Goal: Task Accomplishment & Management: Complete application form

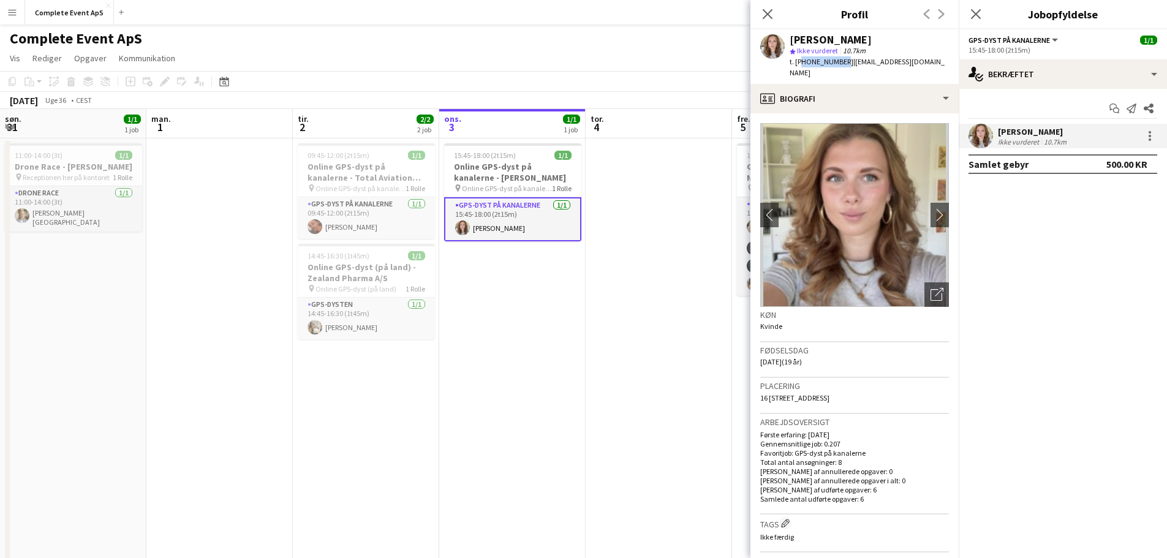
scroll to position [0, 293]
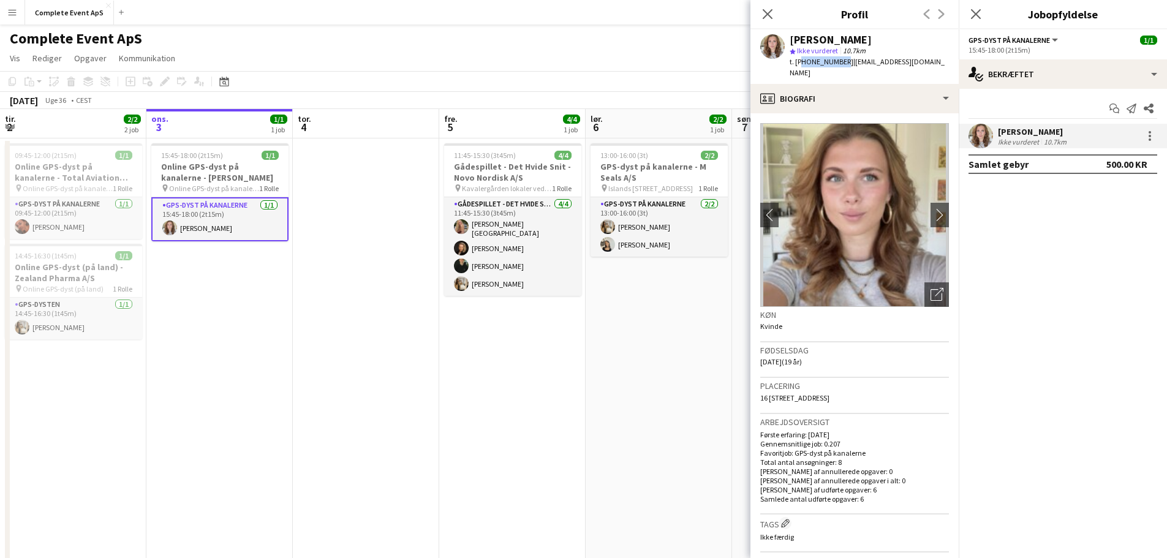
click at [341, 377] on app-date-cell at bounding box center [366, 397] width 146 height 519
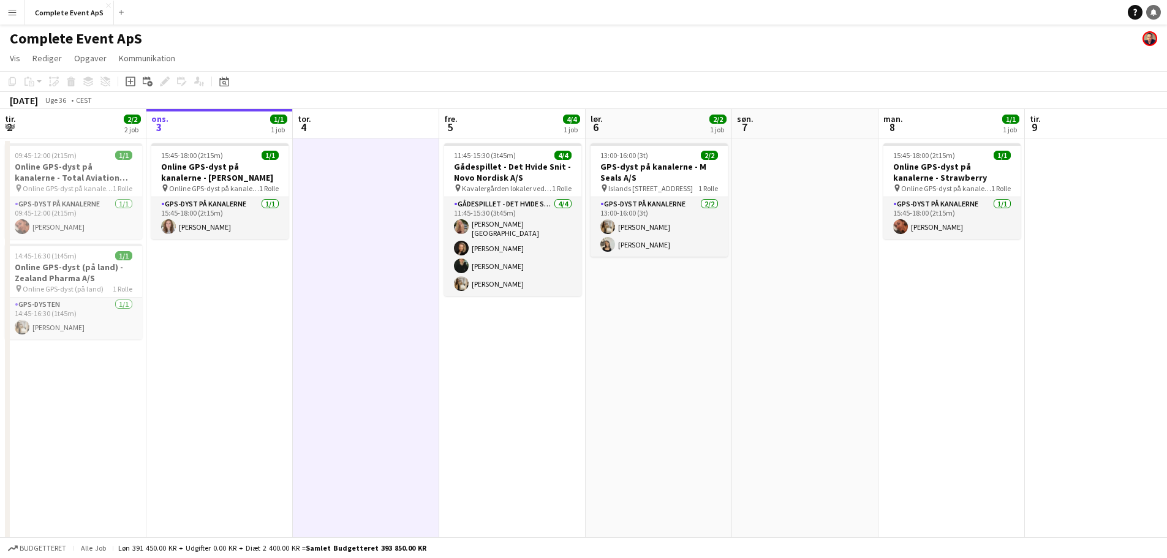
click at [1152, 13] on icon at bounding box center [1154, 12] width 6 height 6
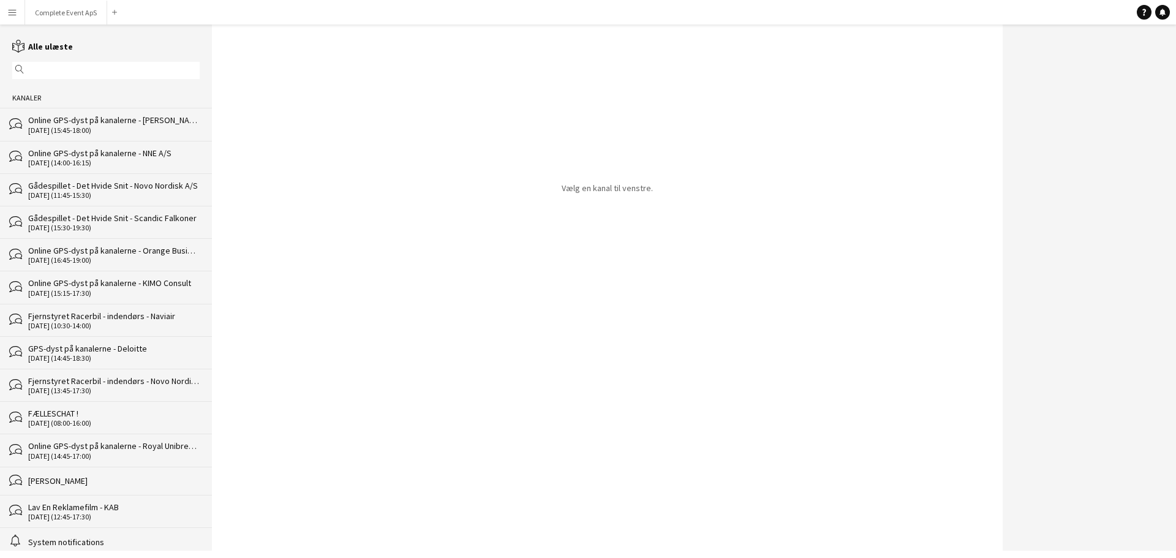
click at [91, 116] on div "Online GPS-dyst på kanalerne - [PERSON_NAME]" at bounding box center [114, 120] width 172 height 11
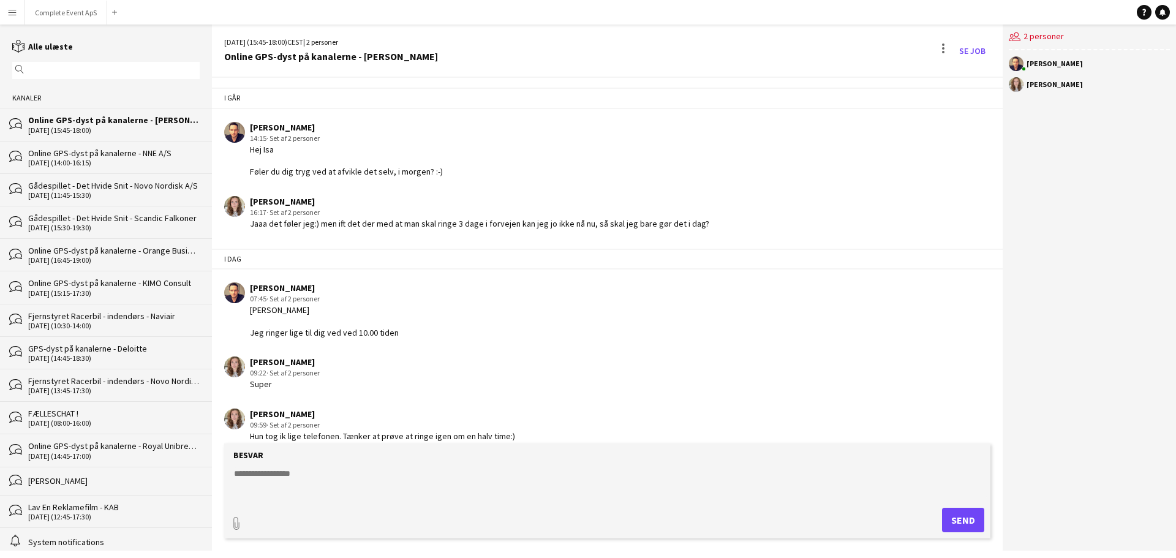
click at [412, 487] on textarea at bounding box center [610, 483] width 754 height 32
type textarea "*"
type textarea "**********"
click at [74, 6] on button "Complete Event ApS Luk" at bounding box center [66, 13] width 82 height 24
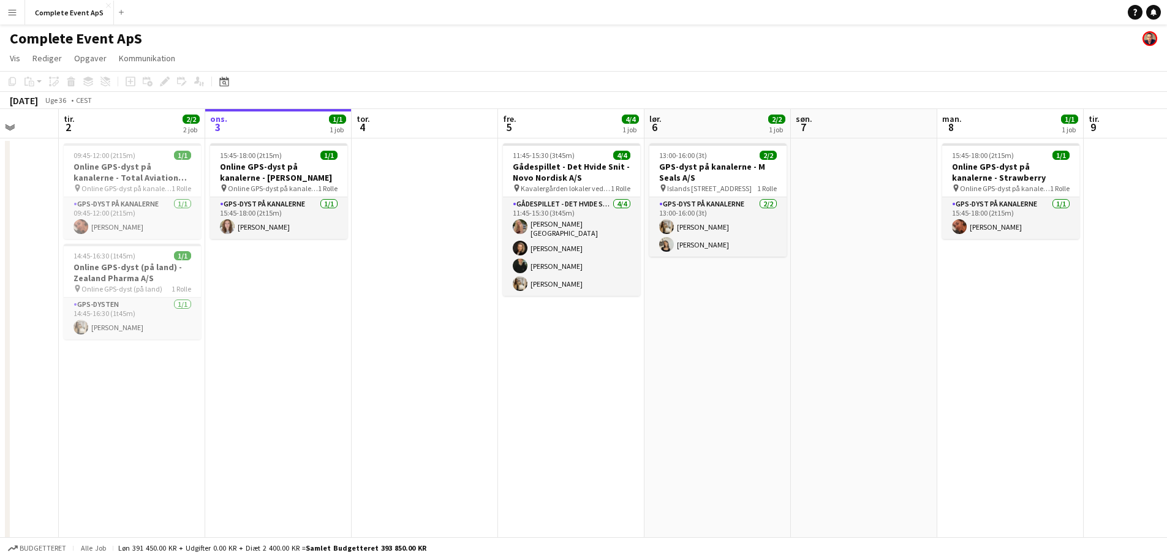
scroll to position [0, 341]
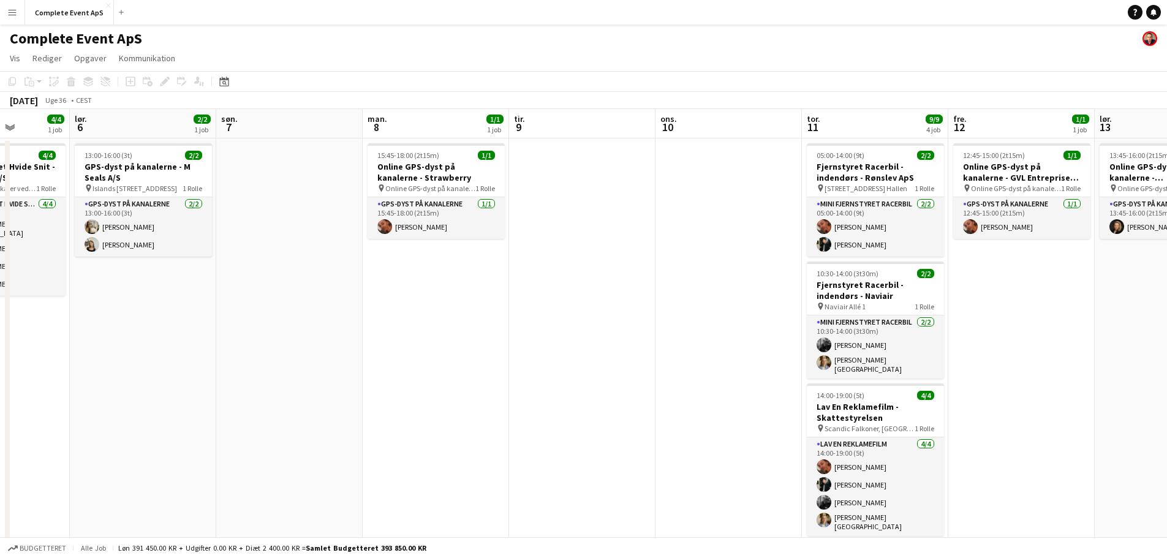
drag, startPoint x: 922, startPoint y: 368, endPoint x: 221, endPoint y: 328, distance: 702.1
click at [222, 328] on app-calendar-viewport "ons. 3 1/1 1 job tor. 4 fre. 5 4/4 1 job lør. 6 2/2 1 job søn. 7 man. 8 1/1 1 j…" at bounding box center [583, 383] width 1167 height 548
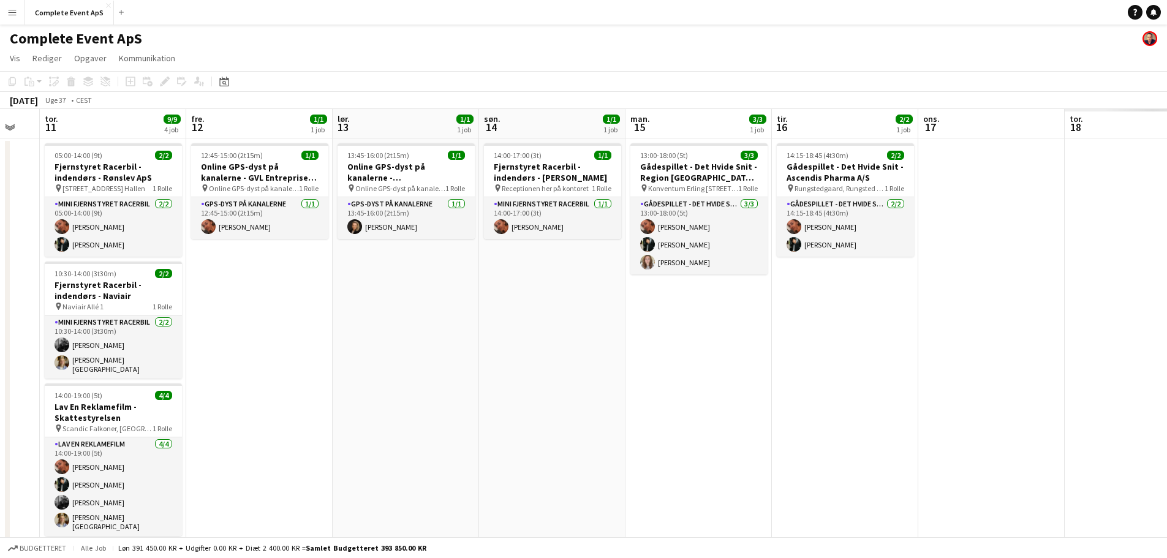
scroll to position [0, 436]
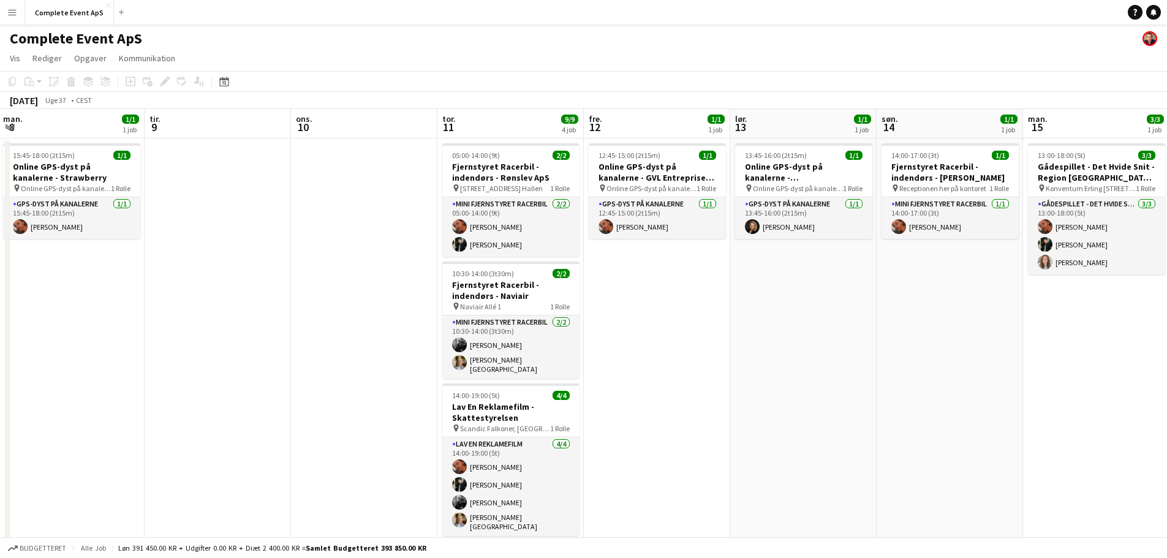
drag, startPoint x: 1003, startPoint y: 393, endPoint x: 874, endPoint y: 355, distance: 134.7
click at [870, 355] on app-calendar-viewport "lør. 6 2/2 1 job søn. 7 man. 8 1/1 1 job tir. 9 ons. 10 tor. 11 9/9 4 job fre. …" at bounding box center [583, 425] width 1167 height 632
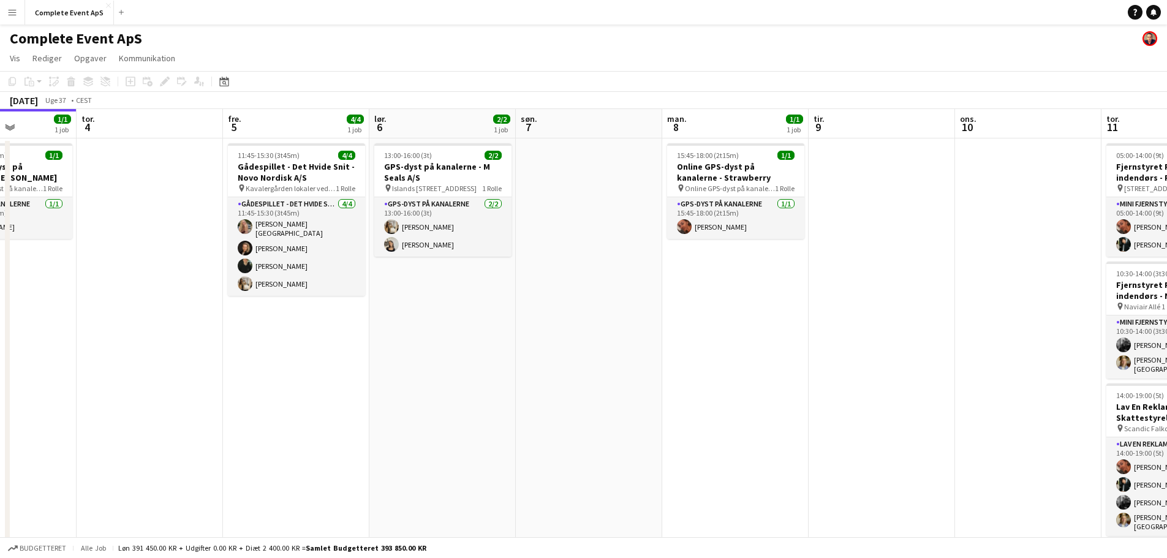
drag, startPoint x: 56, startPoint y: 314, endPoint x: 716, endPoint y: 357, distance: 661.9
click at [716, 357] on app-calendar-viewport "man. 1 tir. 2 2/2 2 job ons. 3 1/1 1 job tor. 4 fre. 5 4/4 1 job lør. 6 2/2 1 j…" at bounding box center [583, 425] width 1167 height 632
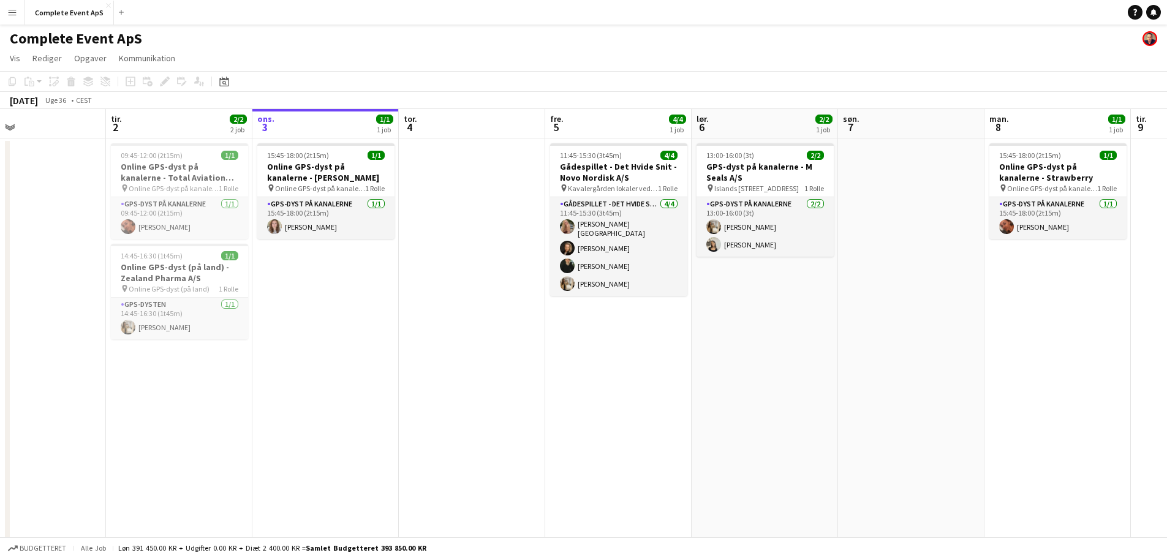
scroll to position [0, 339]
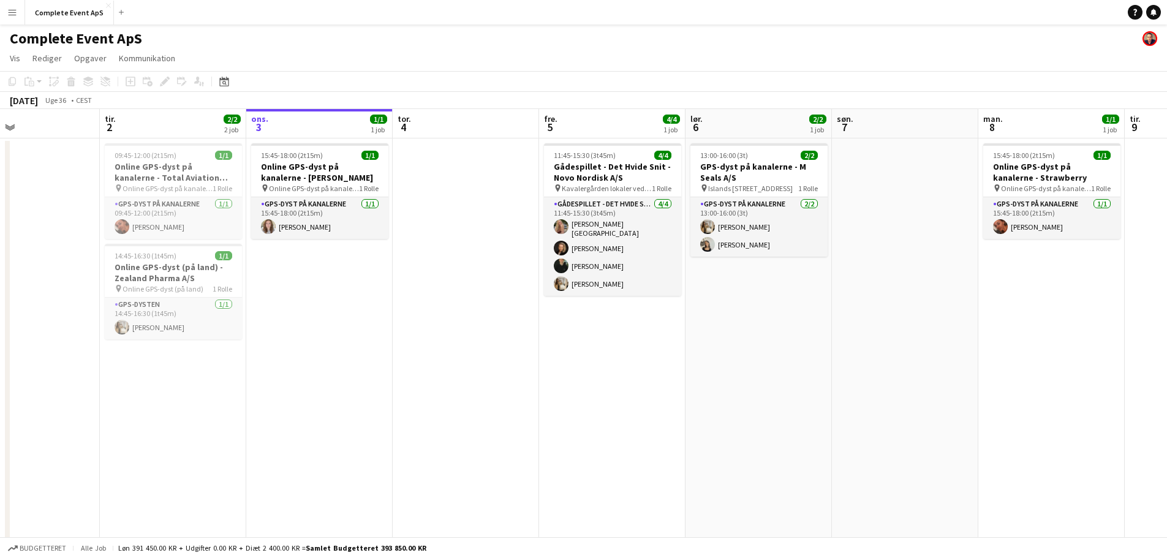
drag, startPoint x: 148, startPoint y: 338, endPoint x: 464, endPoint y: 371, distance: 317.9
click at [464, 371] on app-calendar-viewport "lør. 30 1/1 1 job søn. 31 1/1 1 job man. 1 tir. 2 2/2 2 job ons. 3 1/1 1 job to…" at bounding box center [583, 425] width 1167 height 632
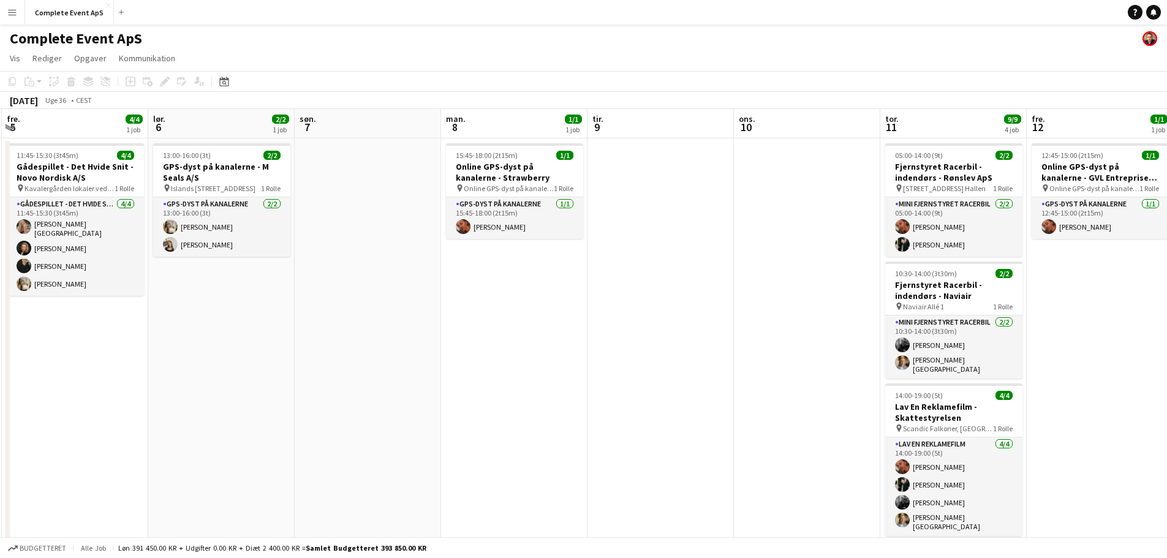
scroll to position [0, 422]
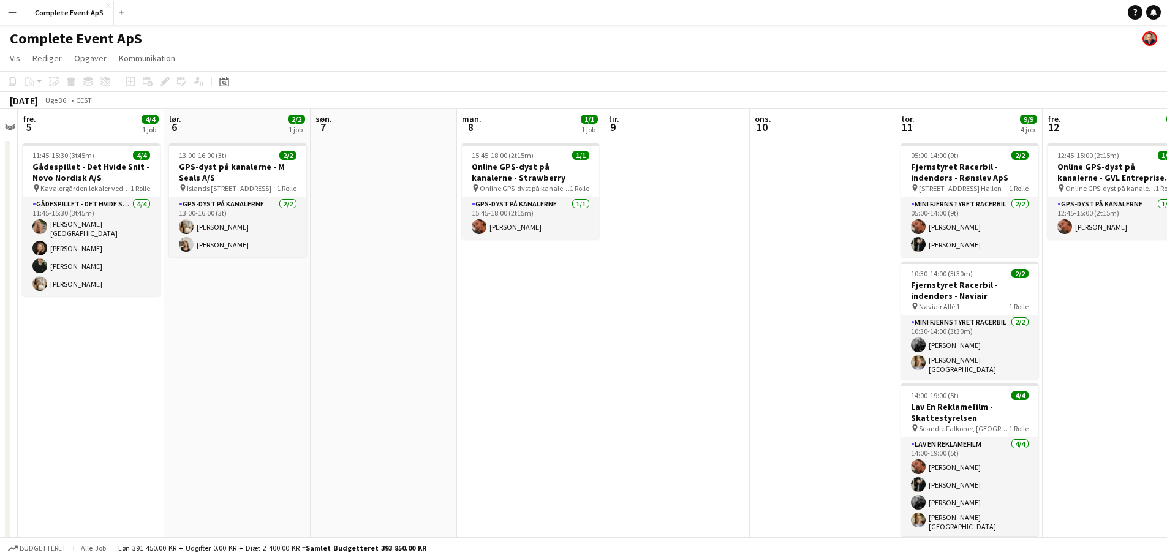
drag, startPoint x: 990, startPoint y: 444, endPoint x: 471, endPoint y: 404, distance: 521.1
click at [471, 404] on app-calendar-viewport "tir. 2 2/2 2 job ons. 3 1/1 1 job tor. 4 fre. 5 4/4 1 job lør. 6 2/2 1 job søn.…" at bounding box center [583, 425] width 1167 height 632
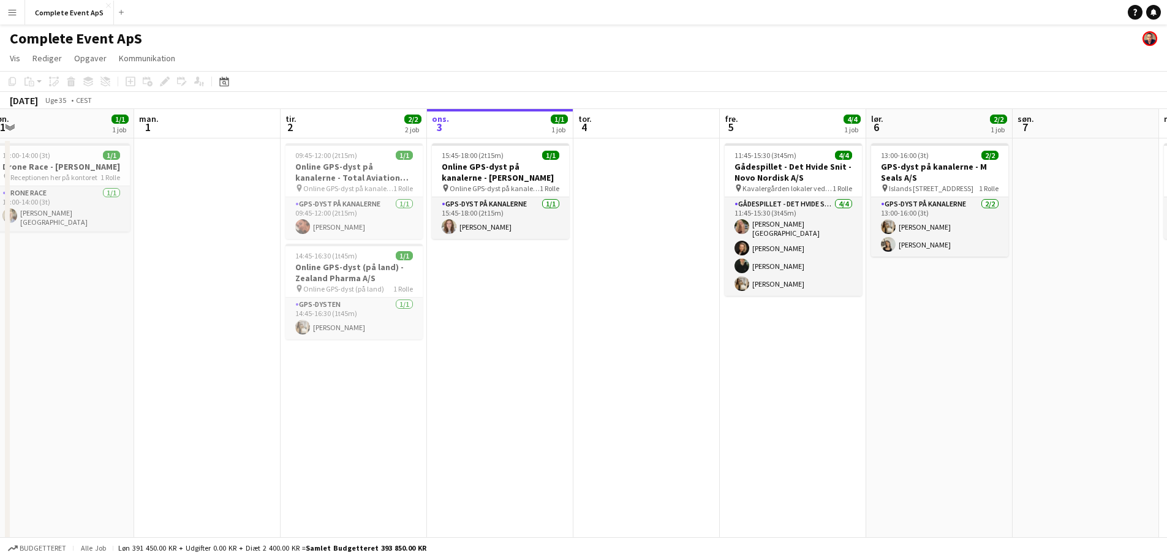
drag, startPoint x: 353, startPoint y: 433, endPoint x: 1012, endPoint y: 448, distance: 658.8
click at [1012, 448] on app-calendar-viewport "fre. 29 9/9 6 job lør. 30 1/1 1 job søn. 31 1/1 1 job man. 1 tir. 2 2/2 2 job o…" at bounding box center [583, 467] width 1167 height 716
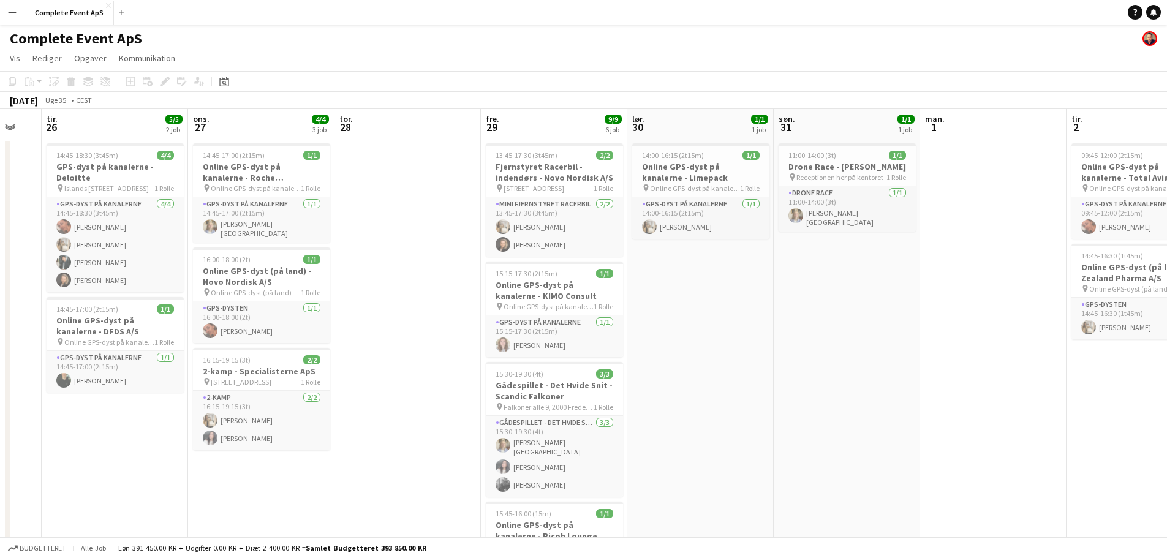
scroll to position [0, 300]
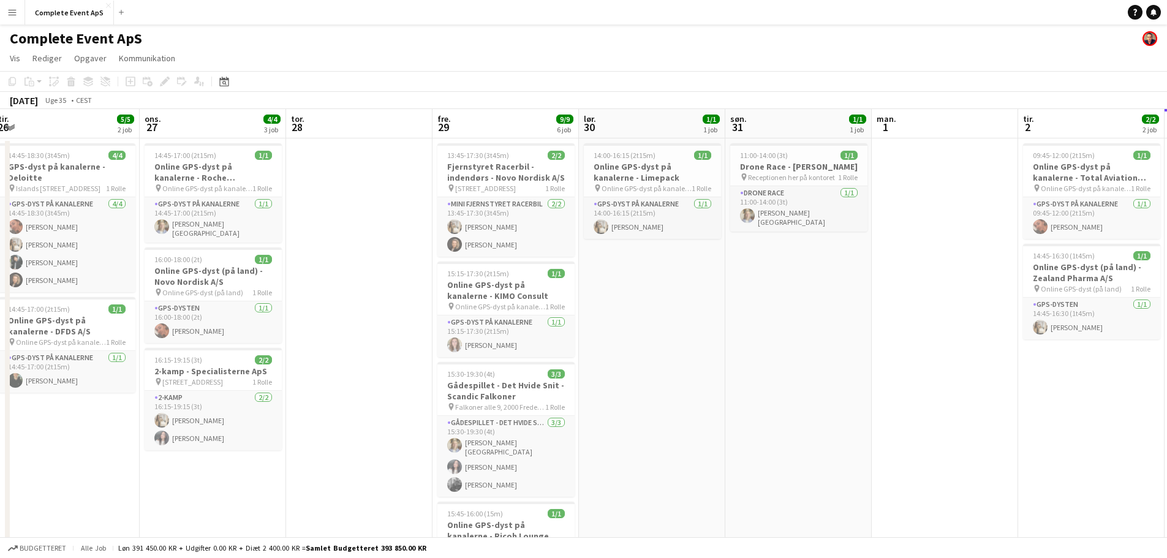
drag, startPoint x: 241, startPoint y: 371, endPoint x: 918, endPoint y: 439, distance: 681.1
click at [918, 439] on app-calendar-viewport "søn. 24 man. 25 tir. 26 5/5 2 job ons. 27 4/4 3 job tor. 28 fre. 29 9/9 6 job l…" at bounding box center [583, 467] width 1167 height 716
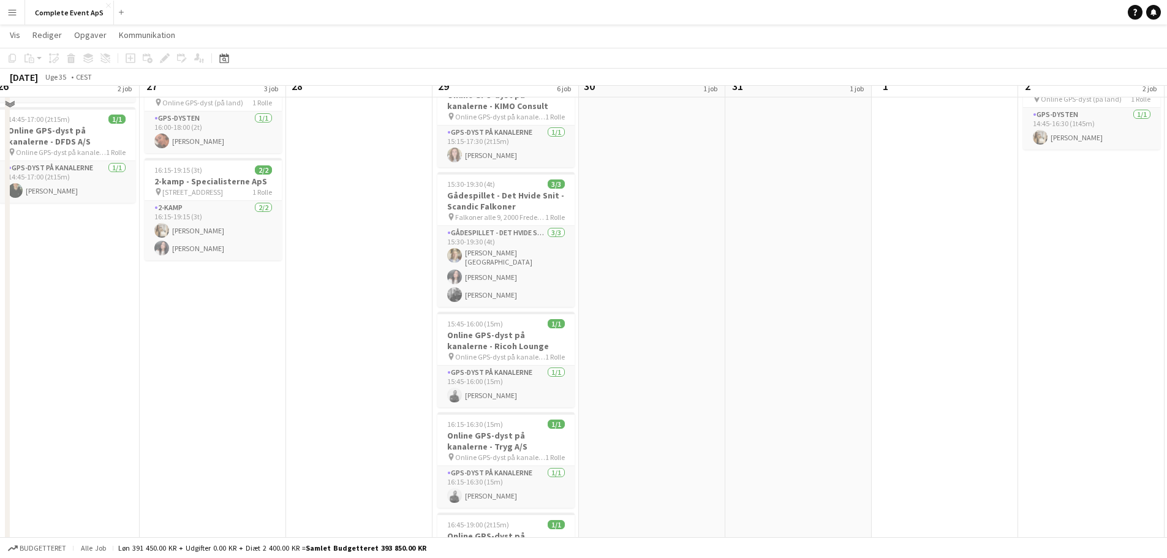
scroll to position [245, 0]
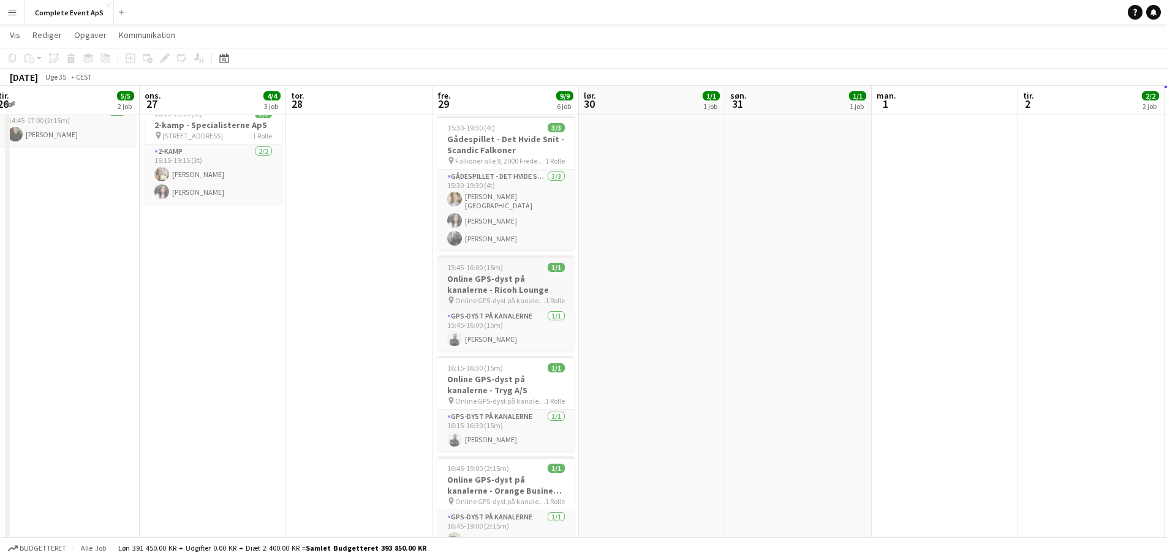
click at [528, 265] on div "15:45-16:00 (15m) 1/1" at bounding box center [505, 267] width 137 height 9
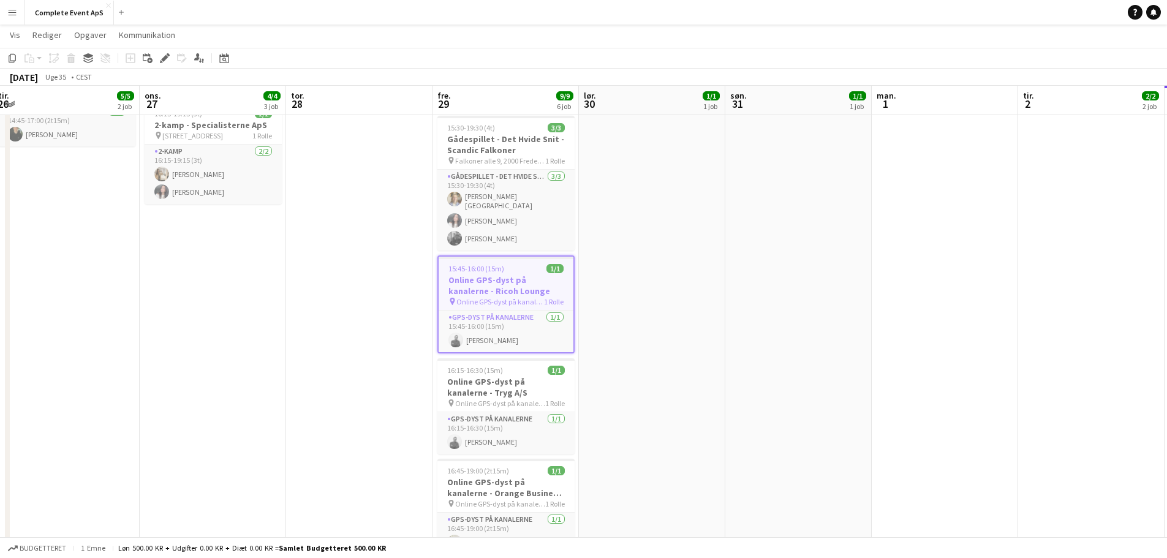
click at [528, 265] on div "15:45-16:00 (15m) 1/1" at bounding box center [506, 268] width 135 height 9
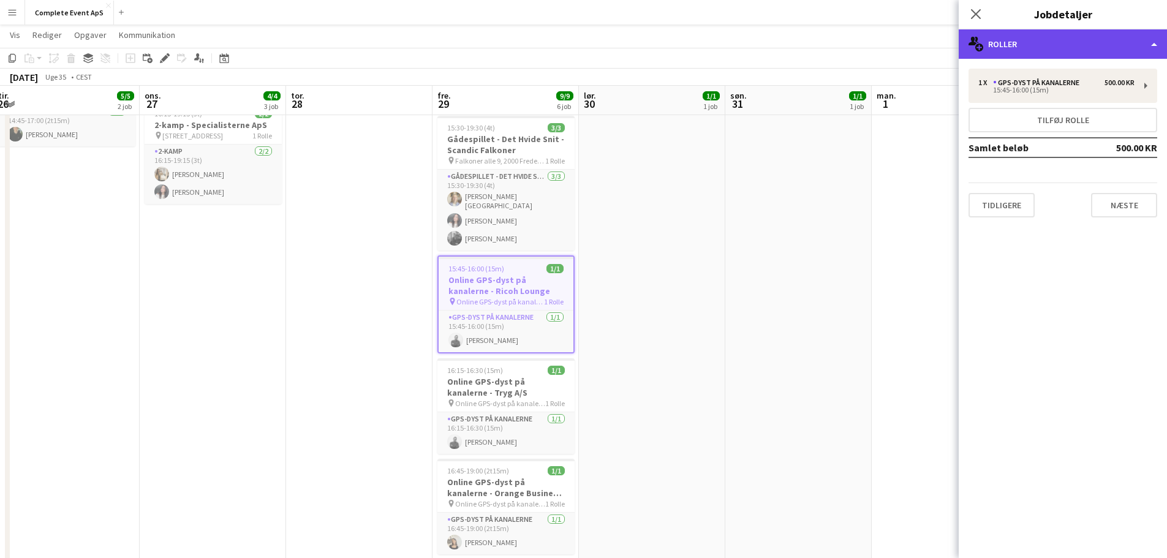
click at [1047, 42] on div "multiple-users-add Roller" at bounding box center [1063, 43] width 208 height 29
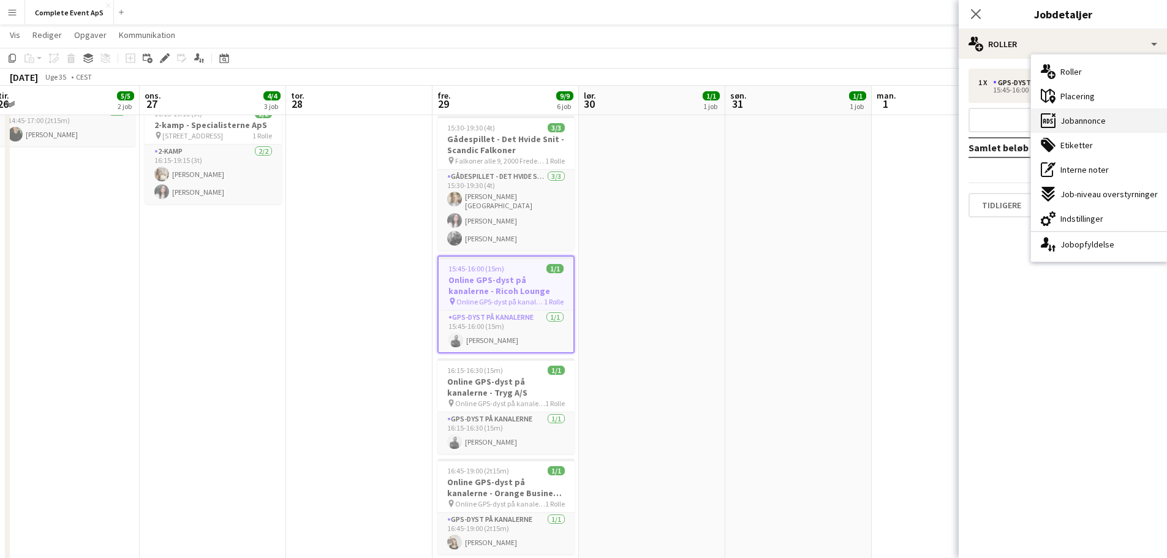
click at [1083, 116] on span "Jobannonce" at bounding box center [1083, 120] width 45 height 11
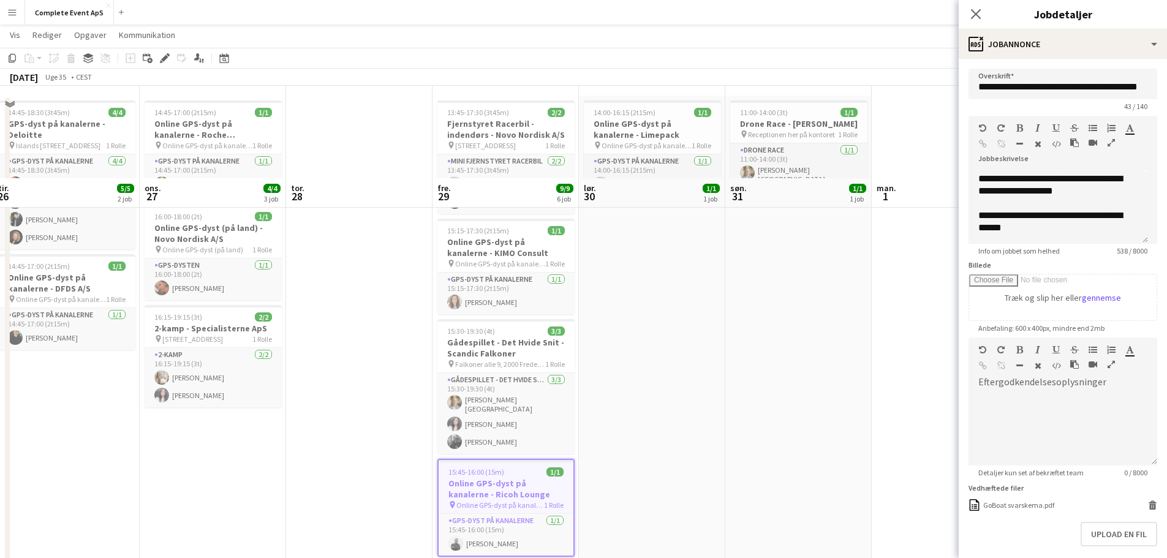
scroll to position [0, 0]
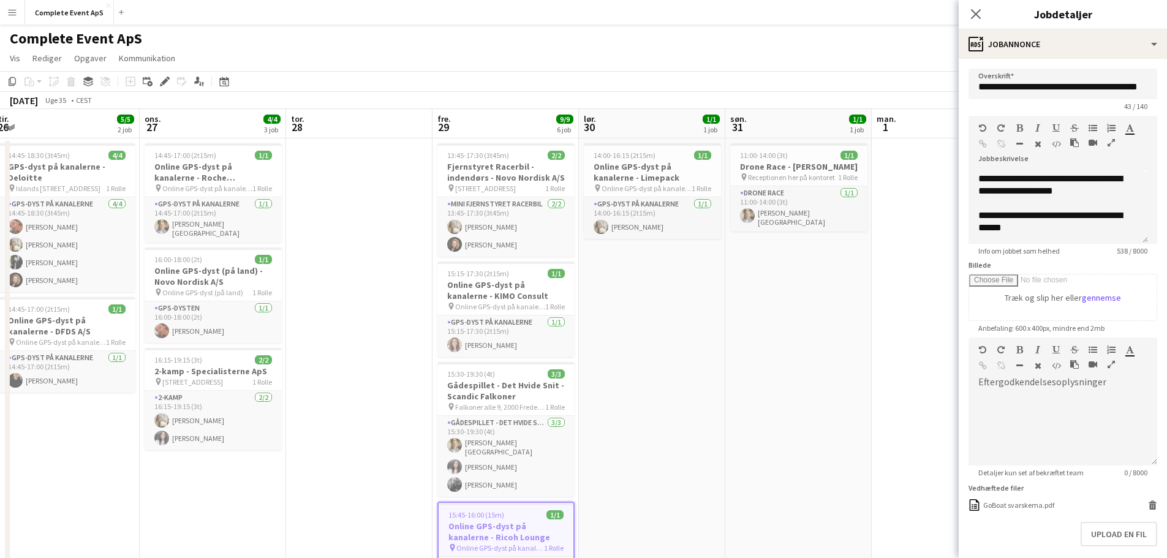
click at [679, 418] on app-date-cell "14:00-16:15 (2t15m) 1/1 Online GPS-dyst på kanalerne - Limepack pin Online GPS-…" at bounding box center [652, 481] width 146 height 686
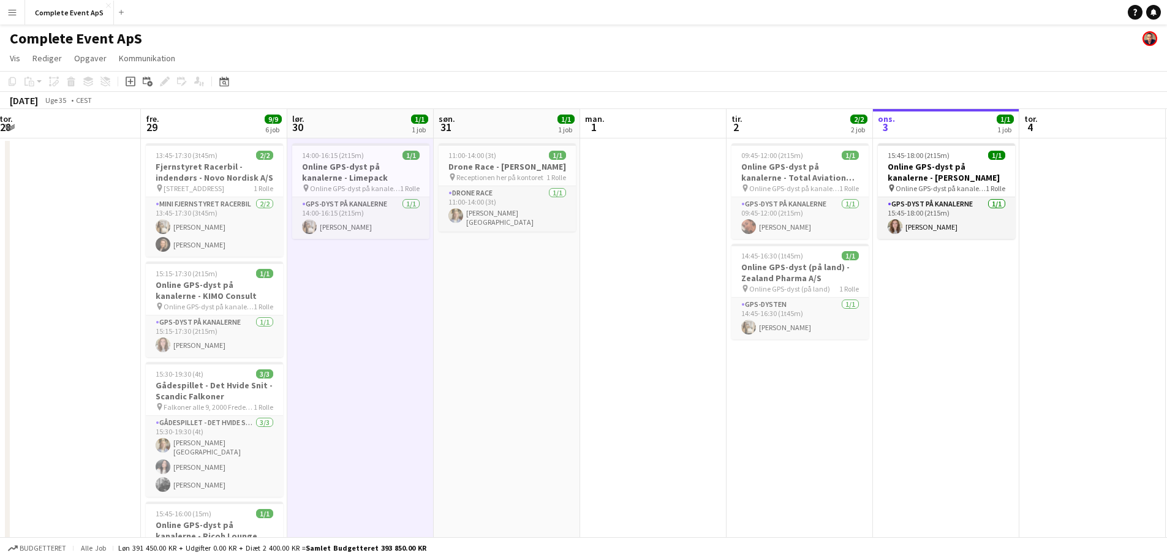
drag, startPoint x: 912, startPoint y: 460, endPoint x: 620, endPoint y: 448, distance: 291.9
click at [620, 448] on app-calendar-viewport "man. 25 tir. 26 5/5 2 job ons. 27 4/4 3 job tor. 28 fre. 29 9/9 6 job lør. 30 1…" at bounding box center [583, 467] width 1167 height 716
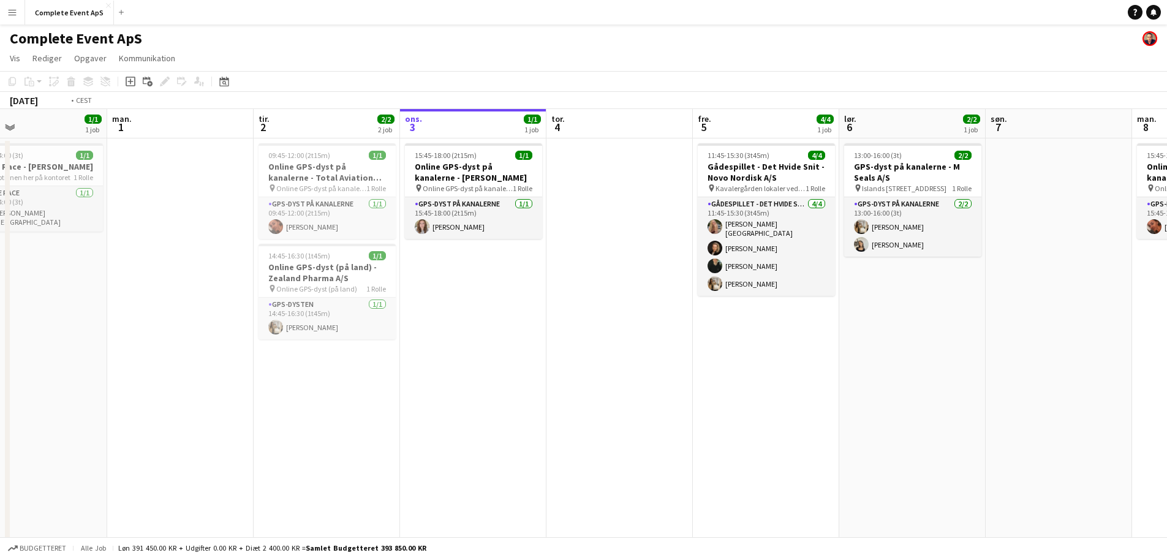
drag, startPoint x: 930, startPoint y: 463, endPoint x: 322, endPoint y: 435, distance: 608.5
click at [322, 437] on app-calendar-viewport "tor. 28 fre. 29 9/9 6 job lør. 30 1/1 1 job søn. 31 1/1 1 job man. 1 tir. 2 2/2…" at bounding box center [583, 467] width 1167 height 716
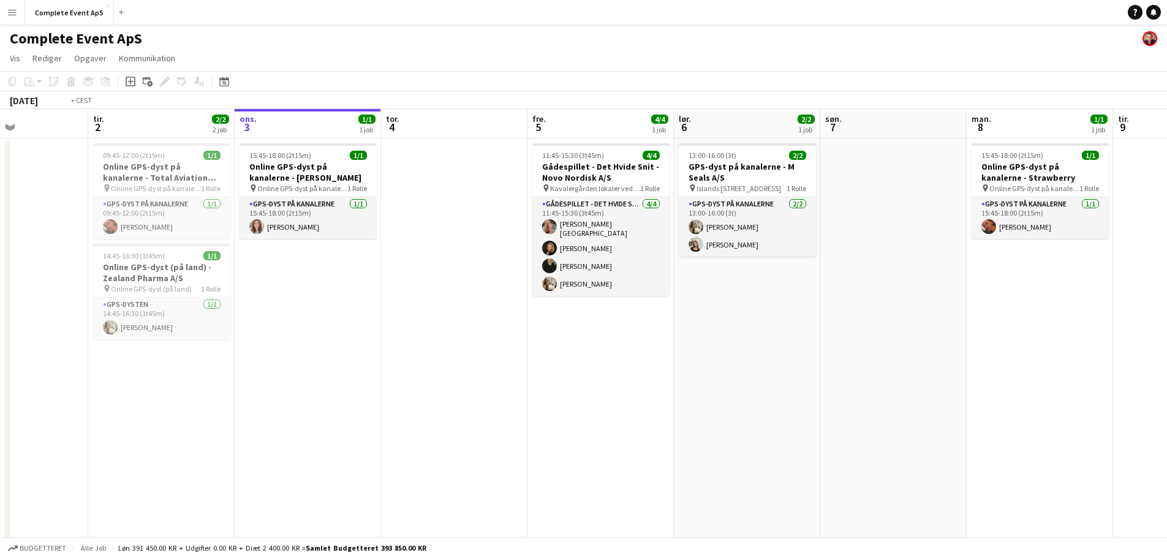
scroll to position [0, 282]
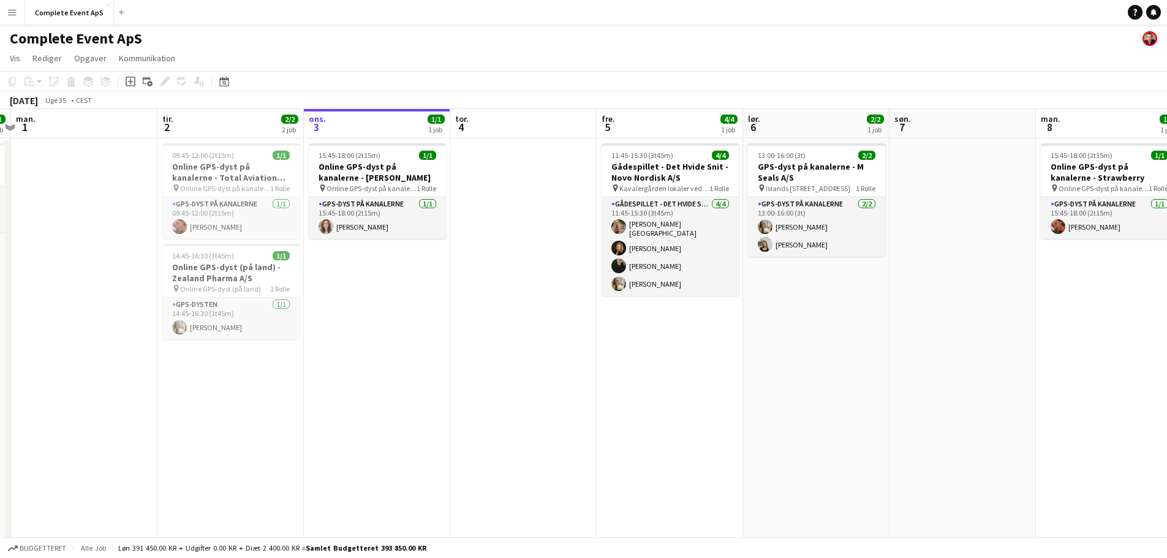
drag, startPoint x: 851, startPoint y: 338, endPoint x: 925, endPoint y: 362, distance: 77.9
click at [925, 362] on app-calendar-viewport "lør. 30 1/1 1 job søn. 31 1/1 1 job man. 1 tir. 2 2/2 2 job ons. 3 1/1 1 job to…" at bounding box center [583, 467] width 1167 height 716
click at [232, 86] on div "Datovælger [DATE] [DATE] mandag M tirsdag T onsdag O torsdag T fredag F lørdag …" at bounding box center [220, 81] width 28 height 15
click at [224, 83] on icon "Datovælger" at bounding box center [224, 82] width 10 height 10
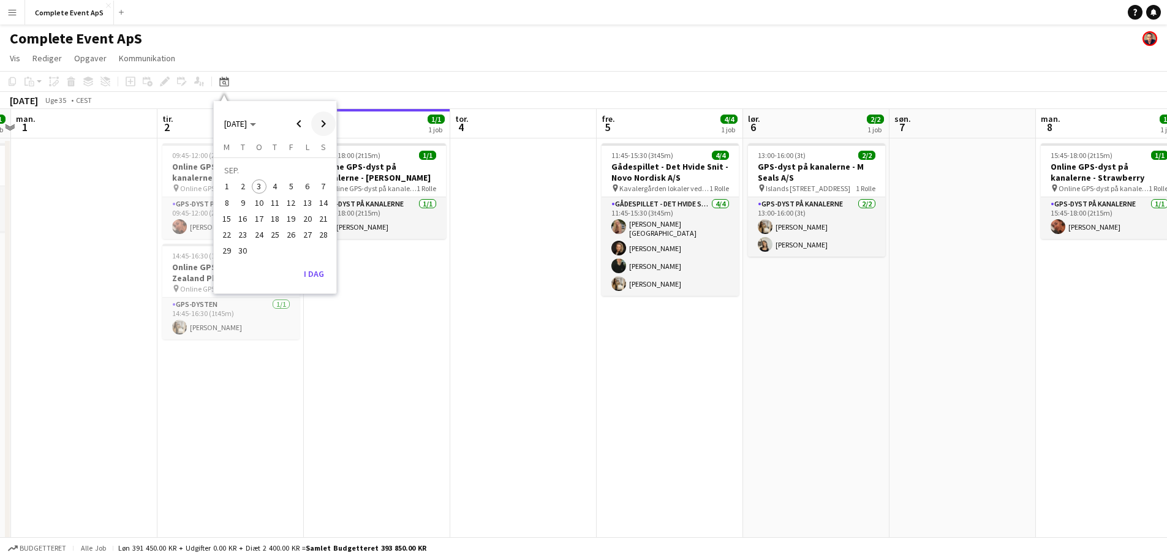
click at [315, 118] on span "Next month" at bounding box center [323, 124] width 25 height 25
click at [274, 183] on span "2" at bounding box center [275, 187] width 15 height 15
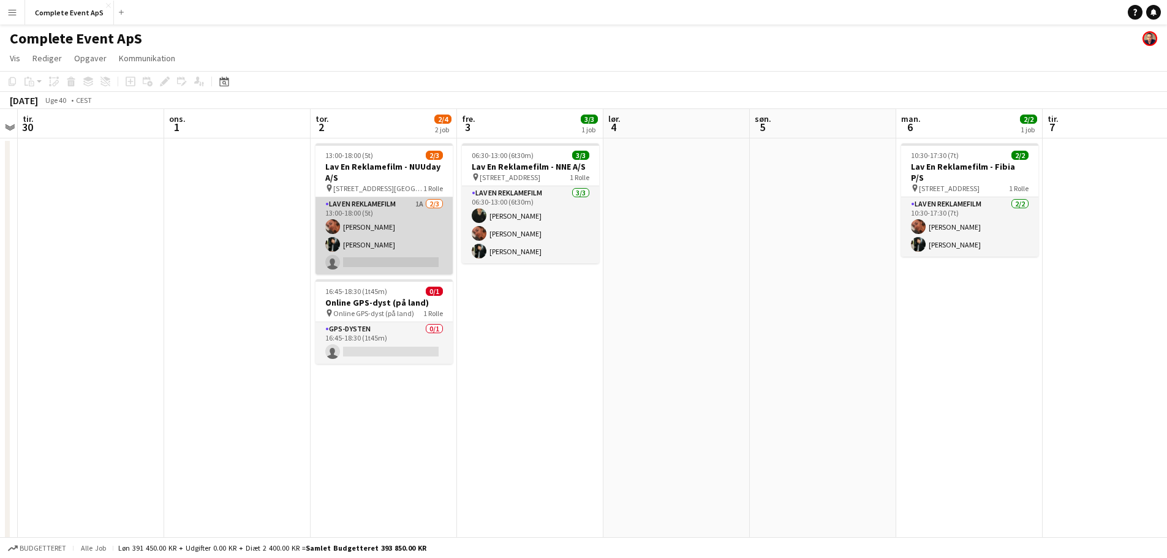
click at [416, 229] on app-card-role "Lav En Reklamefilm 1A [DATE] 13:00-18:00 (5t) [PERSON_NAME] [PERSON_NAME] singl…" at bounding box center [384, 235] width 137 height 77
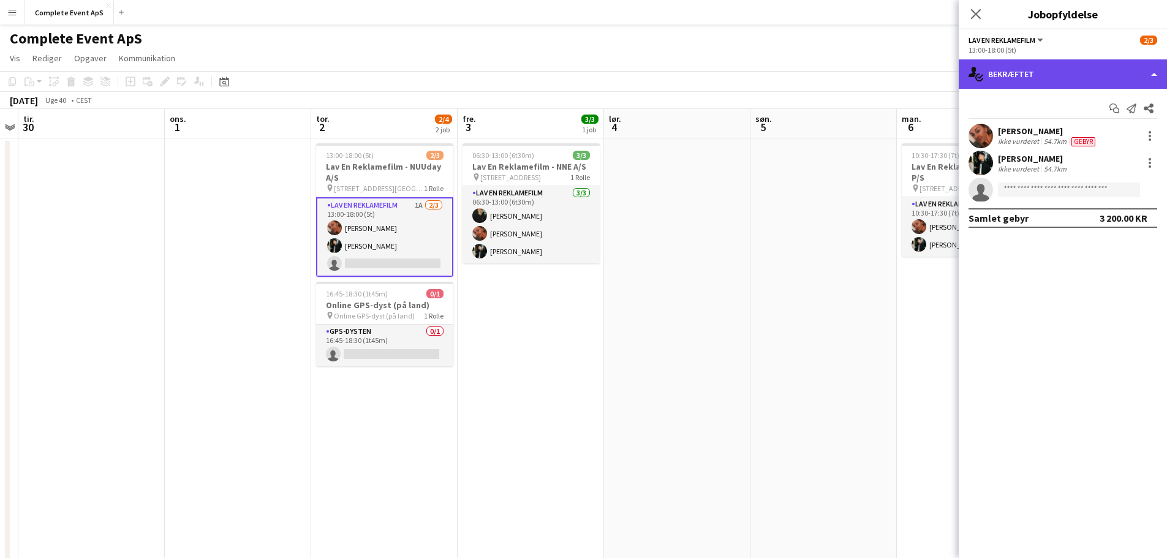
click at [1075, 73] on div "single-neutral-actions-check-2 Bekræftet" at bounding box center [1063, 73] width 208 height 29
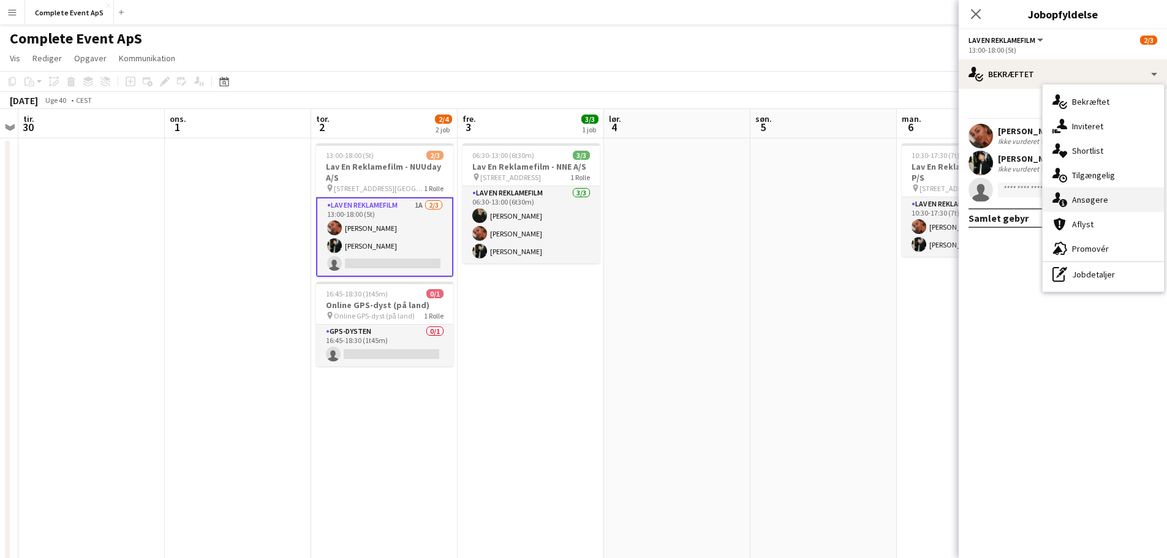
click at [1109, 203] on div "single-neutral-actions-information Ansøgere" at bounding box center [1103, 199] width 121 height 25
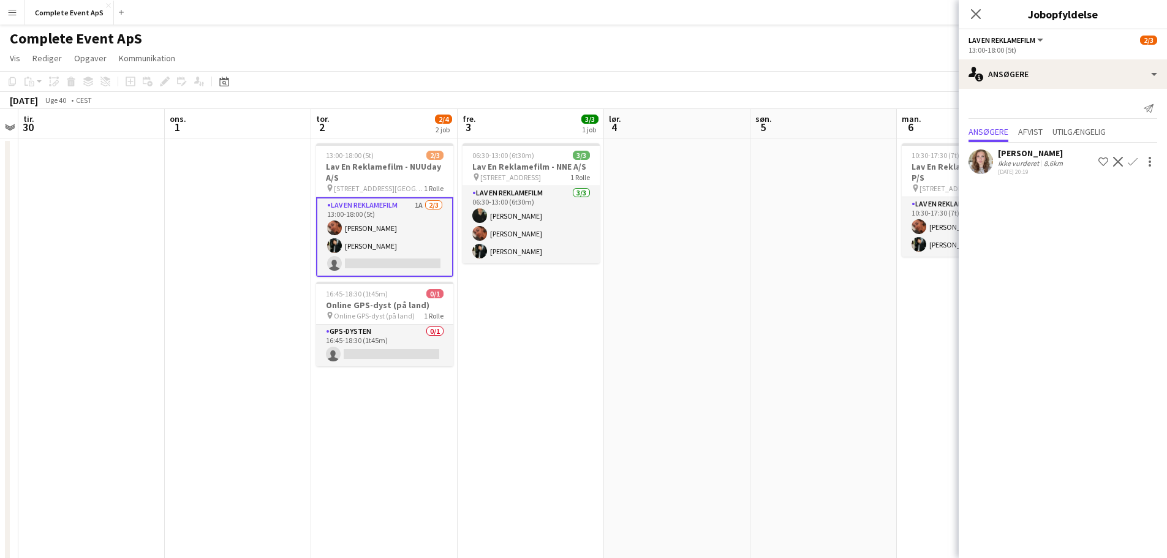
click at [1133, 162] on app-icon "Bekræft" at bounding box center [1133, 162] width 10 height 10
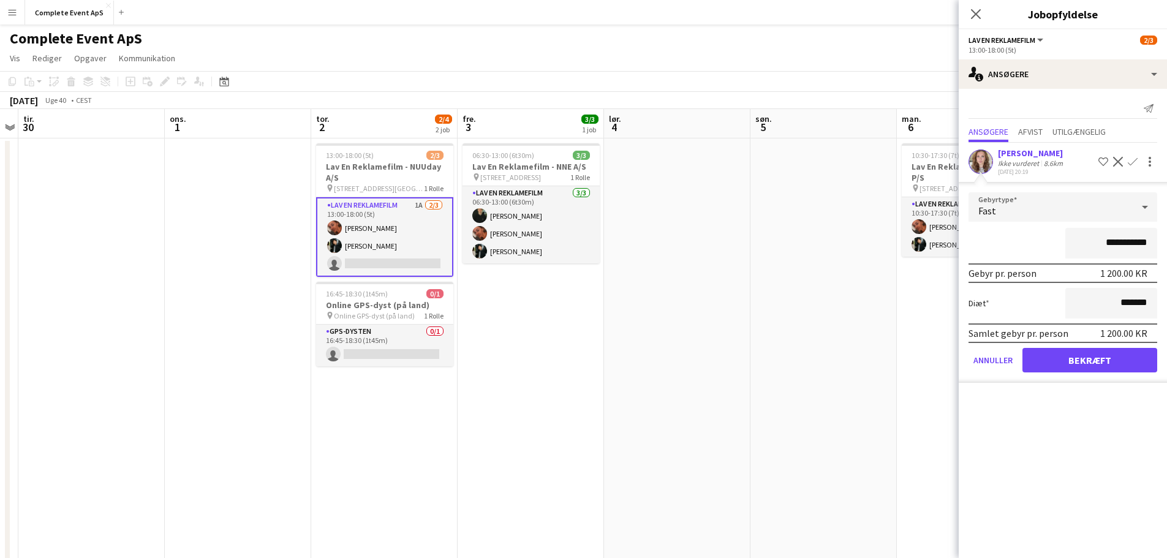
drag, startPoint x: 1097, startPoint y: 242, endPoint x: 1227, endPoint y: 246, distance: 130.0
click at [1167, 246] on html "Menu Boards Boards Boards Alle job Status Arbejdsstyrke Arbejdsstyrke Min arbej…" at bounding box center [583, 423] width 1167 height 846
type input "******"
click at [1111, 360] on button "Bekræft" at bounding box center [1090, 360] width 135 height 25
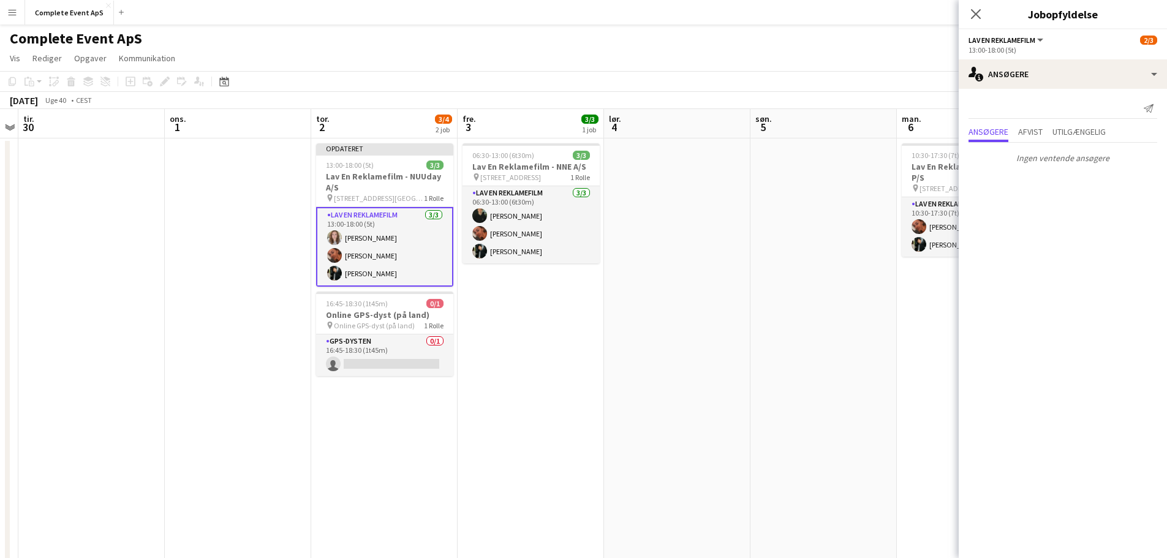
drag, startPoint x: 783, startPoint y: 296, endPoint x: 1005, endPoint y: 131, distance: 276.7
click at [784, 296] on app-date-cell at bounding box center [824, 481] width 146 height 686
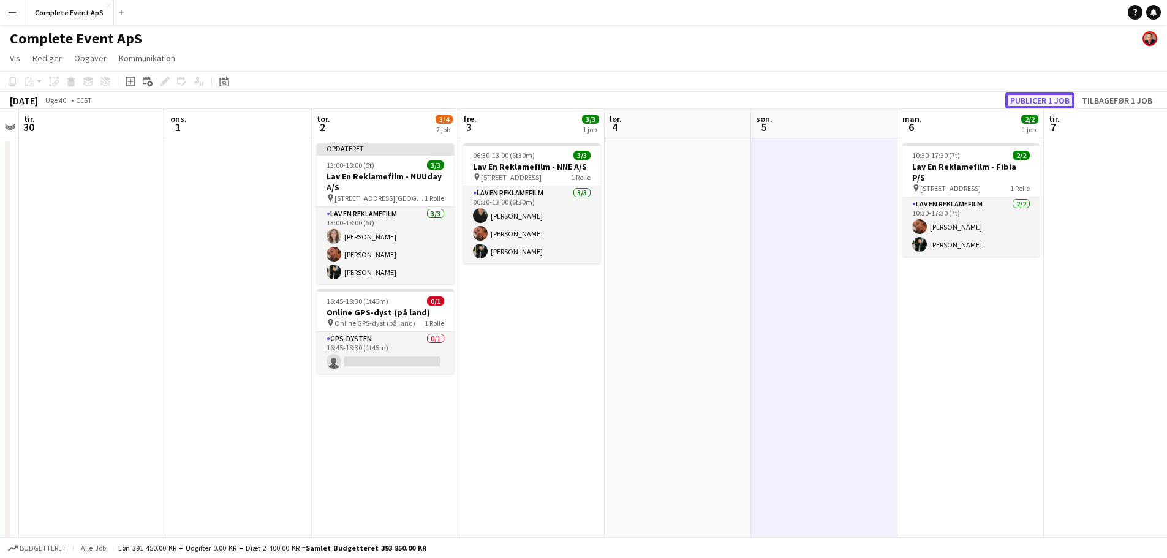
click at [1038, 100] on button "Publicer 1 job" at bounding box center [1039, 101] width 69 height 16
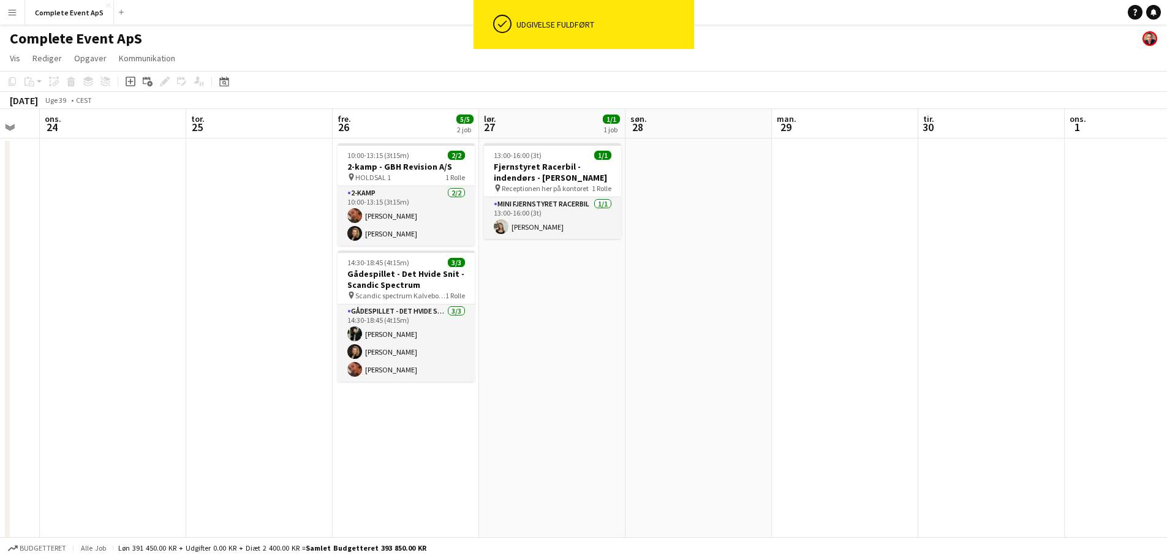
drag, startPoint x: 253, startPoint y: 379, endPoint x: 1089, endPoint y: 285, distance: 841.0
click at [1089, 285] on app-calendar-viewport "man. 22 2/2 1 job tir. 23 ons. 24 tor. 25 fre. 26 5/5 2 job lør. 27 1/1 1 job s…" at bounding box center [583, 467] width 1167 height 716
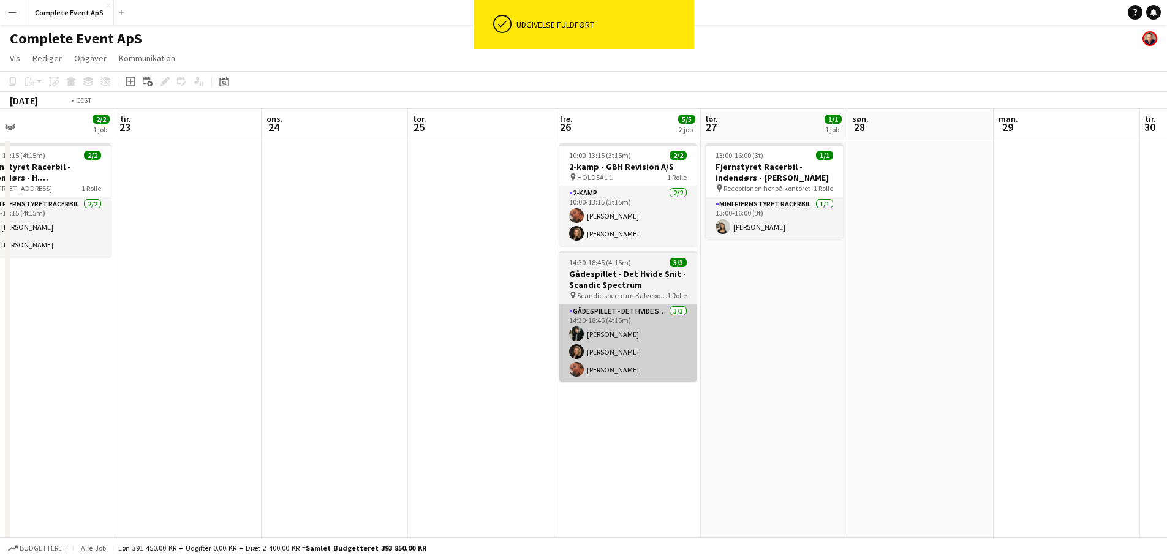
drag, startPoint x: 659, startPoint y: 374, endPoint x: 1102, endPoint y: 348, distance: 444.3
click at [1167, 353] on html "ok-circled Udgivelse fuldført Menu Boards Boards Boards Alle job Status Arbejds…" at bounding box center [583, 423] width 1167 height 846
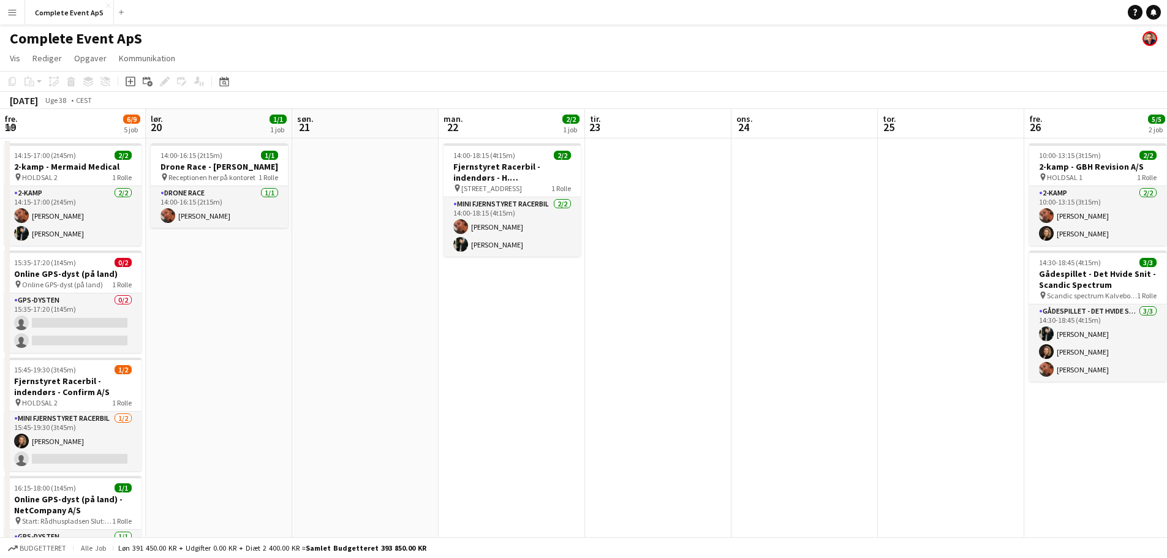
drag, startPoint x: 604, startPoint y: 378, endPoint x: 841, endPoint y: 367, distance: 236.8
click at [839, 368] on app-calendar-viewport "ons. 17 tor. 18 1/1 1 job fre. 19 6/9 5 job lør. 20 1/1 1 job søn. 21 man. 22 2…" at bounding box center [583, 467] width 1167 height 716
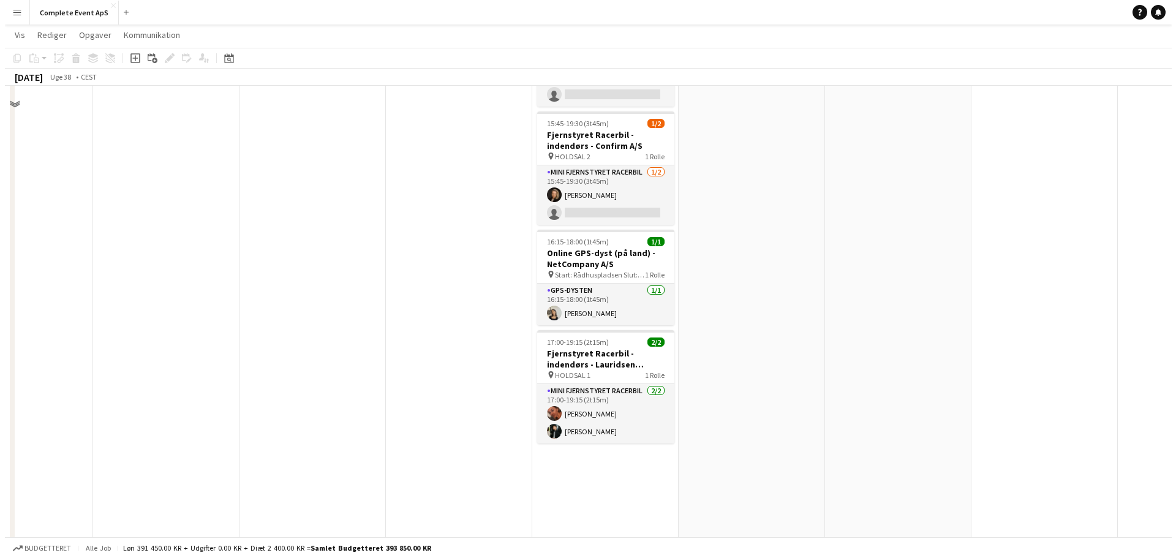
scroll to position [0, 0]
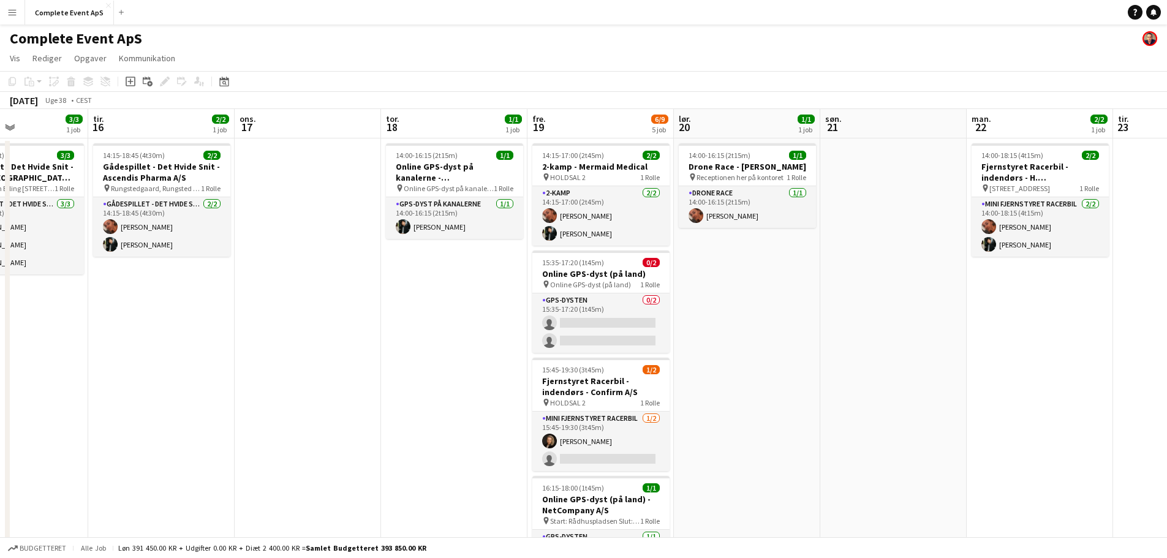
drag, startPoint x: 1159, startPoint y: 12, endPoint x: 1137, endPoint y: 18, distance: 22.7
click at [1159, 12] on link "Notifikationer" at bounding box center [1153, 12] width 15 height 15
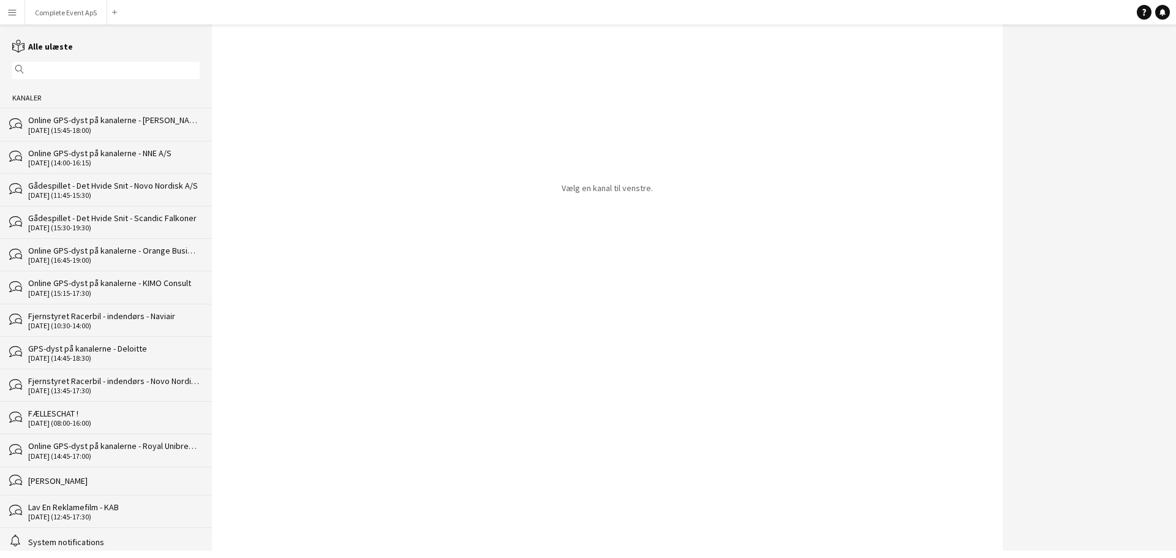
click at [80, 127] on div "[DATE] (15:45-18:00)" at bounding box center [114, 130] width 172 height 9
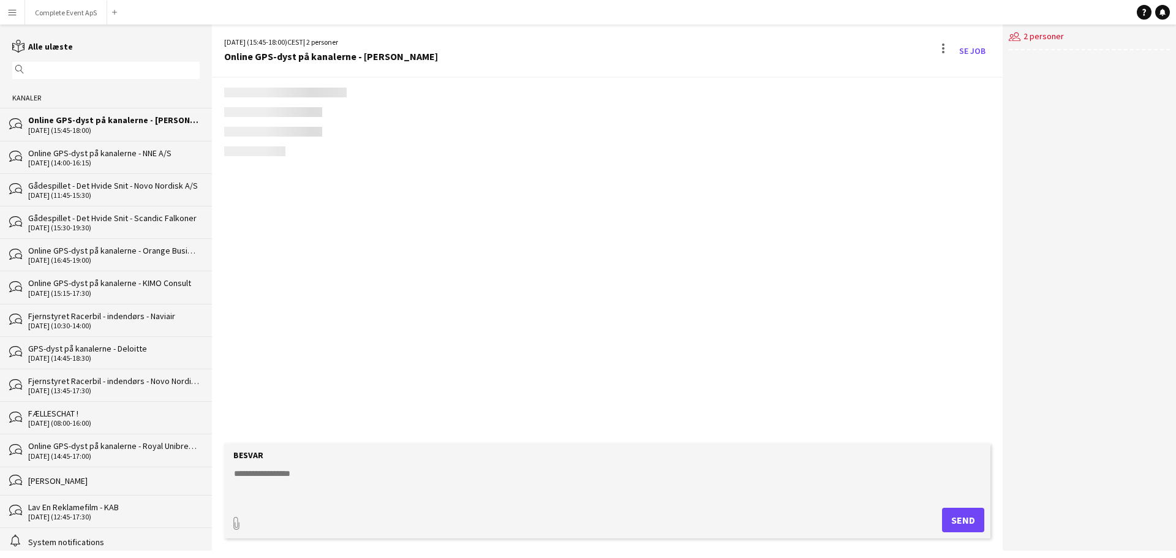
scroll to position [66, 0]
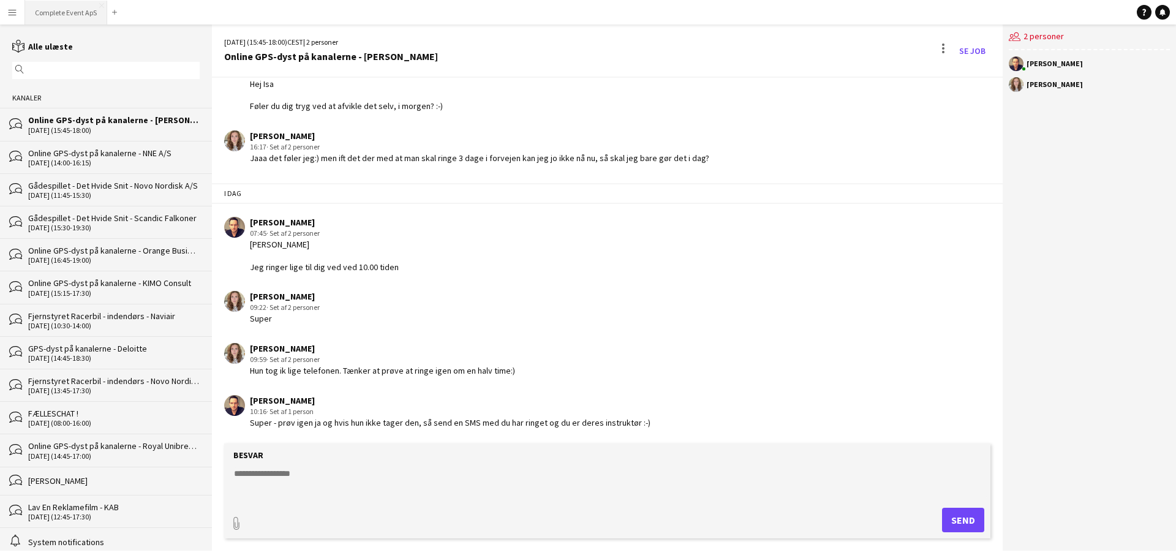
click at [56, 7] on button "Complete Event ApS Luk" at bounding box center [66, 13] width 82 height 24
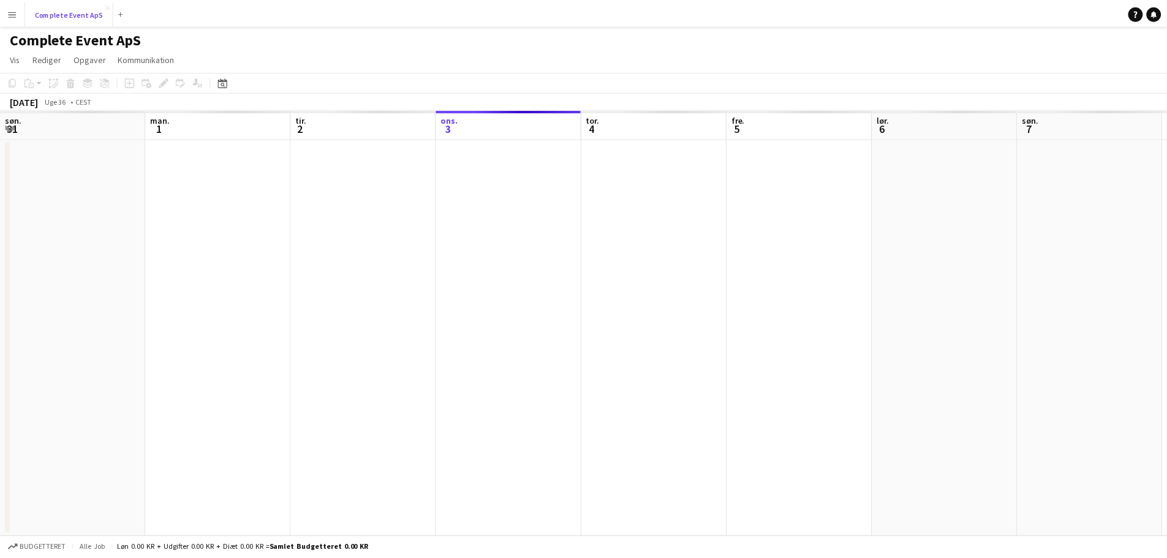
scroll to position [0, 293]
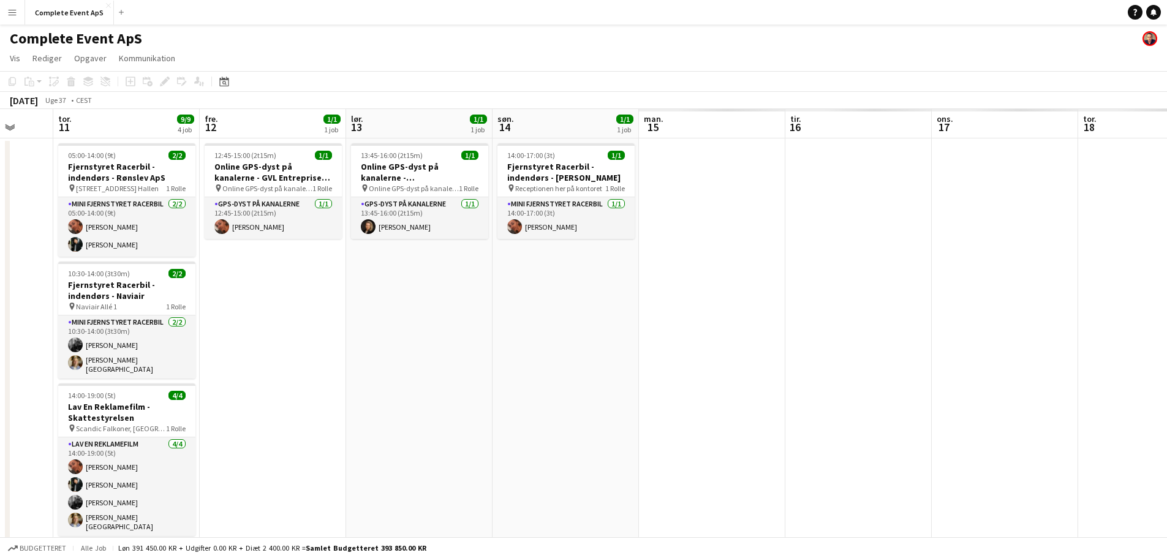
drag, startPoint x: 438, startPoint y: 414, endPoint x: 18, endPoint y: 371, distance: 421.9
click at [0, 373] on app-calendar-viewport "søn. 7 man. 8 1/1 1 job tir. 9 ons. 10 tor. 11 9/9 4 job fre. 12 1/1 1 job lør.…" at bounding box center [583, 383] width 1167 height 548
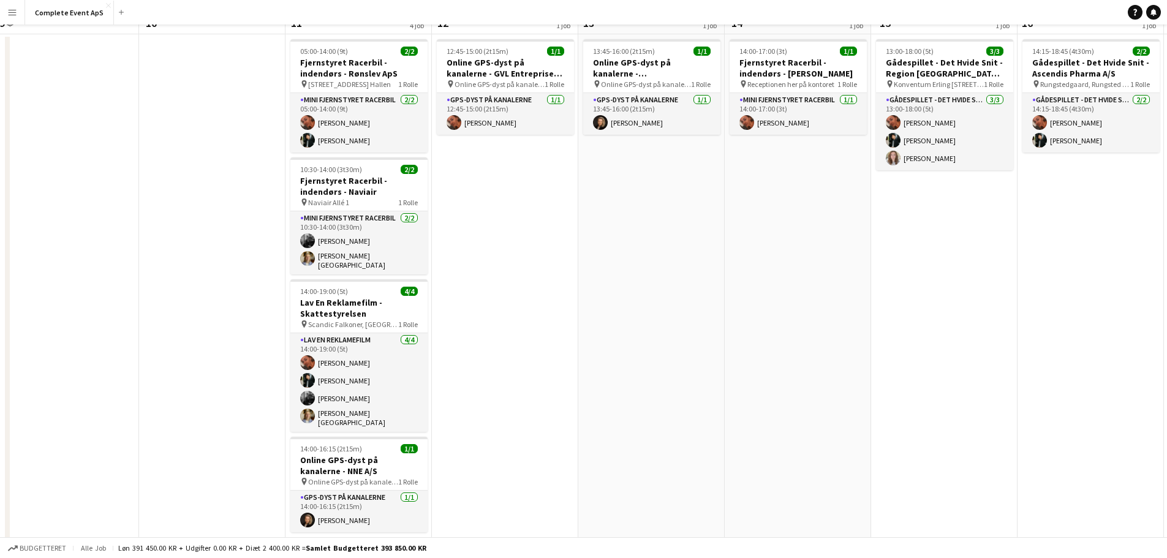
scroll to position [0, 0]
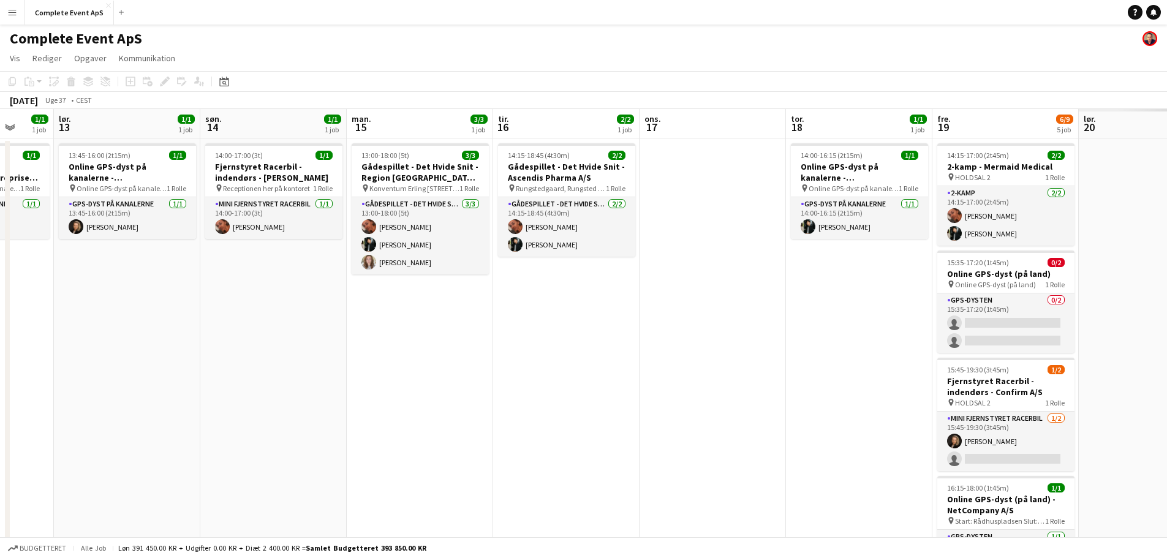
drag, startPoint x: 641, startPoint y: 398, endPoint x: 118, endPoint y: 382, distance: 523.5
click at [115, 387] on app-calendar-viewport "ons. 10 tor. 11 9/9 4 job fre. 12 1/1 1 job lør. 13 1/1 1 job søn. 14 1/1 1 job…" at bounding box center [583, 425] width 1167 height 632
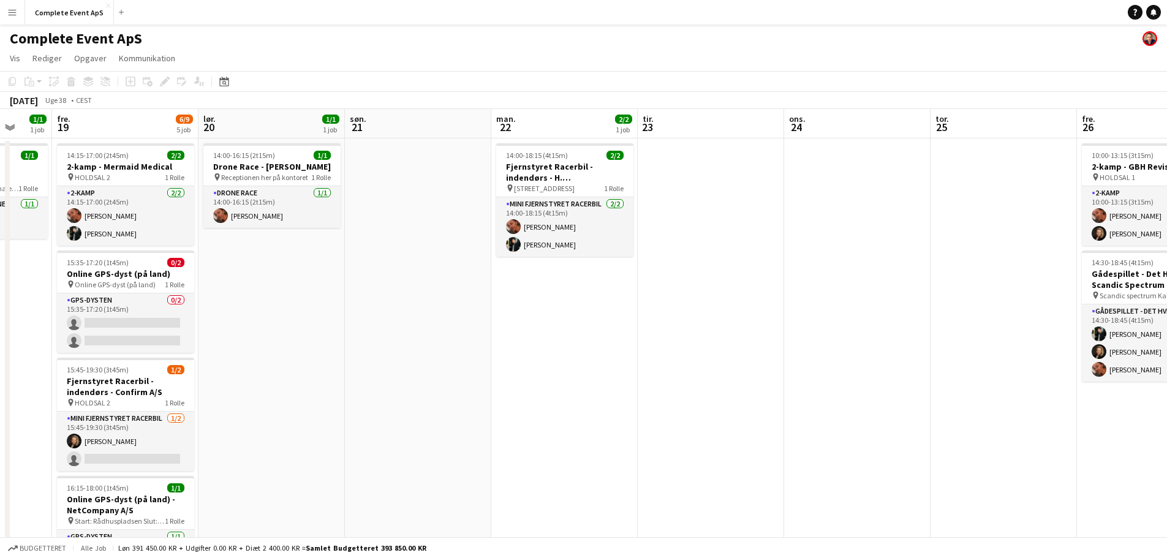
drag, startPoint x: 977, startPoint y: 352, endPoint x: 270, endPoint y: 329, distance: 707.4
click at [284, 332] on app-calendar-viewport "tir. 16 2/2 1 job ons. 17 tor. 18 1/1 1 job fre. 19 6/9 5 job lør. 20 1/1 1 job…" at bounding box center [583, 425] width 1167 height 632
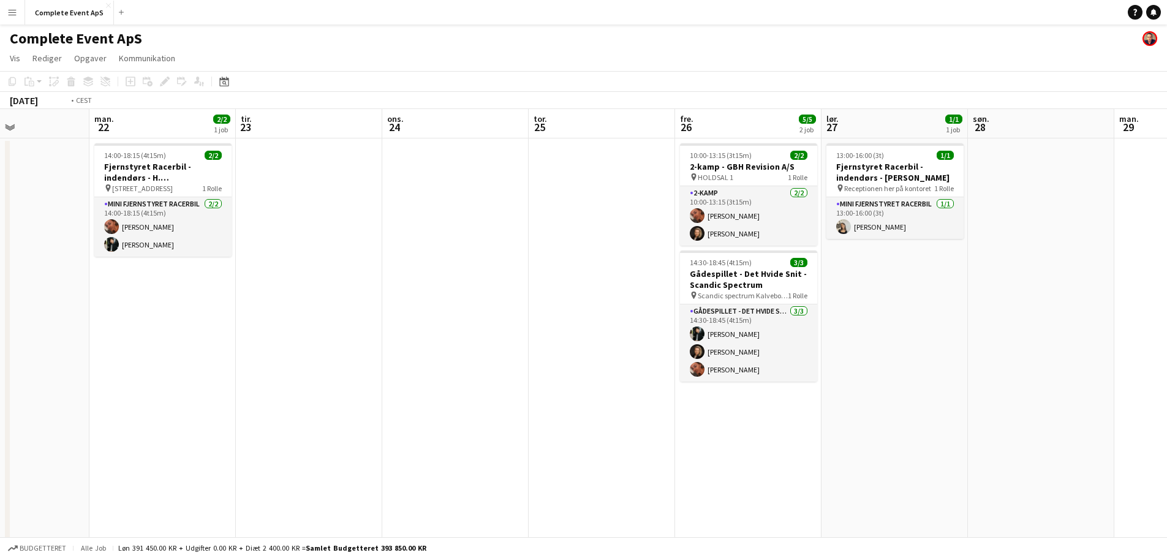
drag, startPoint x: 722, startPoint y: 344, endPoint x: 113, endPoint y: 324, distance: 608.8
click at [113, 324] on app-calendar-viewport "fre. 19 6/9 5 job lør. 20 1/1 1 job søn. 21 man. 22 2/2 1 job tir. 23 ons. 24 t…" at bounding box center [583, 425] width 1167 height 632
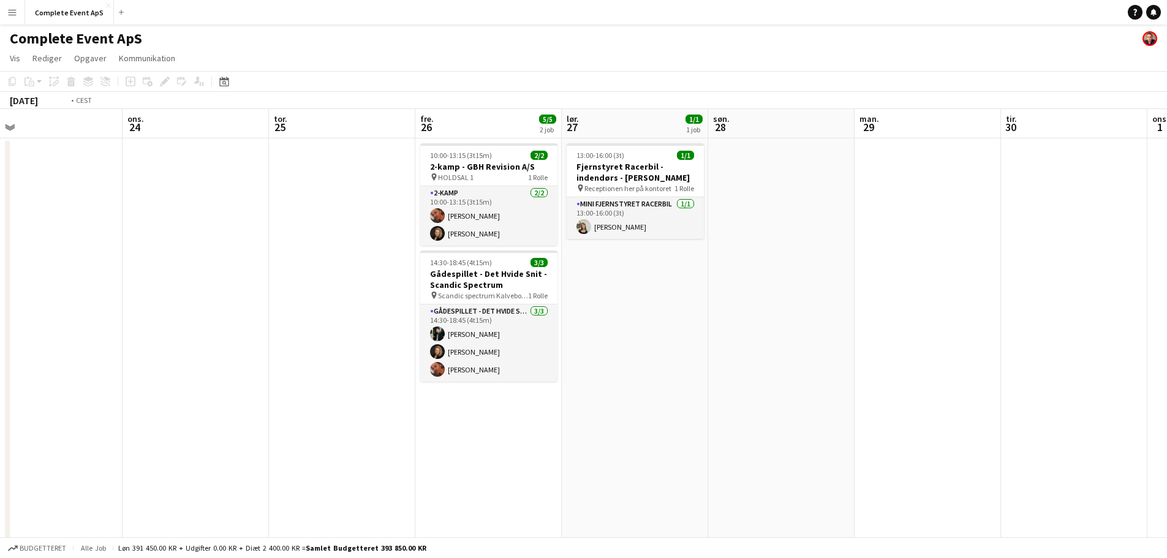
drag, startPoint x: 814, startPoint y: 398, endPoint x: 53, endPoint y: 365, distance: 762.3
click at [53, 365] on app-calendar-viewport "søn. 21 man. 22 2/2 1 job tir. 23 ons. 24 tor. 25 fre. 26 5/5 2 job lør. 27 1/1…" at bounding box center [583, 425] width 1167 height 632
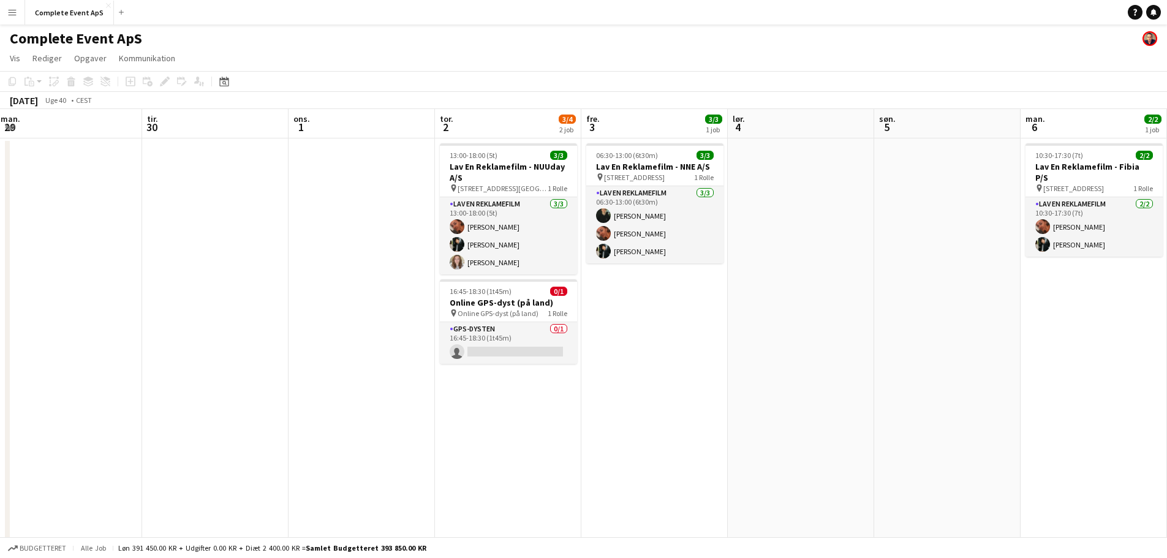
drag, startPoint x: 760, startPoint y: 389, endPoint x: 154, endPoint y: 402, distance: 606.7
click at [154, 402] on app-calendar-viewport "lør. 27 1/1 1 job søn. 28 man. 29 tir. 30 ons. 1 tor. 2 3/4 2 job fre. 3 3/3 1 …" at bounding box center [583, 425] width 1167 height 632
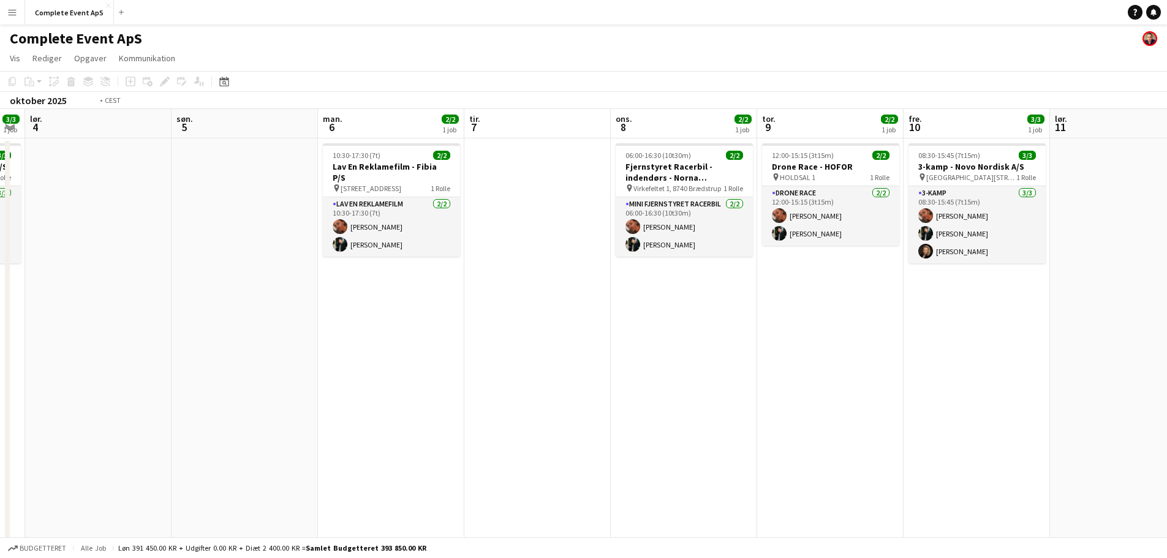
drag, startPoint x: 792, startPoint y: 364, endPoint x: 33, endPoint y: 363, distance: 759.1
click at [21, 365] on app-calendar-viewport "ons. 1 tor. 2 3/4 2 job fre. 3 3/3 1 job lør. 4 søn. 5 man. 6 2/2 1 job tir. 7 …" at bounding box center [583, 425] width 1167 height 632
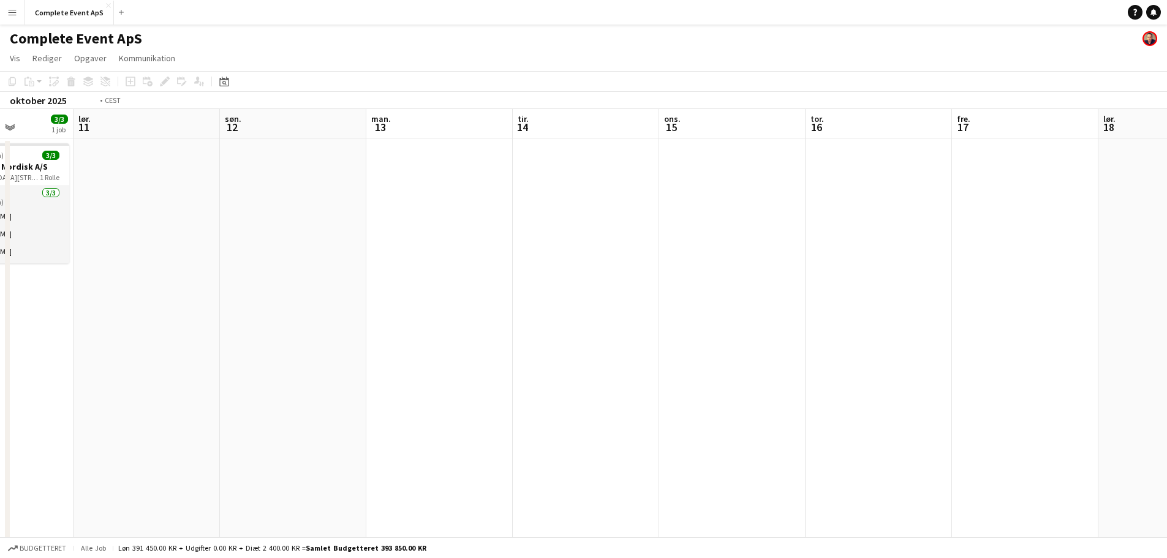
drag, startPoint x: 350, startPoint y: 377, endPoint x: 21, endPoint y: 366, distance: 328.6
click at [23, 368] on app-calendar-viewport "ons. 8 2/2 1 job tor. 9 2/2 1 job fre. 10 3/3 1 job lør. 11 søn. 12 man. 13 tir…" at bounding box center [583, 425] width 1167 height 632
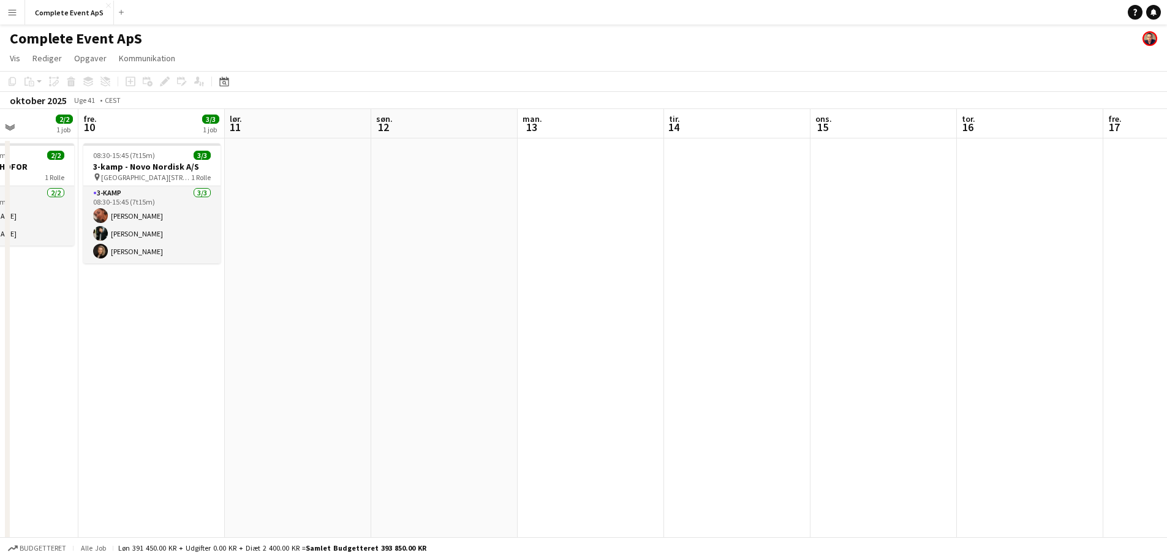
drag, startPoint x: 70, startPoint y: 366, endPoint x: 901, endPoint y: 388, distance: 831.7
click at [855, 389] on app-calendar-viewport "tir. 7 ons. 8 2/2 1 job tor. 9 2/2 1 job fre. 10 3/3 1 job lør. 11 søn. 12 man.…" at bounding box center [583, 425] width 1167 height 632
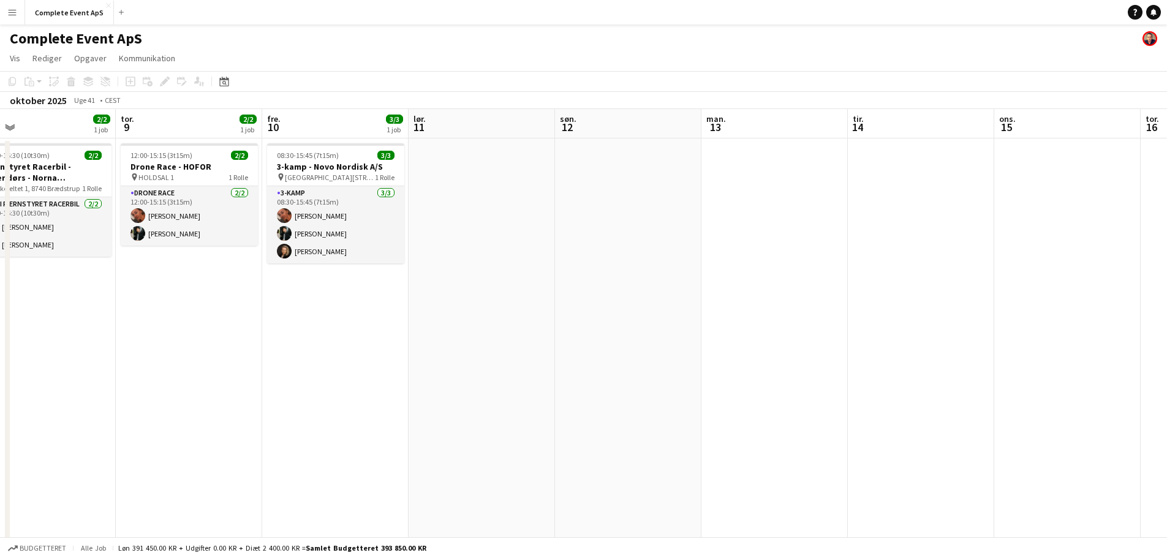
drag, startPoint x: 9, startPoint y: 338, endPoint x: 721, endPoint y: 388, distance: 713.7
click at [760, 402] on div "man. 6 2/2 1 job tir. 7 ons. 8 2/2 1 job tor. 9 2/2 1 job fre. 10 3/3 1 job lør…" at bounding box center [583, 425] width 1167 height 632
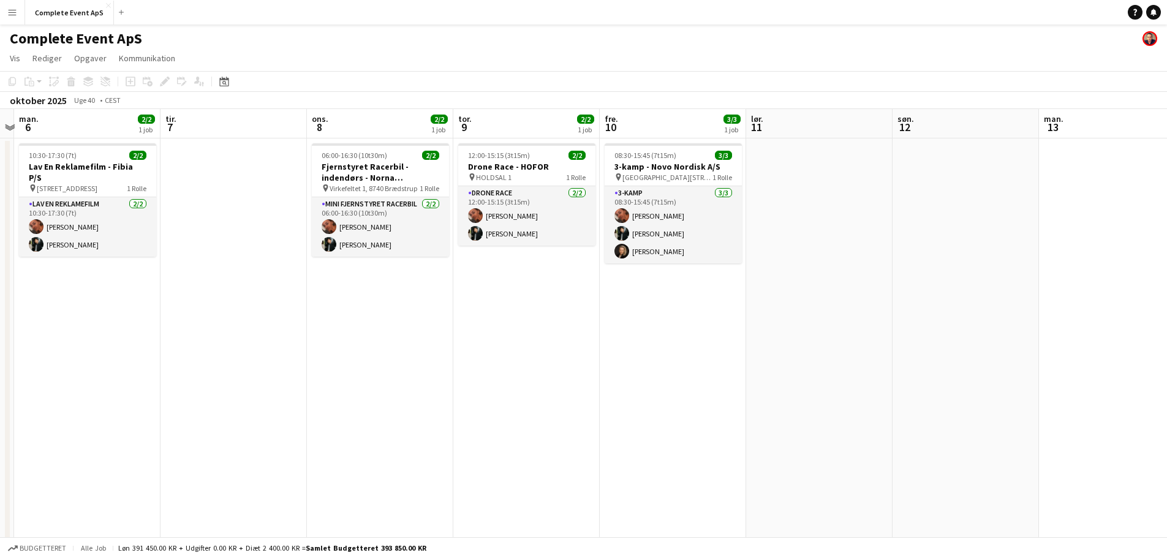
drag, startPoint x: 270, startPoint y: 372, endPoint x: 1042, endPoint y: 426, distance: 774.5
click at [988, 425] on app-calendar-viewport "fre. 3 3/3 1 job lør. 4 søn. 5 man. 6 2/2 1 job tir. 7 ons. 8 2/2 1 job tor. 9 …" at bounding box center [583, 425] width 1167 height 632
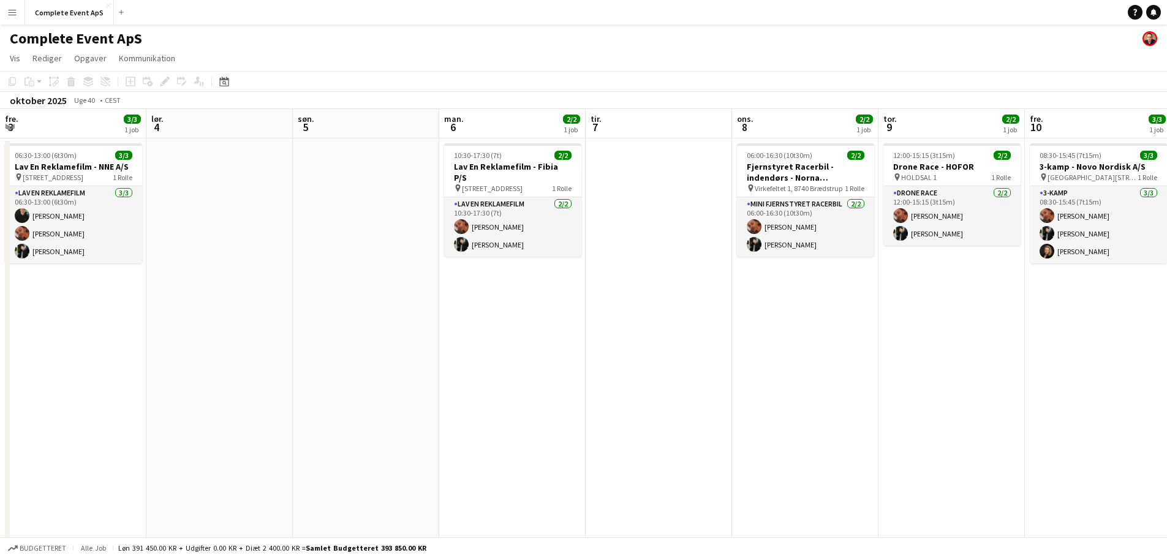
drag, startPoint x: 276, startPoint y: 371, endPoint x: 968, endPoint y: 396, distance: 692.2
click at [930, 395] on app-calendar-viewport "ons. 1 tor. 2 3/4 2 job fre. 3 3/3 1 job lør. 4 søn. 5 man. 6 2/2 1 job tir. 7 …" at bounding box center [583, 425] width 1167 height 632
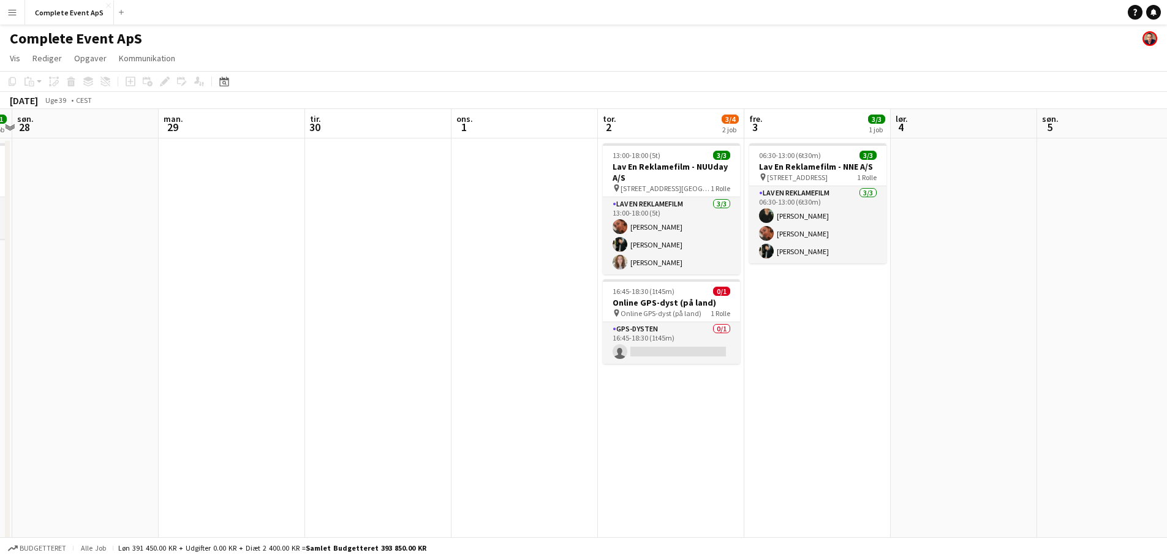
drag, startPoint x: 828, startPoint y: 161, endPoint x: 684, endPoint y: 197, distance: 148.0
click at [684, 197] on app-calendar-viewport "tor. 25 fre. 26 5/5 2 job lør. 27 1/1 1 job søn. 28 man. 29 tir. 30 ons. 1 tor.…" at bounding box center [583, 425] width 1167 height 632
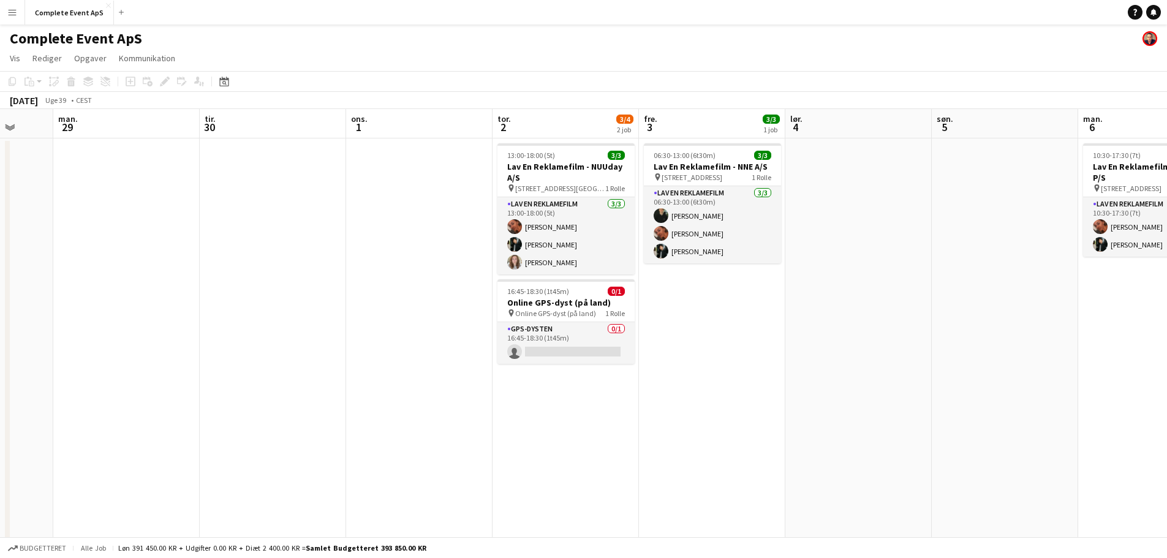
scroll to position [0, 435]
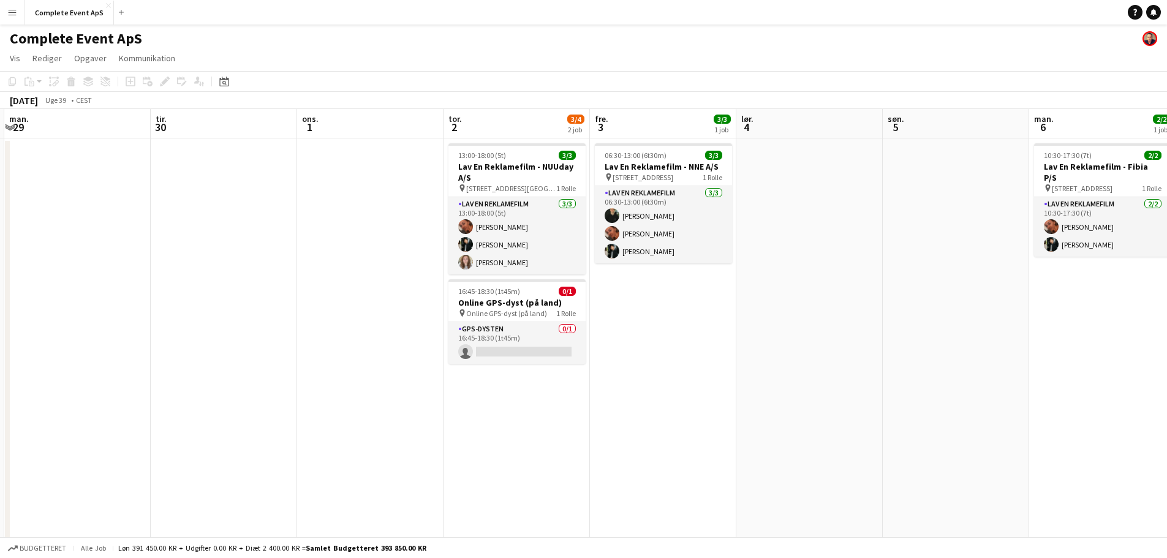
drag, startPoint x: 683, startPoint y: 164, endPoint x: 529, endPoint y: 230, distance: 168.0
click at [529, 230] on app-calendar-viewport "fre. 26 5/5 2 job lør. 27 1/1 1 job søn. 28 man. 29 tir. 30 ons. 1 tor. 2 3/4 2…" at bounding box center [583, 425] width 1167 height 632
click at [221, 78] on icon "Datovælger" at bounding box center [224, 82] width 10 height 10
click at [322, 125] on span "Next month" at bounding box center [323, 124] width 25 height 25
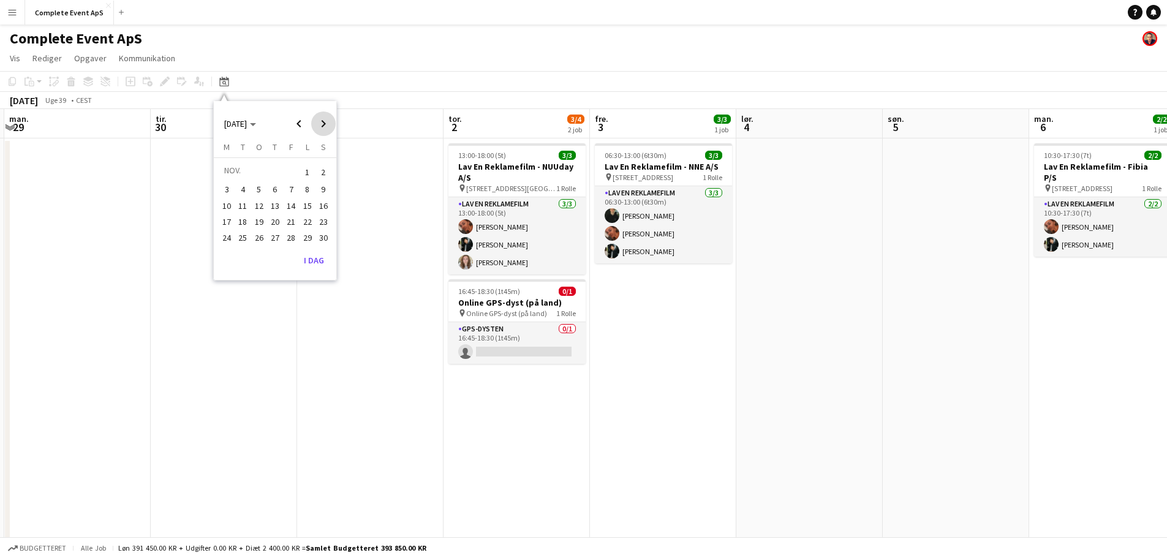
click at [322, 125] on span "Next month" at bounding box center [323, 124] width 25 height 25
click at [289, 184] on span "5" at bounding box center [291, 187] width 15 height 15
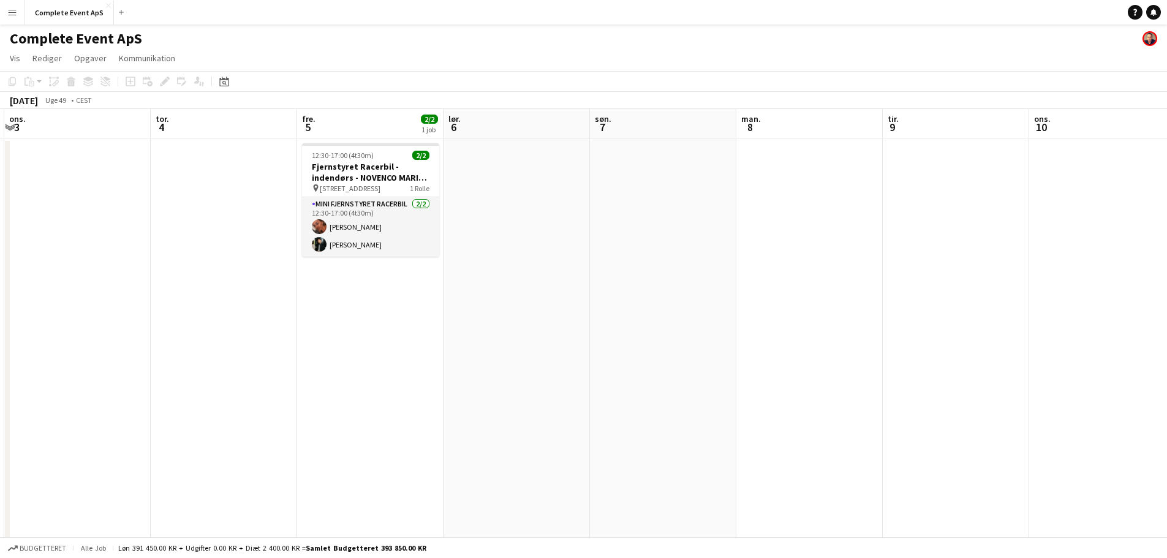
scroll to position [0, 422]
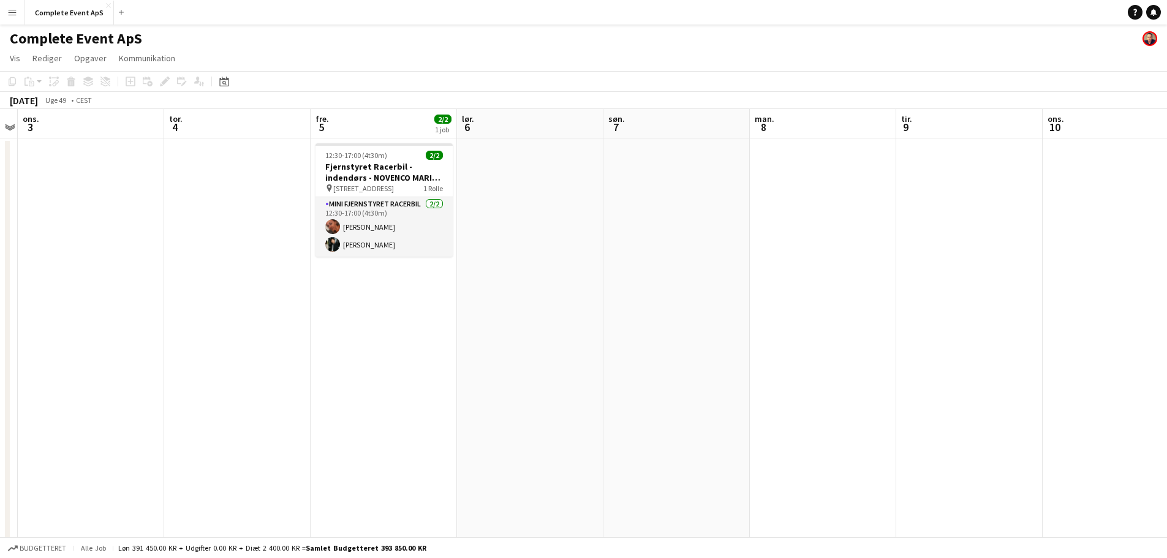
click at [372, 294] on app-date-cell "12:30-17:00 (4t30m) 2/2 Fjernstyret Racerbil - indendørs - NOVENCO MARINE & OFF…" at bounding box center [384, 439] width 146 height 603
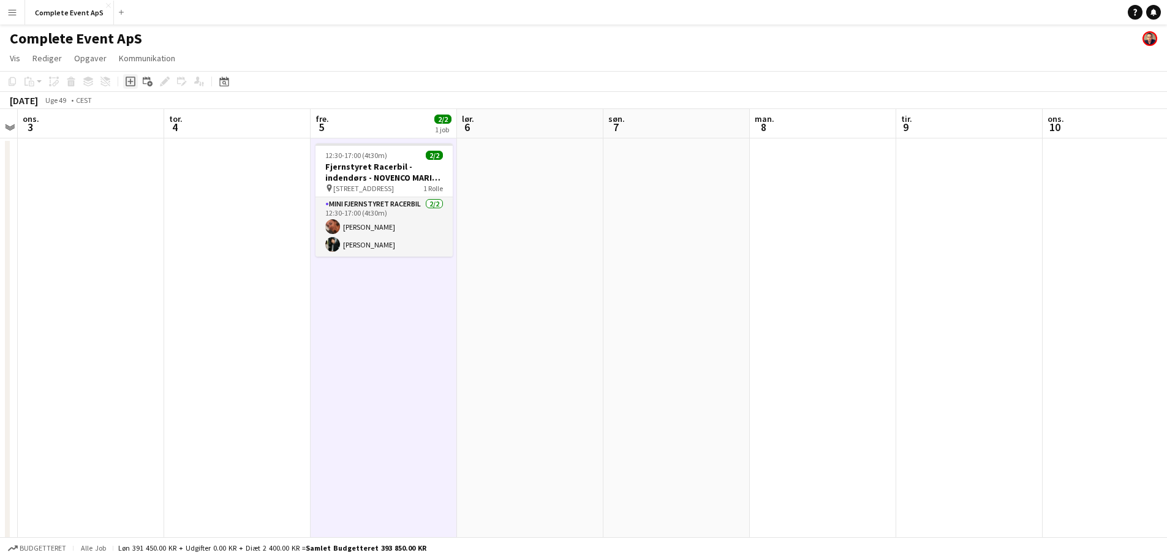
click at [132, 77] on icon "Tilføj opgave" at bounding box center [131, 82] width 10 height 10
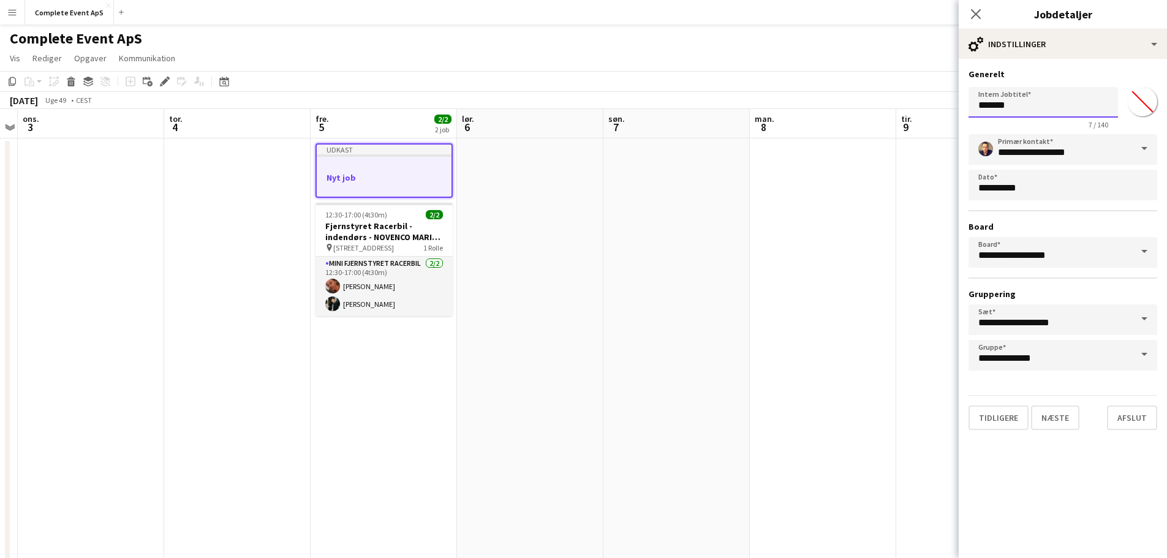
click at [1043, 107] on input "*******" at bounding box center [1043, 102] width 149 height 31
type input "**********"
click at [1056, 425] on button "Næste" at bounding box center [1055, 418] width 48 height 25
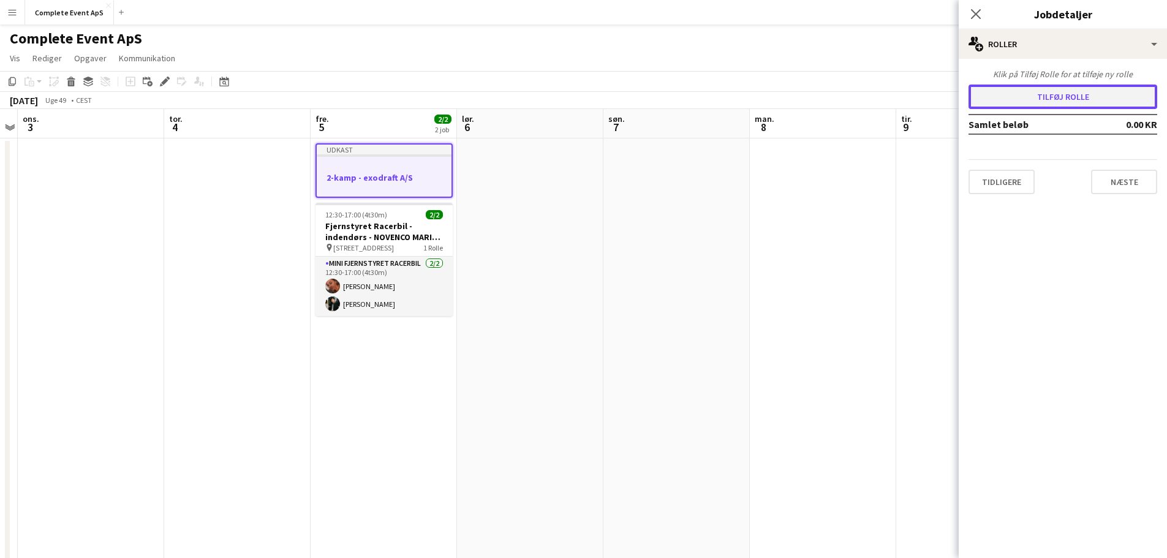
click at [1051, 86] on button "Tilføj rolle" at bounding box center [1063, 97] width 189 height 25
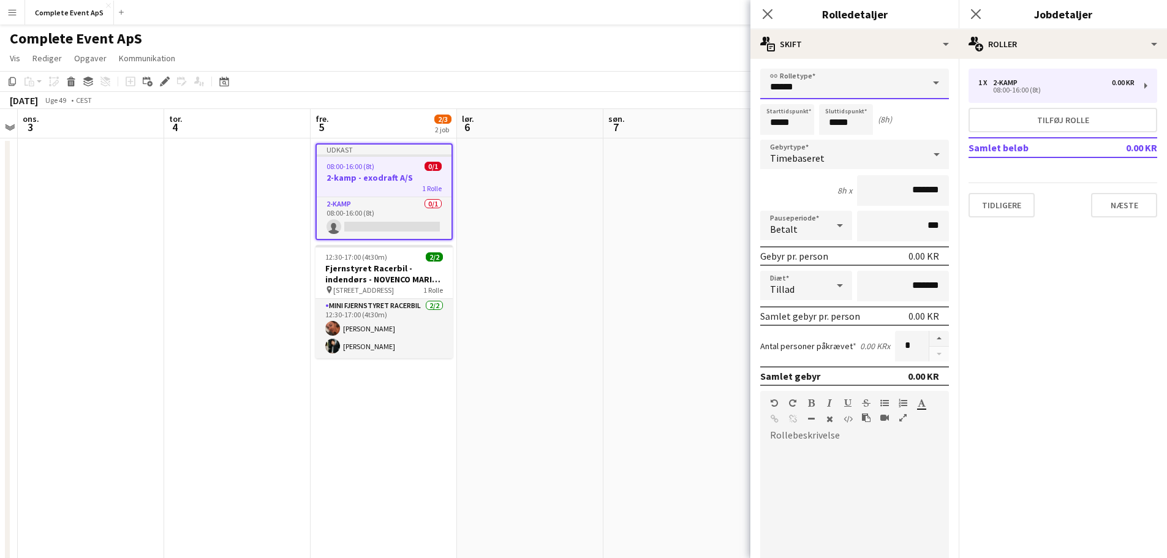
click at [874, 91] on input "******" at bounding box center [854, 84] width 189 height 31
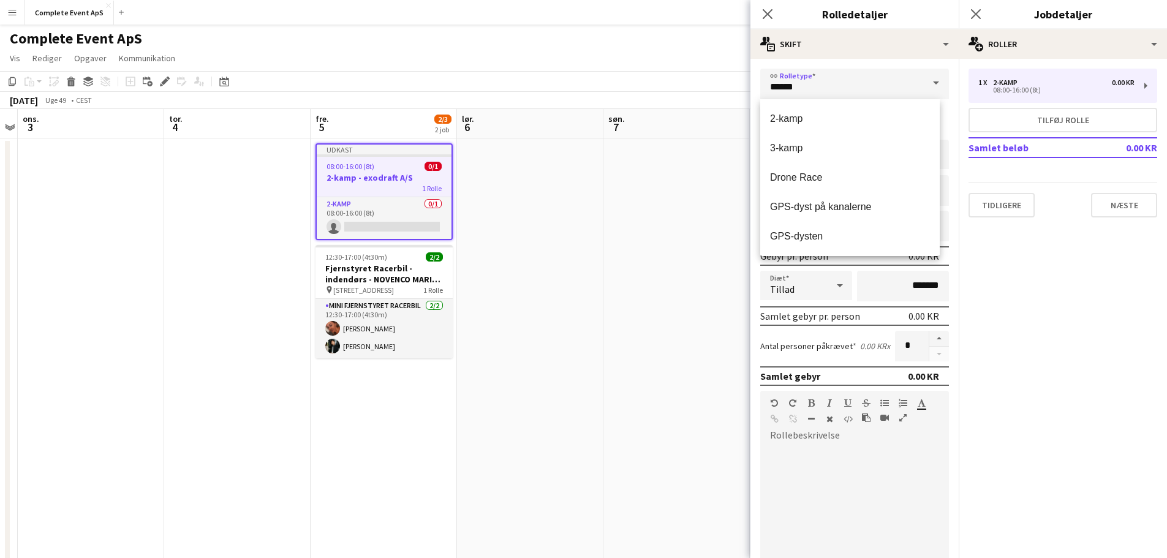
click at [869, 516] on div at bounding box center [854, 518] width 189 height 147
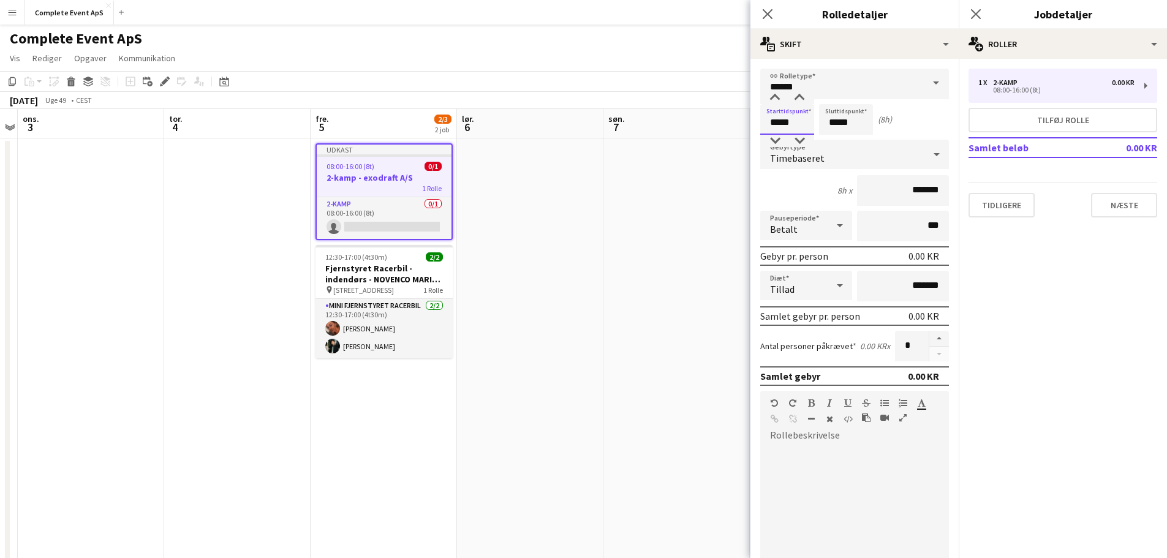
drag, startPoint x: 803, startPoint y: 123, endPoint x: 760, endPoint y: 126, distance: 43.0
click at [760, 126] on input "*****" at bounding box center [787, 119] width 54 height 31
type input "*****"
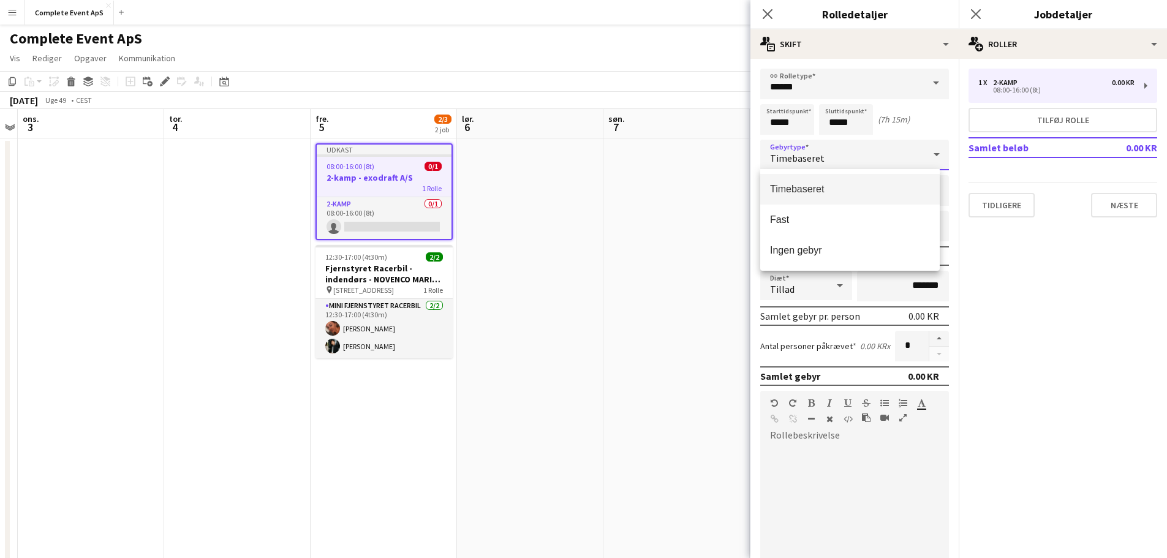
click at [857, 121] on div at bounding box center [583, 279] width 1167 height 558
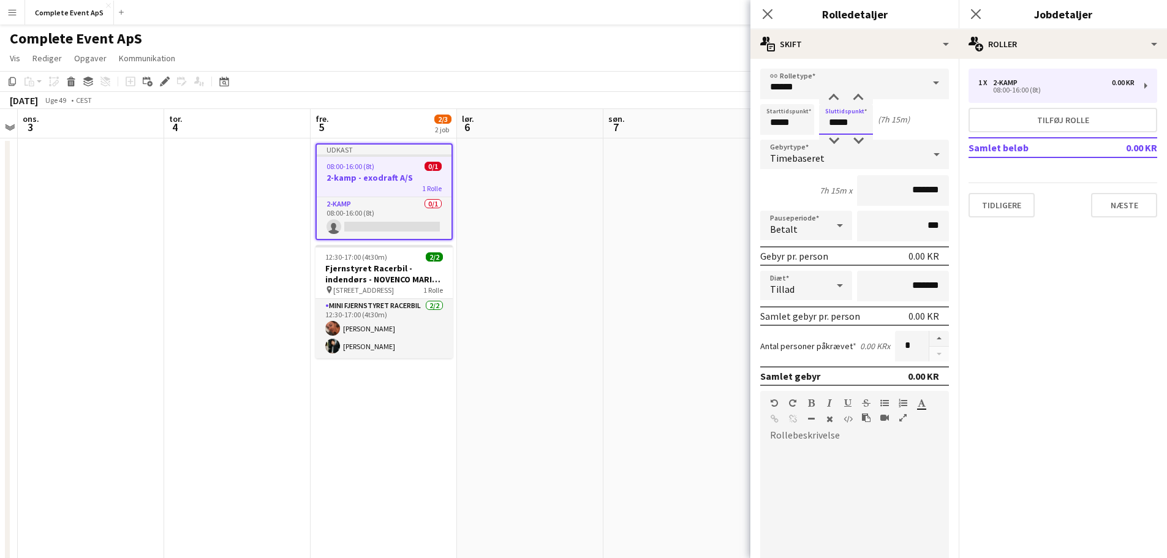
click at [850, 123] on input "*****" at bounding box center [846, 119] width 54 height 31
drag, startPoint x: 859, startPoint y: 124, endPoint x: 813, endPoint y: 123, distance: 46.0
click at [814, 122] on div "Starttidspunkt ***** Sluttidspunkt ***** (7h 15m)" at bounding box center [854, 119] width 189 height 31
type input "*****"
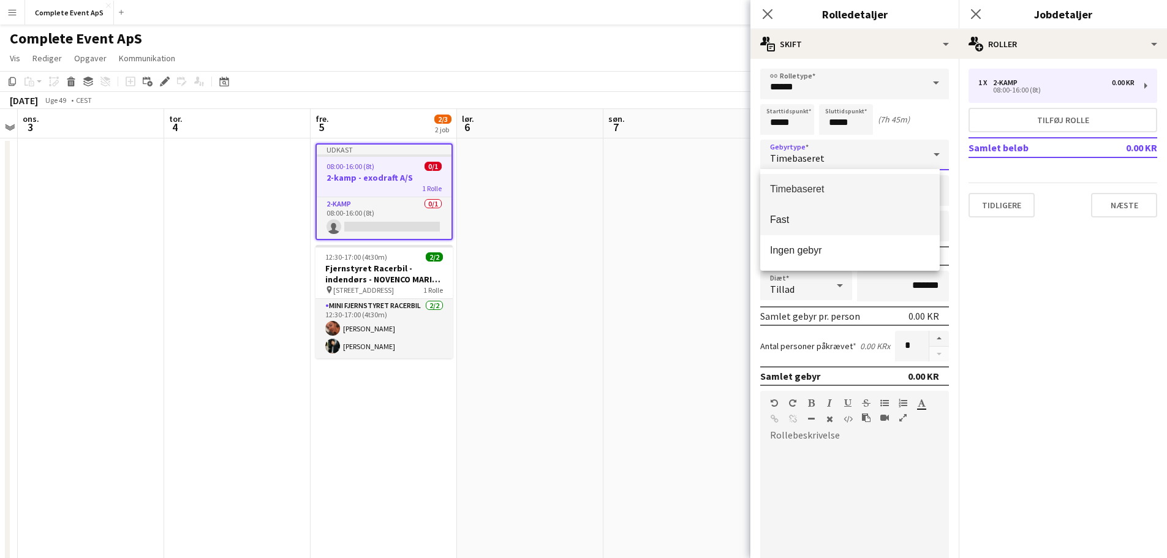
click at [825, 216] on span "Fast" at bounding box center [850, 220] width 160 height 12
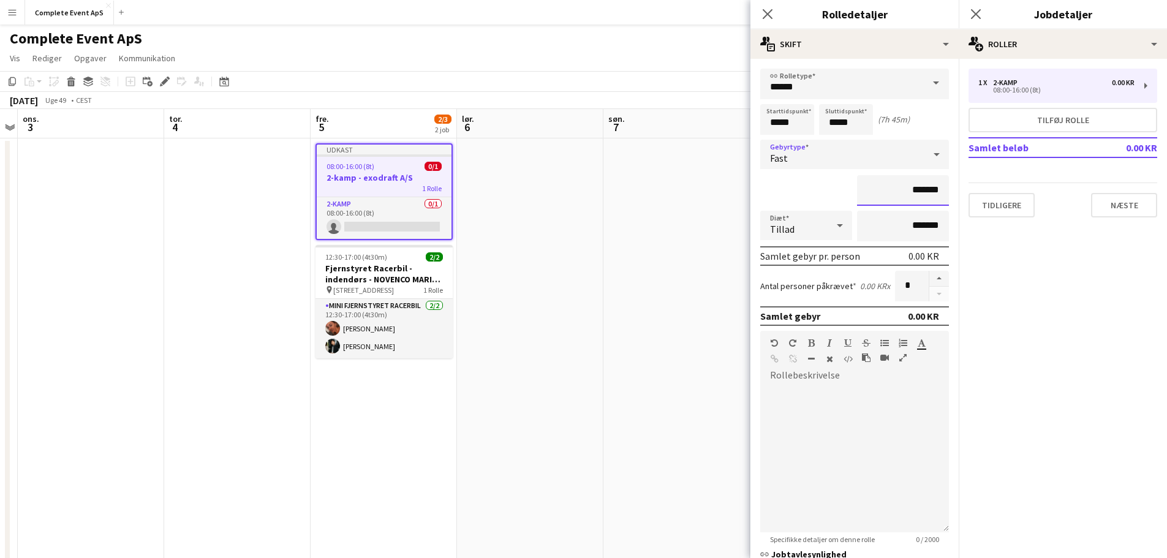
drag, startPoint x: 884, startPoint y: 192, endPoint x: 1064, endPoint y: 213, distance: 181.3
click at [1054, 211] on body "Menu Boards Boards Boards Alle job Status Arbejdsstyrke Arbejdsstyrke Min arbej…" at bounding box center [583, 381] width 1167 height 762
type input "**********"
click at [931, 271] on button "button" at bounding box center [939, 279] width 20 height 16
type input "*"
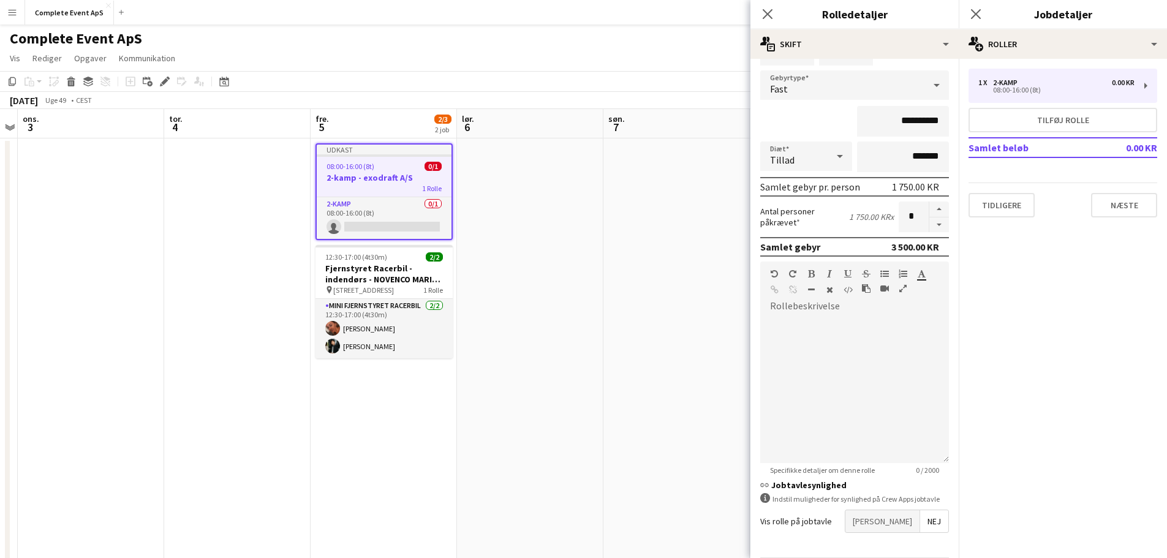
scroll to position [113, 0]
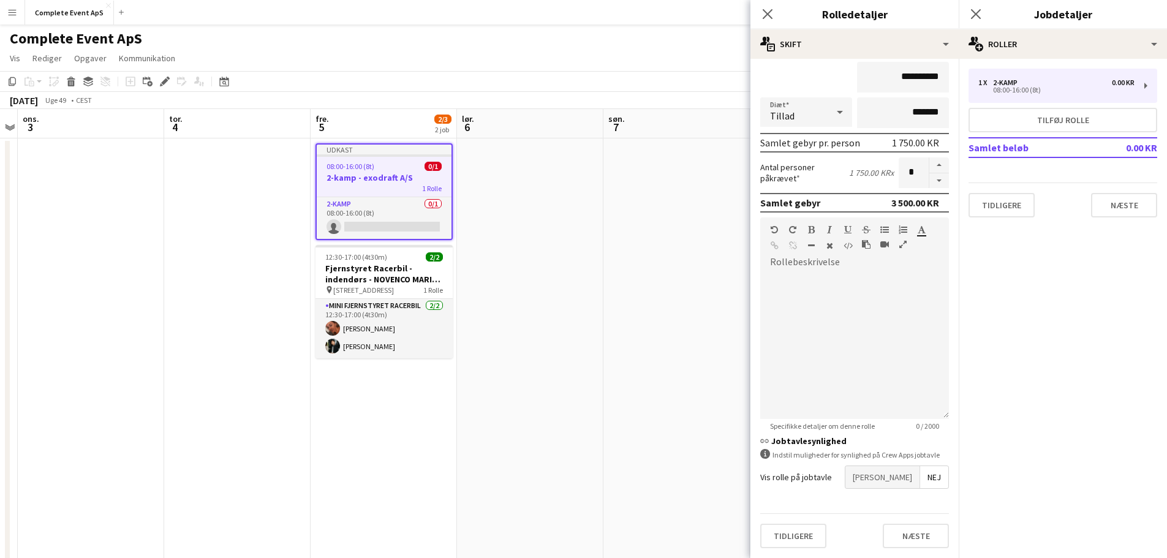
click at [893, 482] on span "[PERSON_NAME]" at bounding box center [883, 477] width 74 height 22
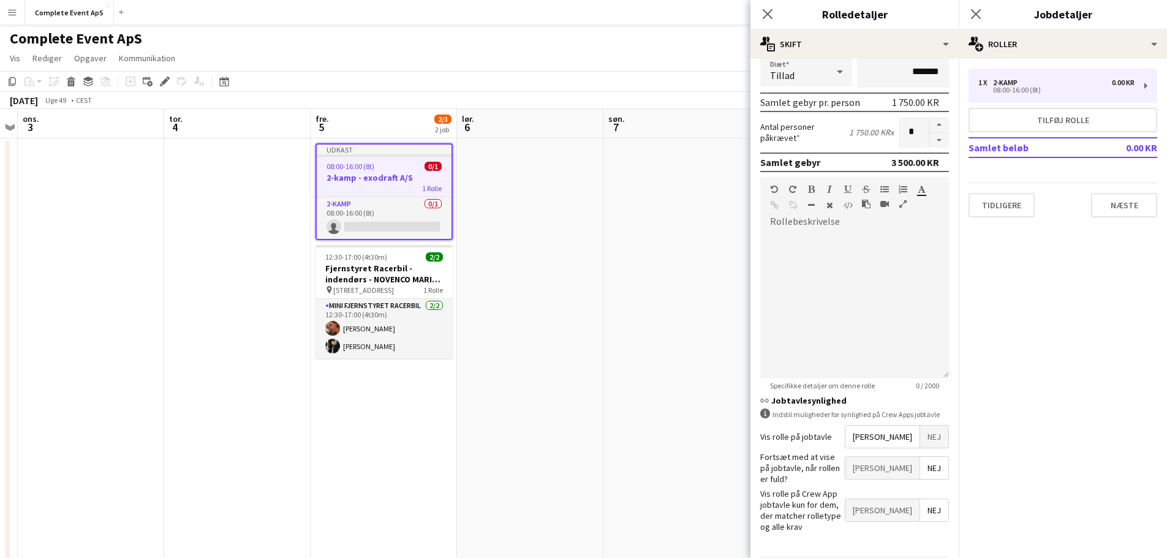
scroll to position [176, 0]
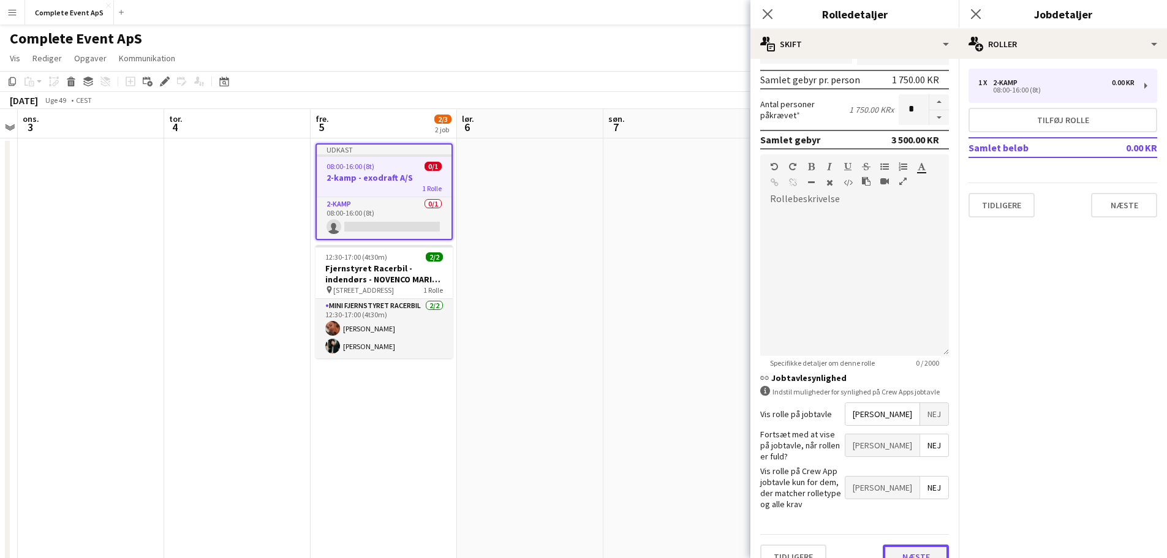
click at [914, 545] on button "Næste" at bounding box center [916, 557] width 66 height 25
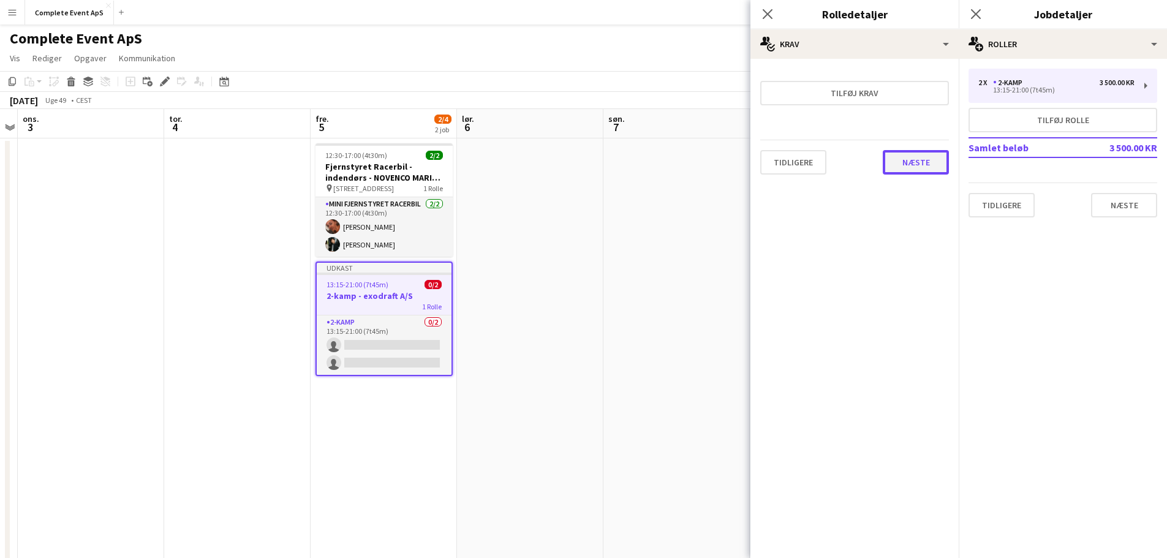
click at [894, 159] on button "Næste" at bounding box center [916, 162] width 66 height 25
click at [922, 162] on button "Afslut" at bounding box center [924, 164] width 50 height 25
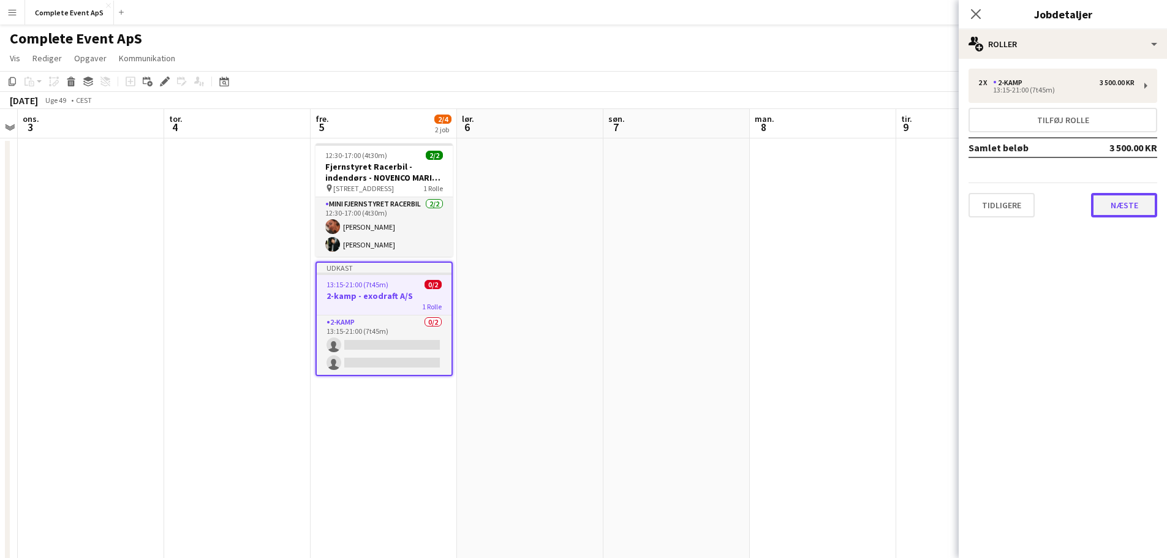
click at [1122, 204] on button "Næste" at bounding box center [1124, 205] width 66 height 25
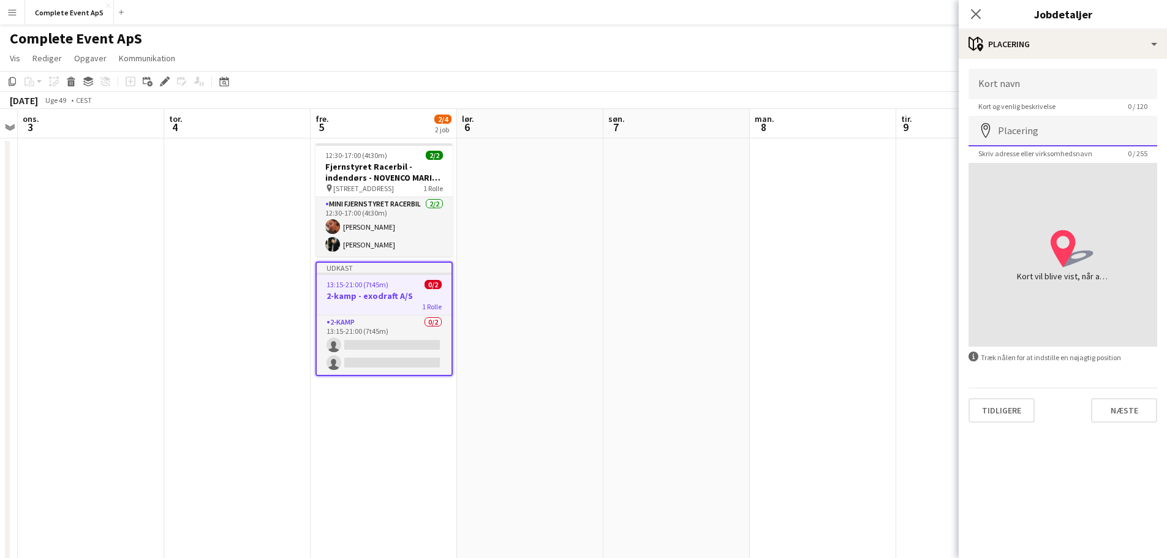
click at [1050, 129] on input "Placering" at bounding box center [1063, 131] width 189 height 31
paste input "**********"
type input "**********"
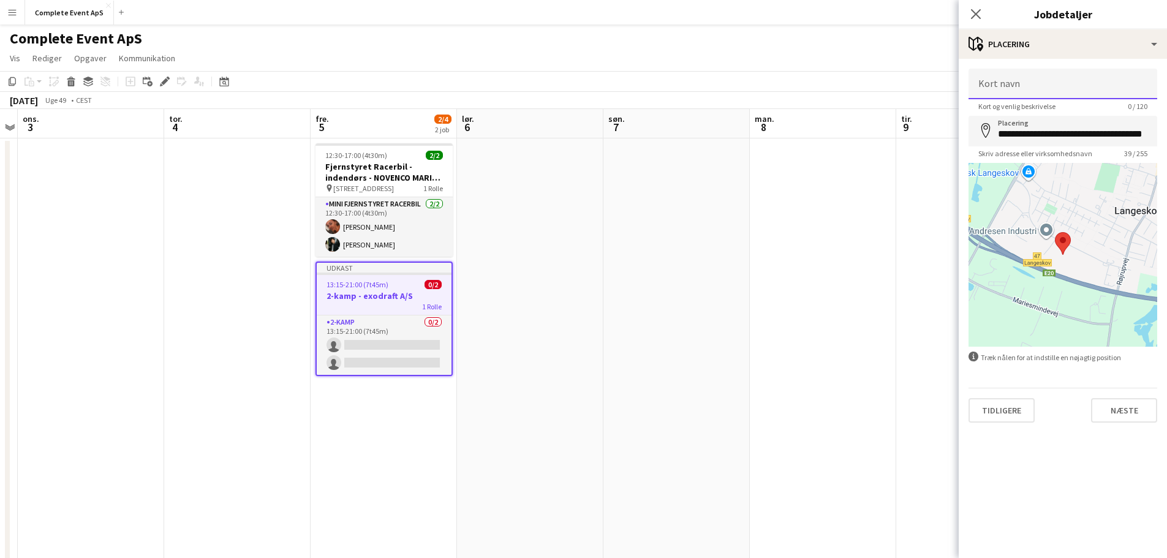
click at [1053, 86] on input "Kort navn" at bounding box center [1063, 84] width 189 height 31
paste input "**********"
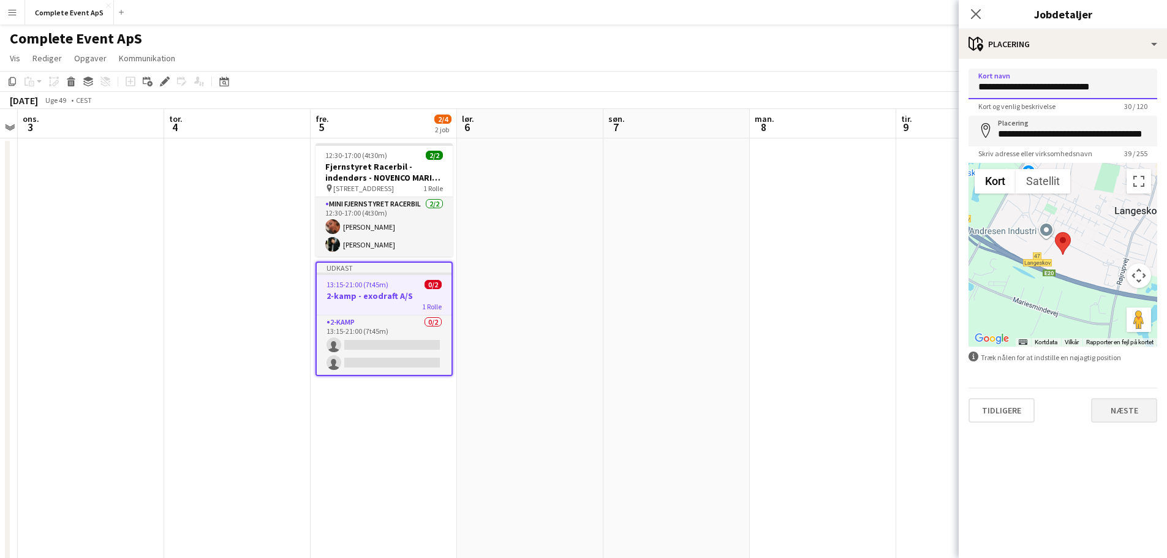
type input "**********"
click at [1131, 422] on button "Næste" at bounding box center [1124, 410] width 66 height 25
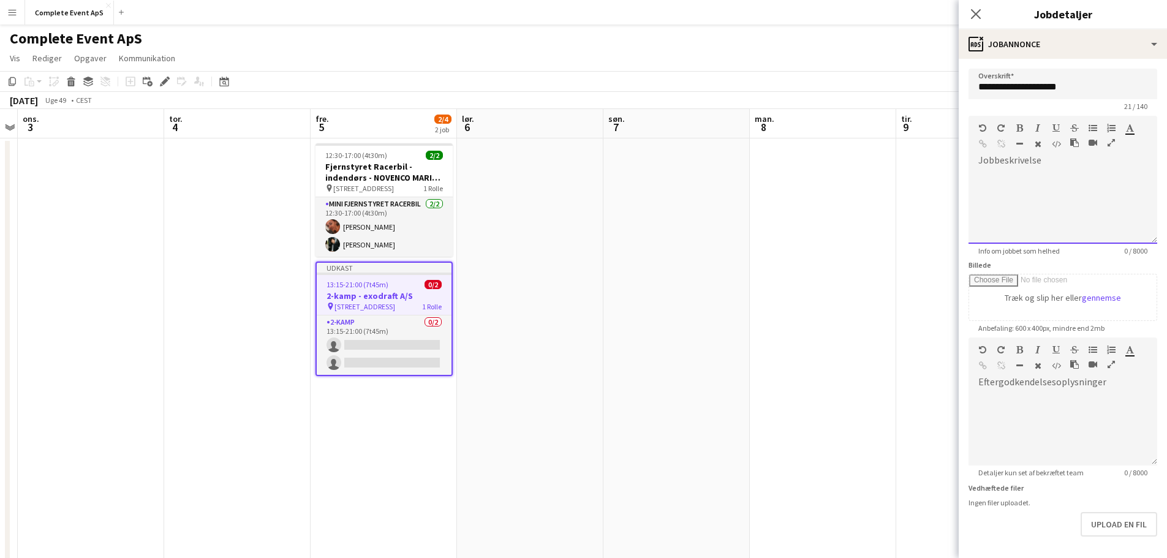
click at [1065, 167] on div at bounding box center [1063, 203] width 189 height 82
paste div
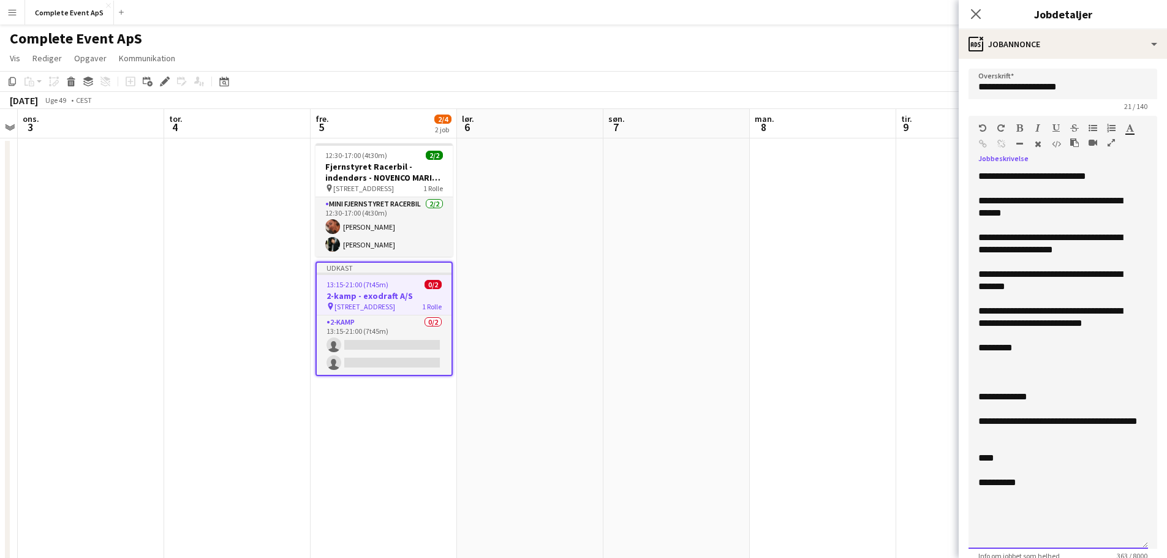
drag, startPoint x: 1143, startPoint y: 238, endPoint x: 1121, endPoint y: 490, distance: 252.2
click at [1129, 548] on div "**********" at bounding box center [1059, 359] width 180 height 379
click at [1114, 173] on div "**********" at bounding box center [1058, 176] width 160 height 12
click at [1045, 178] on div "**********" at bounding box center [1058, 176] width 160 height 12
click at [1113, 200] on div "**********" at bounding box center [1058, 207] width 160 height 25
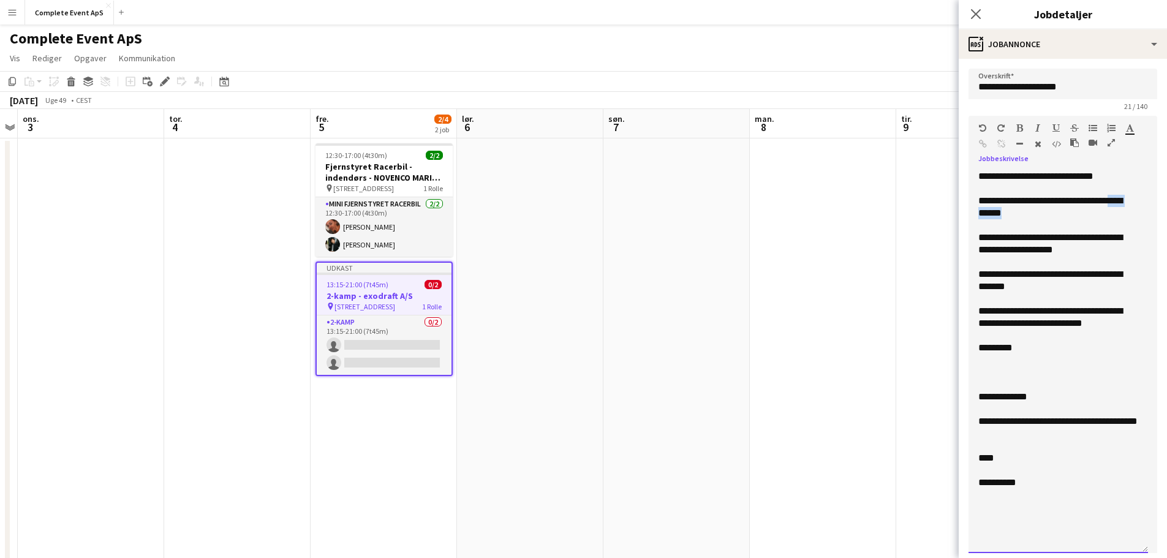
click at [1079, 212] on div "**********" at bounding box center [1058, 207] width 160 height 25
click at [1013, 237] on div "**********" at bounding box center [1058, 244] width 160 height 25
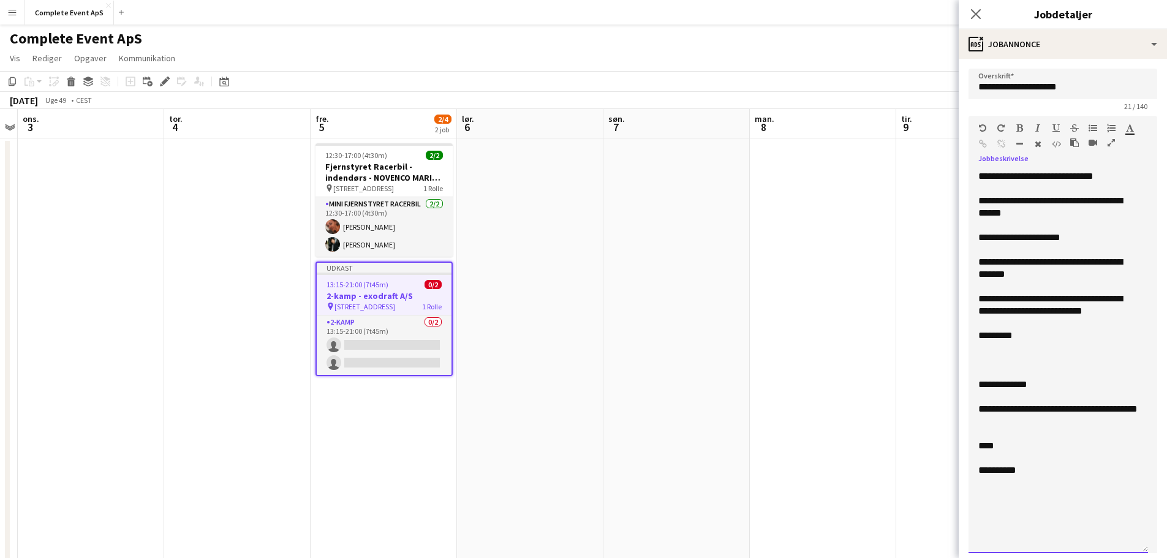
click at [1046, 267] on div "**********" at bounding box center [1058, 268] width 160 height 25
click at [986, 271] on div "**********" at bounding box center [1058, 268] width 160 height 25
click at [1128, 314] on div "**********" at bounding box center [1058, 305] width 160 height 25
click at [1002, 301] on div "**********" at bounding box center [1058, 305] width 160 height 25
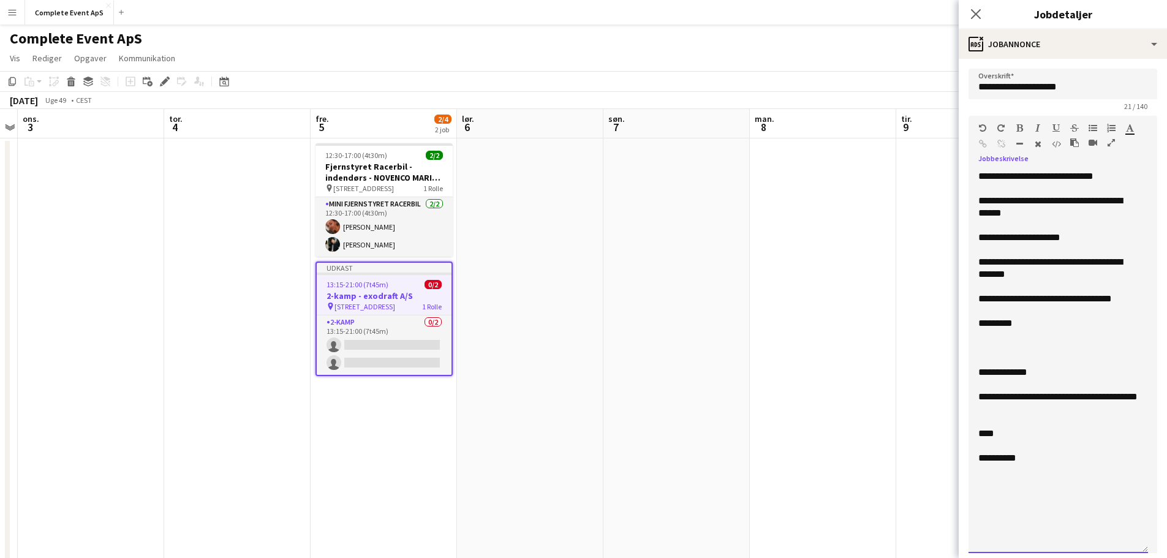
click at [1020, 336] on div at bounding box center [1058, 336] width 160 height 12
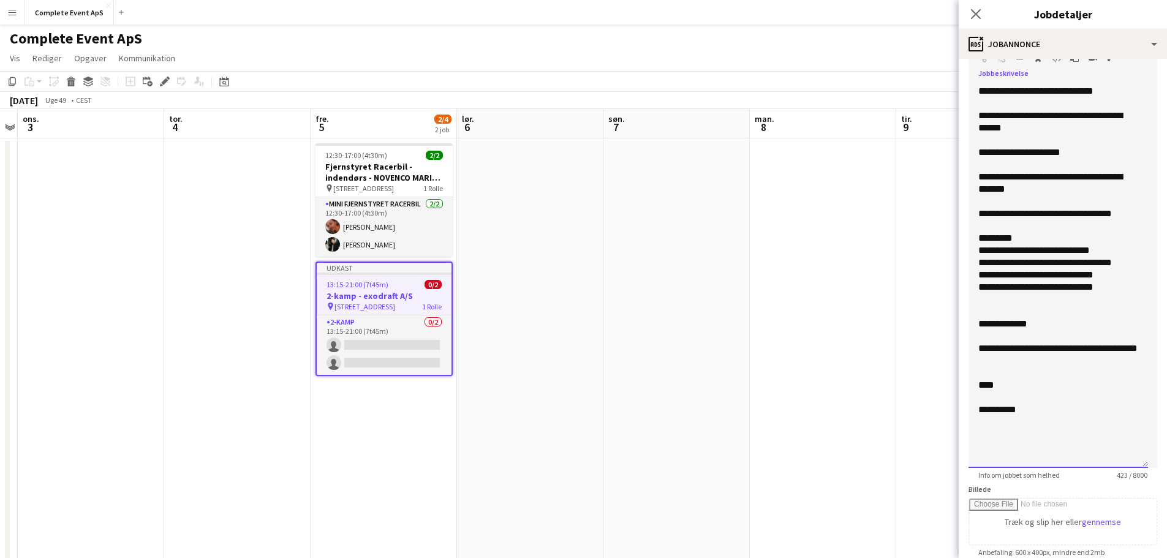
scroll to position [123, 0]
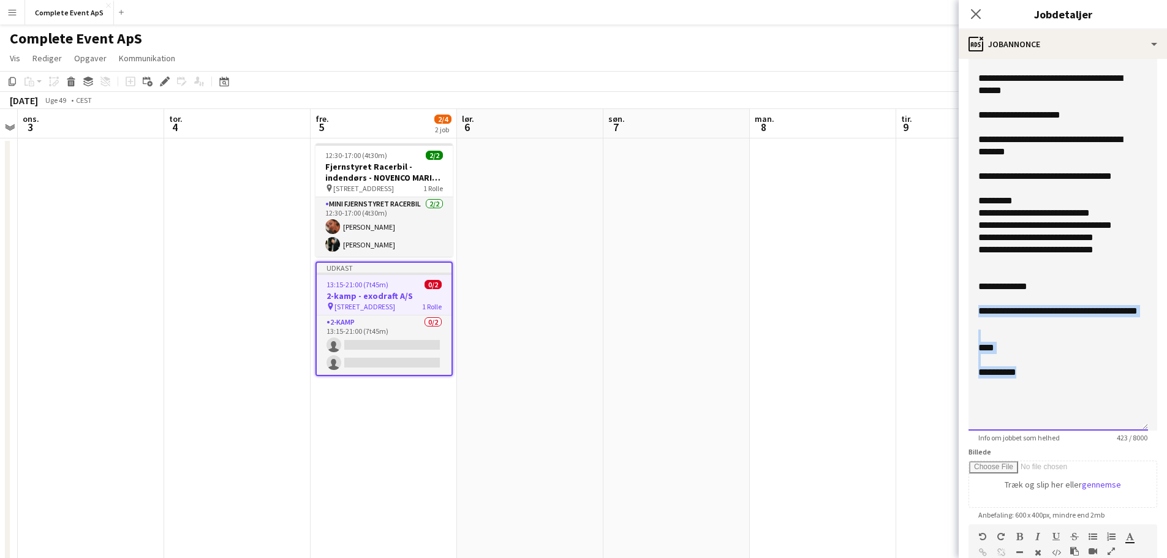
drag, startPoint x: 1039, startPoint y: 376, endPoint x: 975, endPoint y: 305, distance: 95.5
click at [975, 305] on div "**********" at bounding box center [1059, 239] width 180 height 383
click at [1107, 309] on div "**********" at bounding box center [1058, 317] width 160 height 25
click at [1107, 311] on div "**********" at bounding box center [1058, 317] width 160 height 25
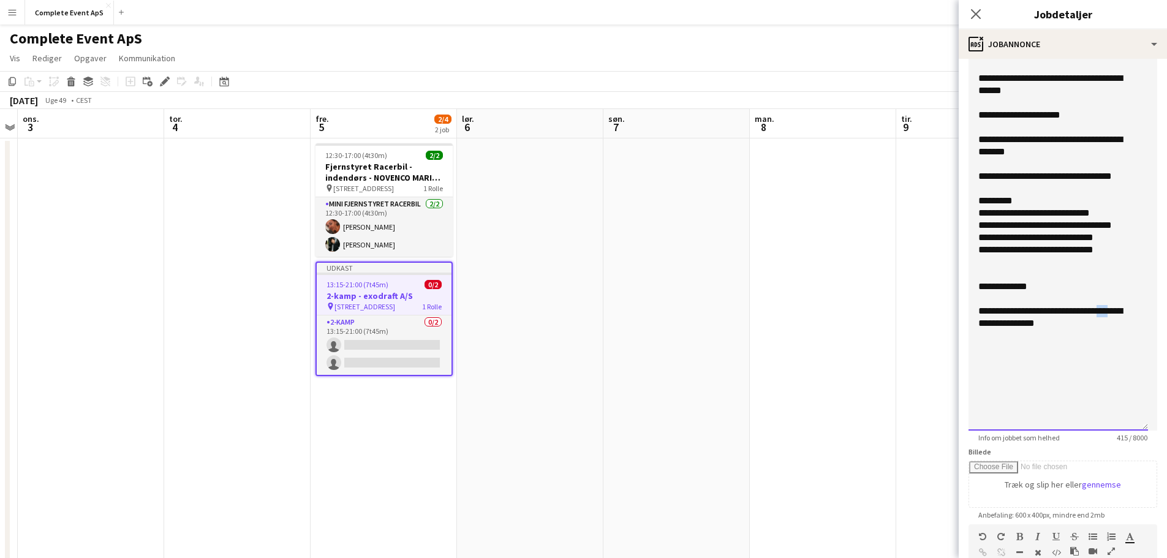
click at [1107, 311] on div "**********" at bounding box center [1058, 317] width 160 height 25
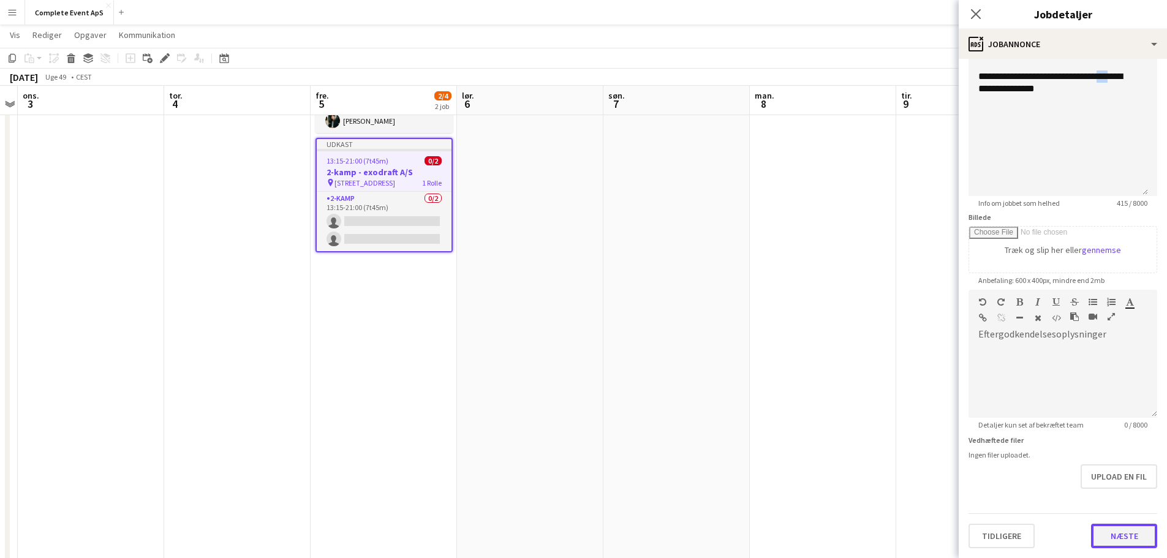
click at [1118, 530] on button "Næste" at bounding box center [1124, 536] width 66 height 25
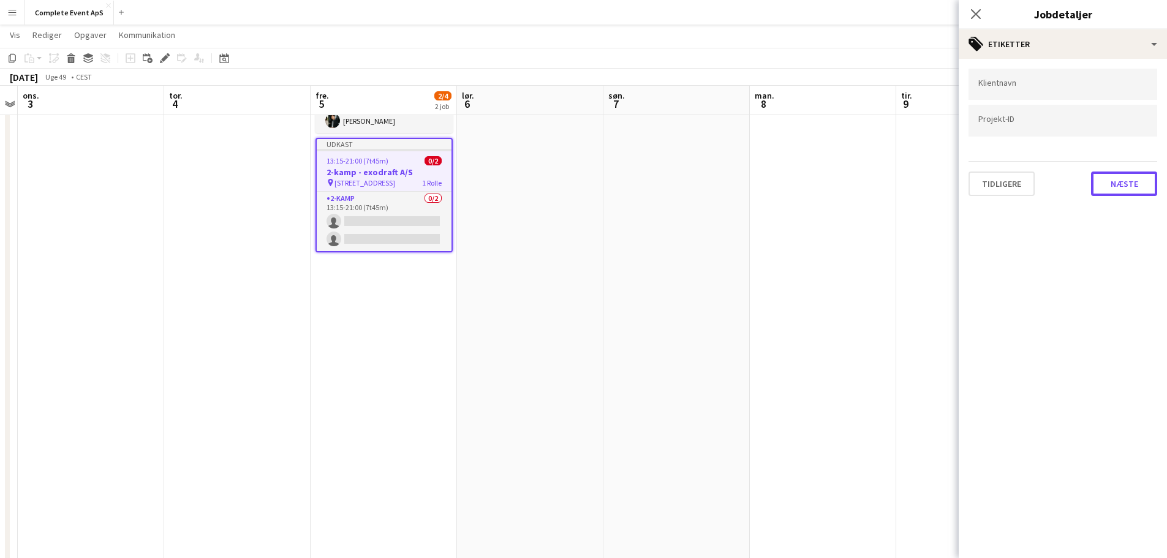
click at [1121, 175] on button "Næste" at bounding box center [1124, 184] width 66 height 25
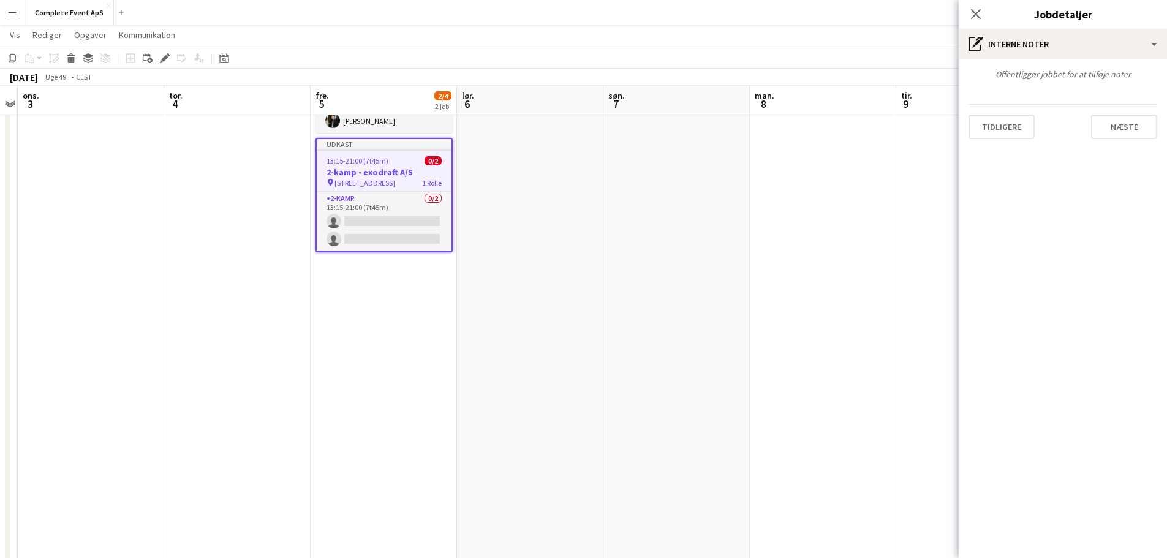
click at [838, 210] on app-date-cell at bounding box center [823, 316] width 146 height 603
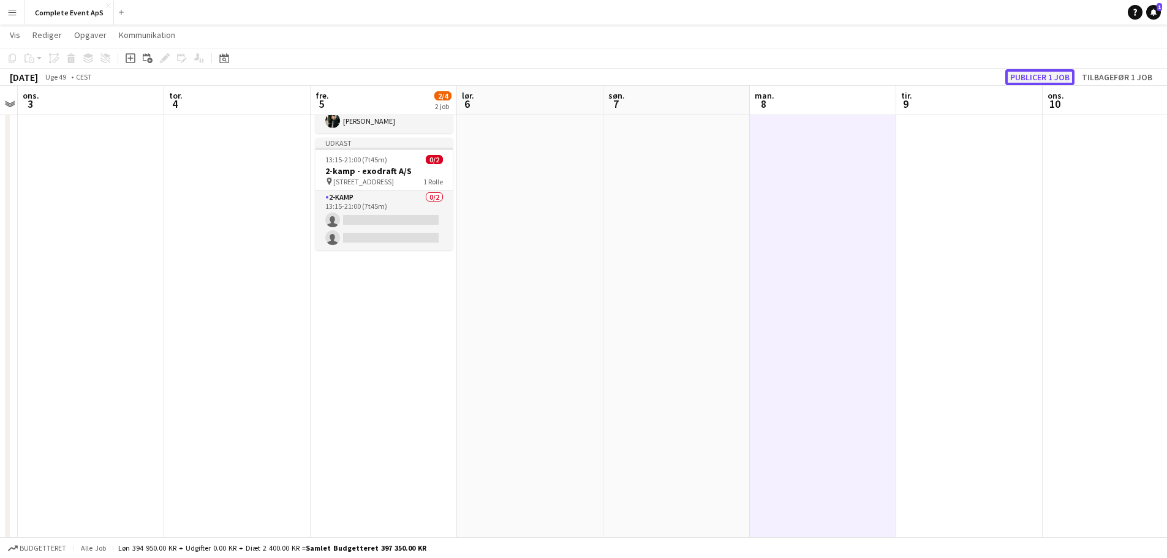
click at [1032, 76] on button "Publicer 1 job" at bounding box center [1039, 77] width 69 height 16
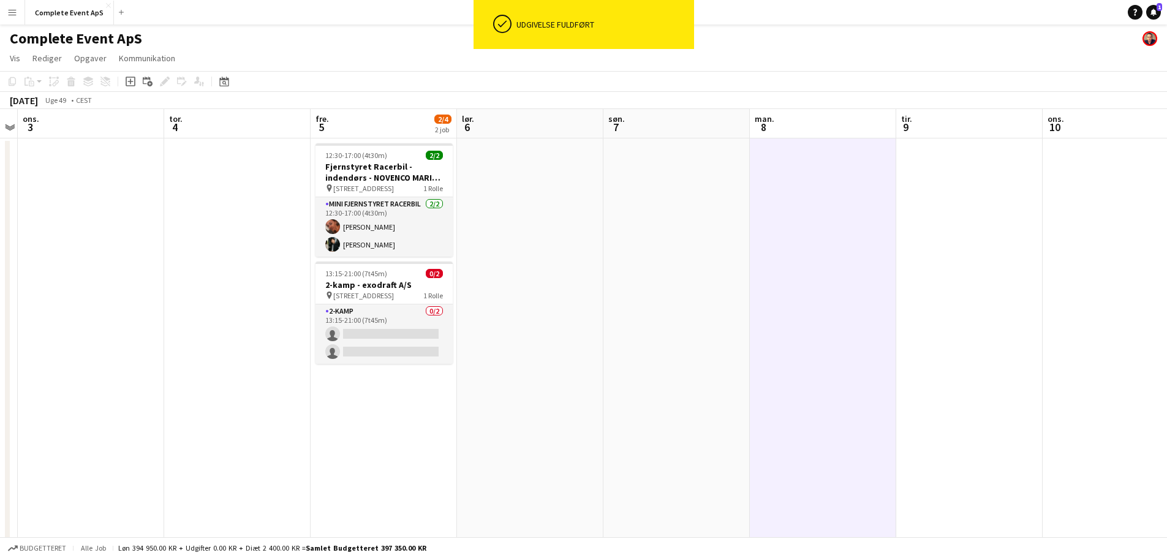
click at [1156, 12] on icon at bounding box center [1154, 12] width 6 height 6
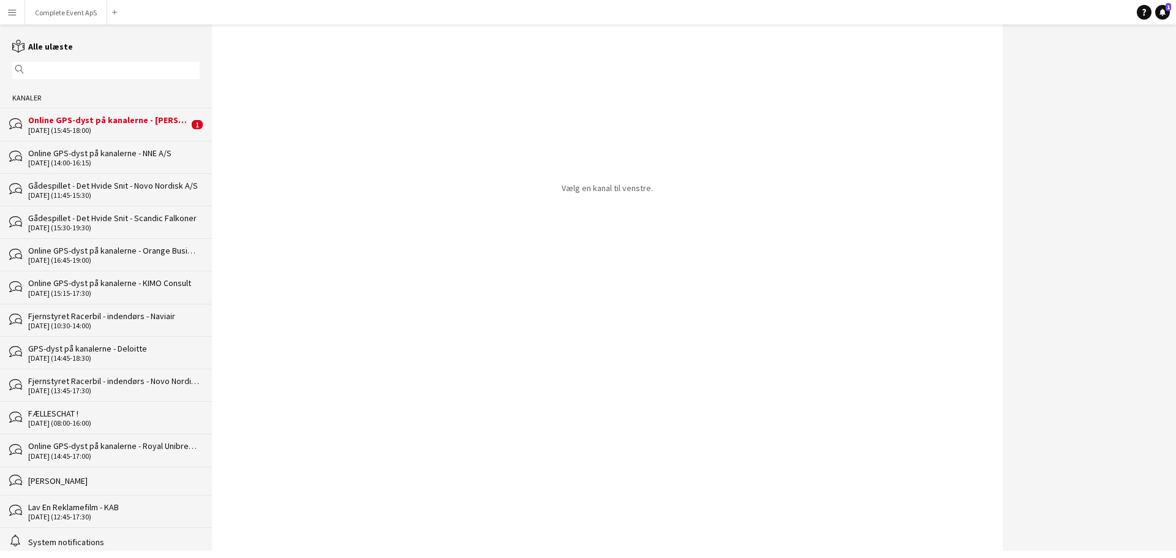
click at [113, 124] on div "Online GPS-dyst på kanalerne - [PERSON_NAME]" at bounding box center [108, 120] width 161 height 11
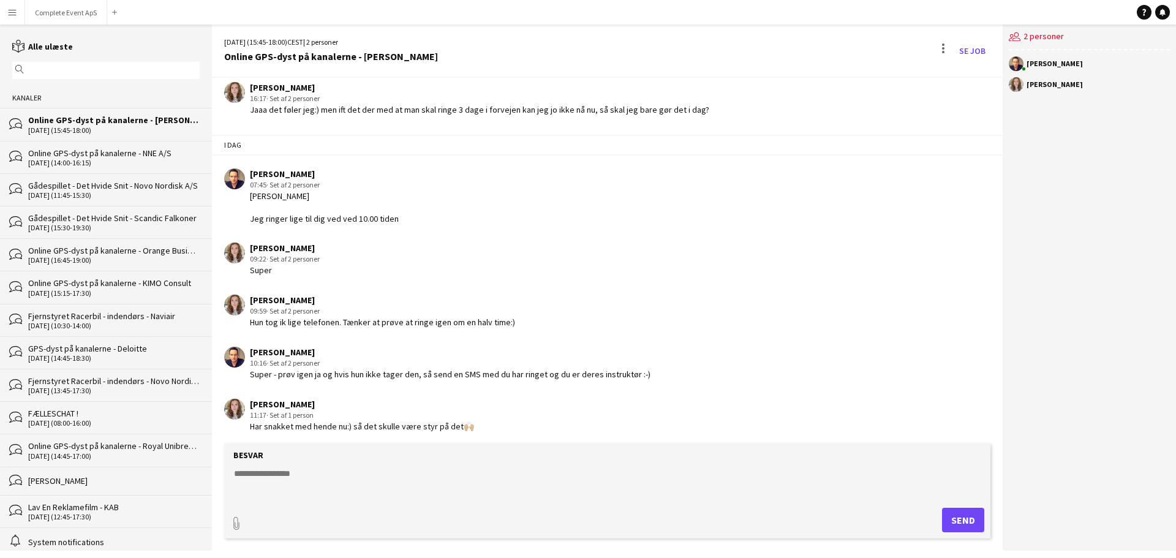
scroll to position [118, 0]
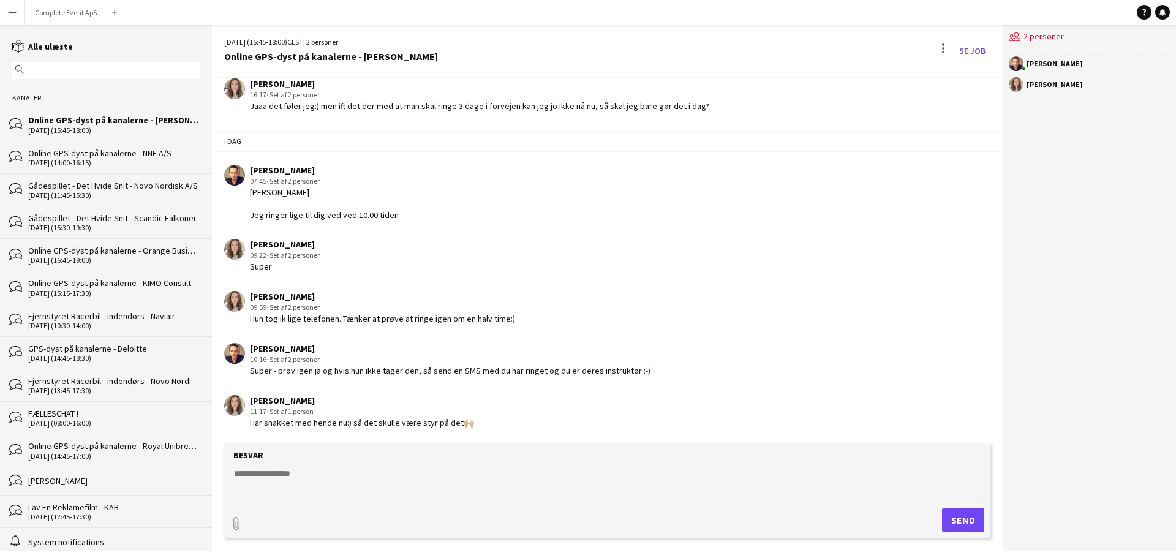
click at [422, 487] on textarea at bounding box center [610, 483] width 754 height 32
type textarea "**********"
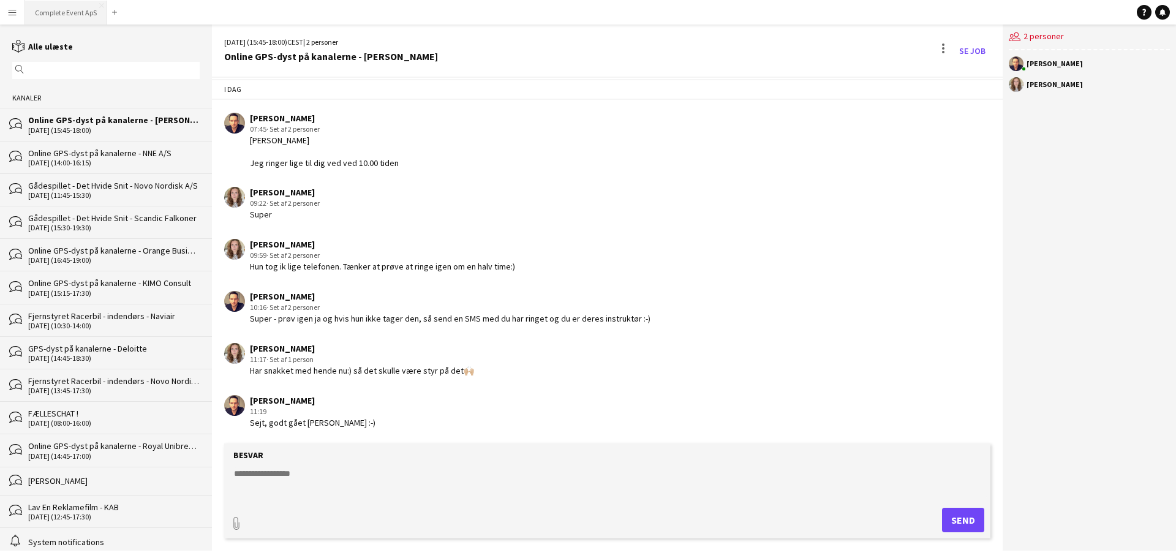
click at [62, 4] on button "Complete Event ApS Luk" at bounding box center [66, 13] width 82 height 24
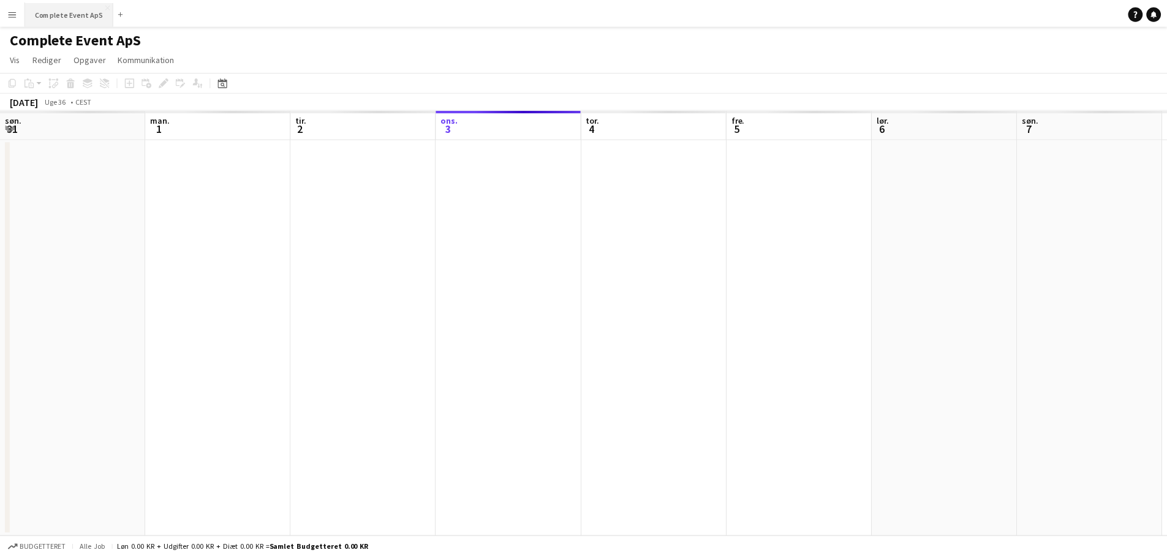
scroll to position [0, 293]
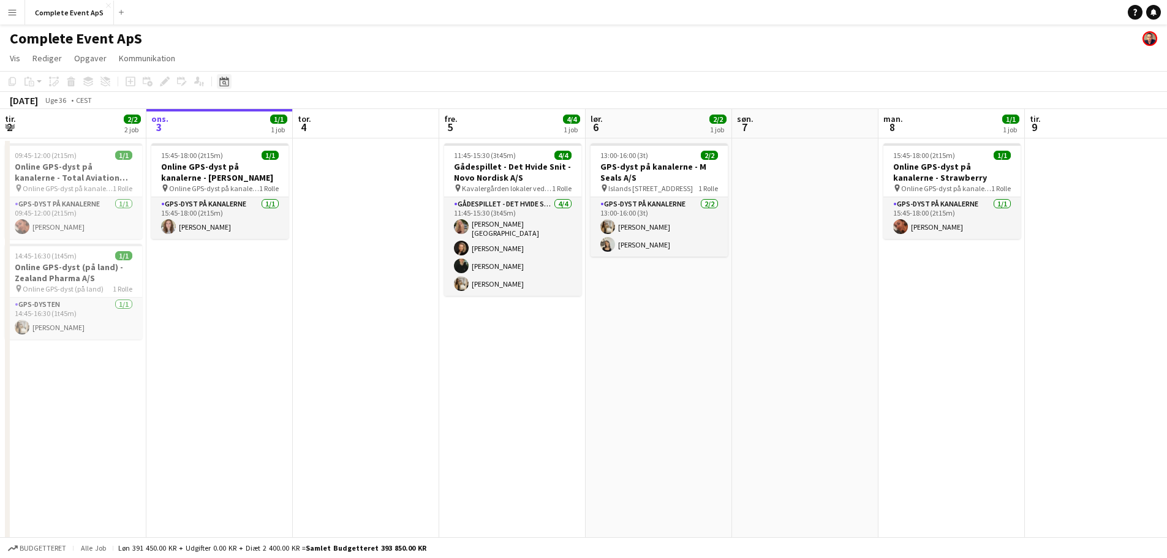
click at [222, 83] on icon "Datovælger" at bounding box center [224, 82] width 10 height 10
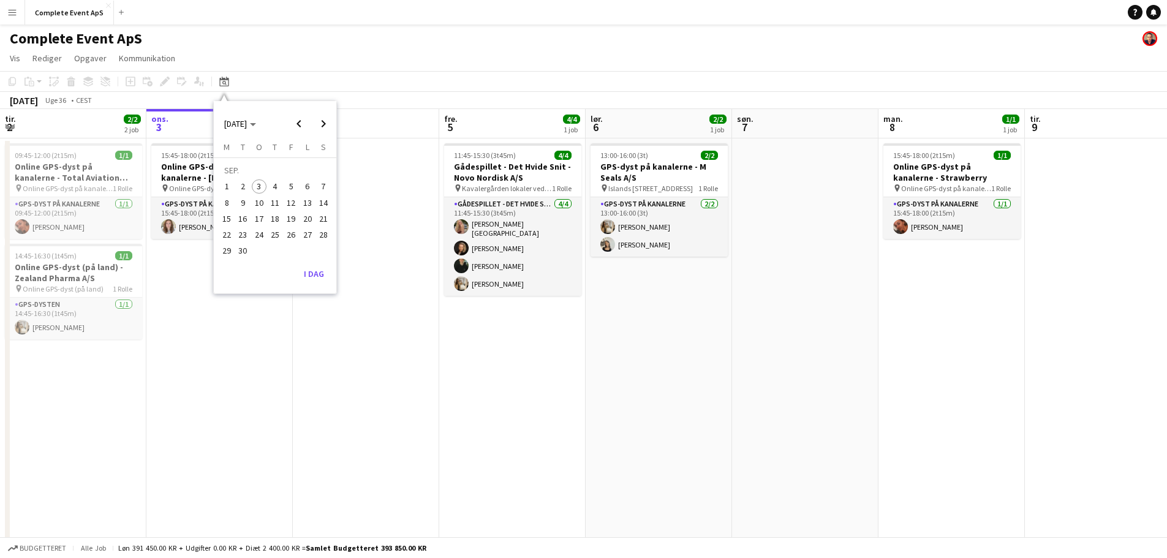
click at [293, 221] on span "19" at bounding box center [291, 218] width 15 height 15
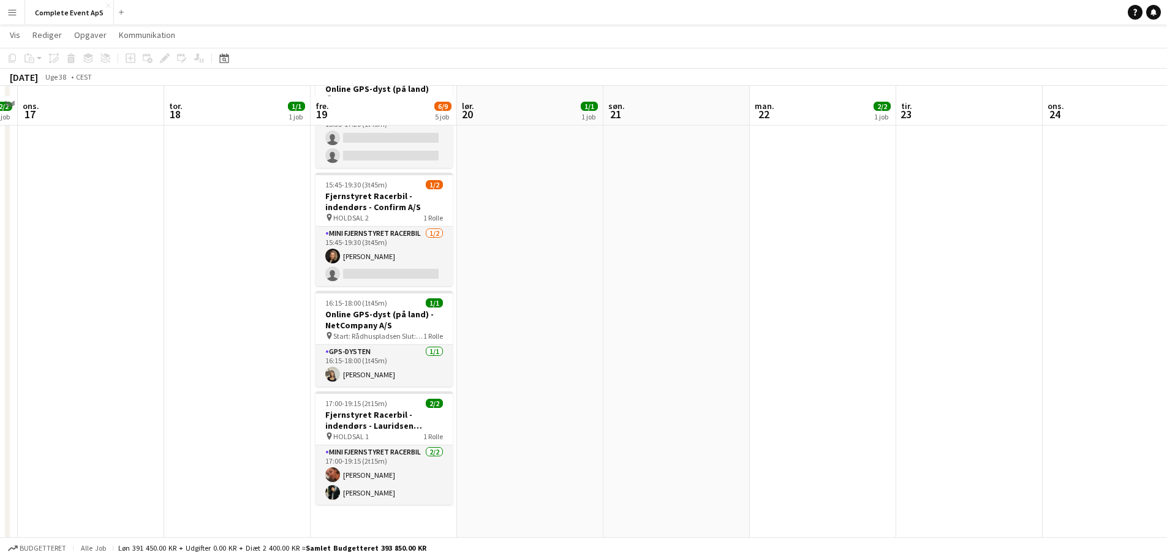
scroll to position [203, 0]
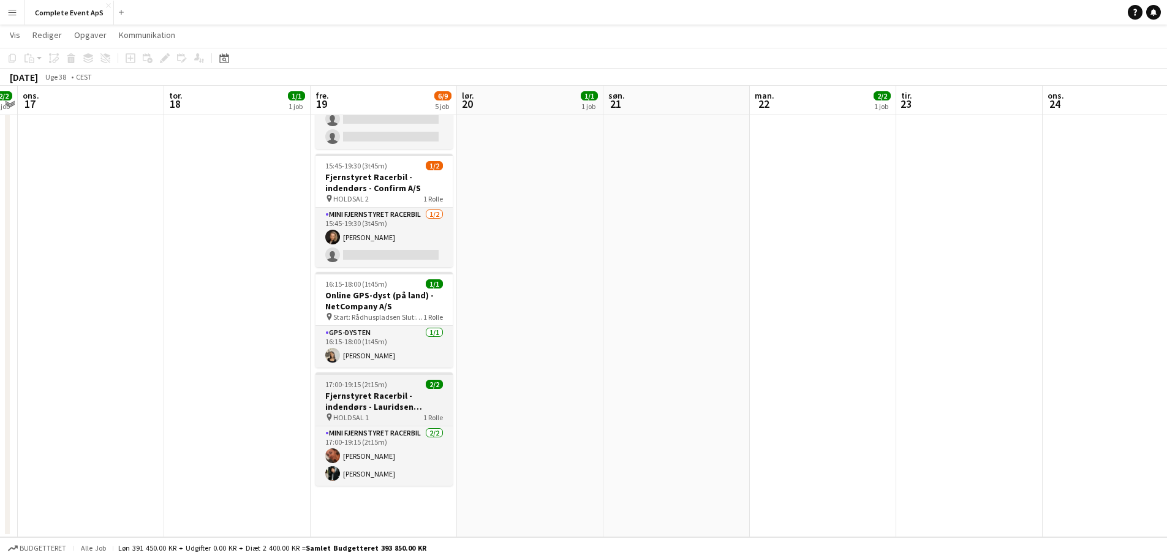
click at [401, 385] on div "17:00-19:15 (2t15m) 2/2" at bounding box center [384, 384] width 137 height 9
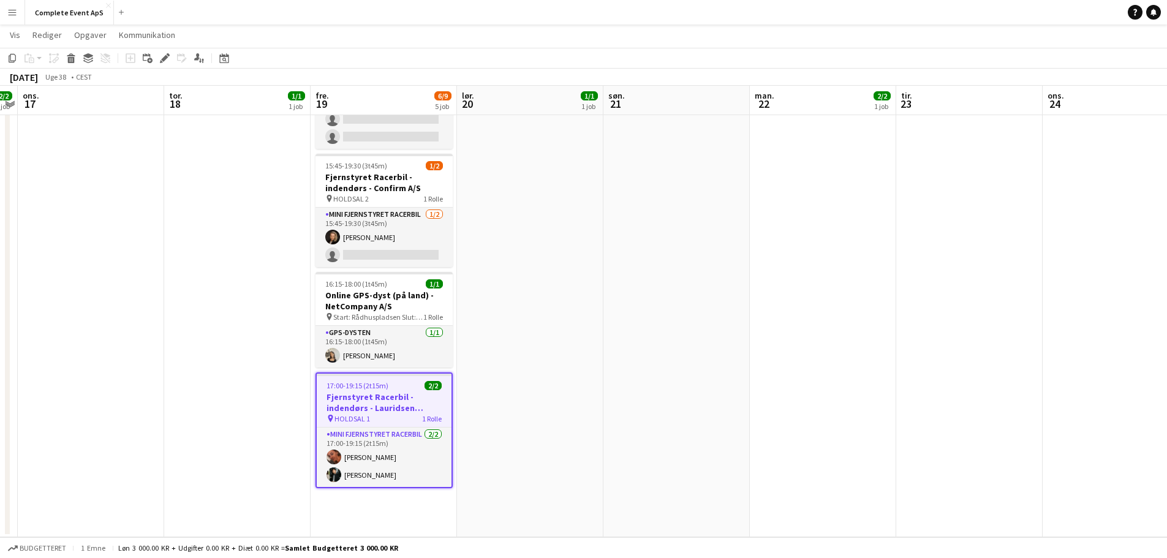
click at [401, 385] on div "17:00-19:15 (2t15m) 2/2" at bounding box center [384, 385] width 135 height 9
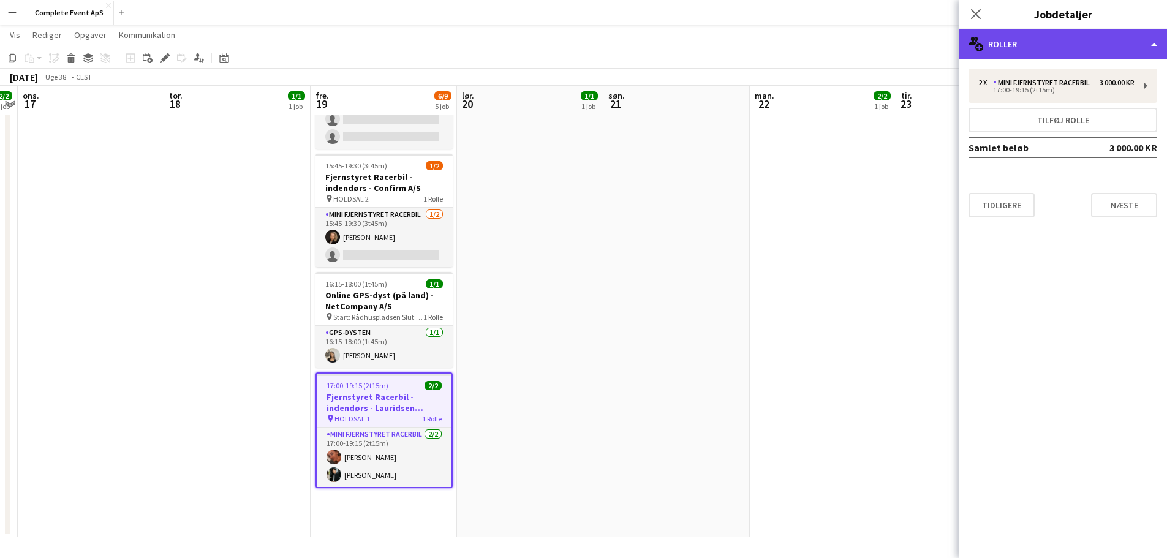
click at [1062, 47] on div "multiple-users-add Roller" at bounding box center [1063, 43] width 208 height 29
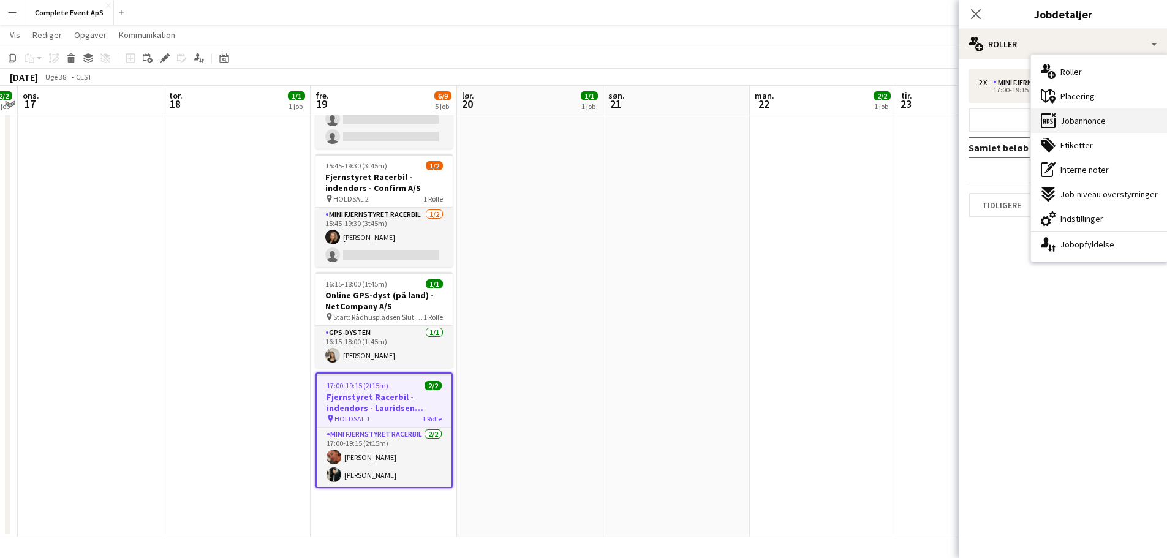
click at [1079, 124] on span "Jobannonce" at bounding box center [1083, 120] width 45 height 11
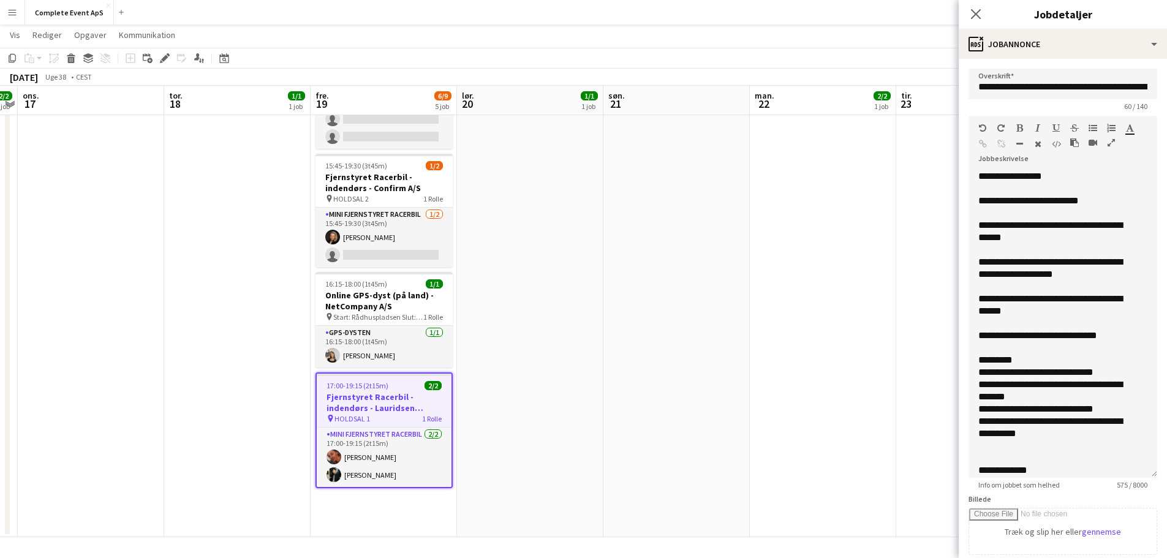
drag, startPoint x: 1146, startPoint y: 241, endPoint x: 1086, endPoint y: 394, distance: 164.5
click at [1151, 499] on form "**********" at bounding box center [1063, 450] width 208 height 762
click at [1055, 299] on div "**********" at bounding box center [1053, 305] width 151 height 25
click at [610, 361] on app-date-cell at bounding box center [677, 235] width 146 height 603
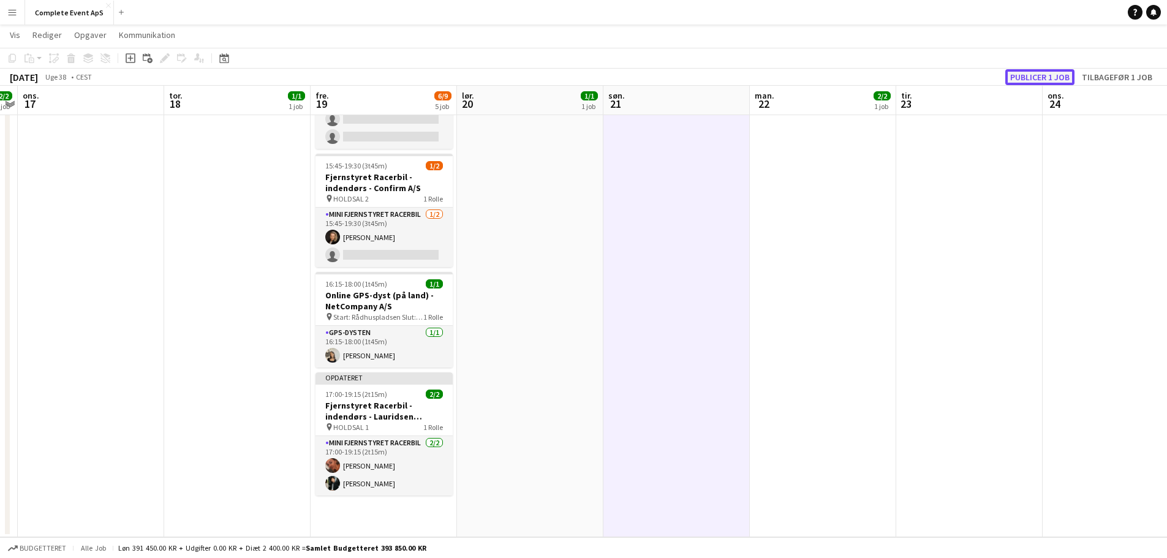
click at [1028, 74] on button "Publicer 1 job" at bounding box center [1039, 77] width 69 height 16
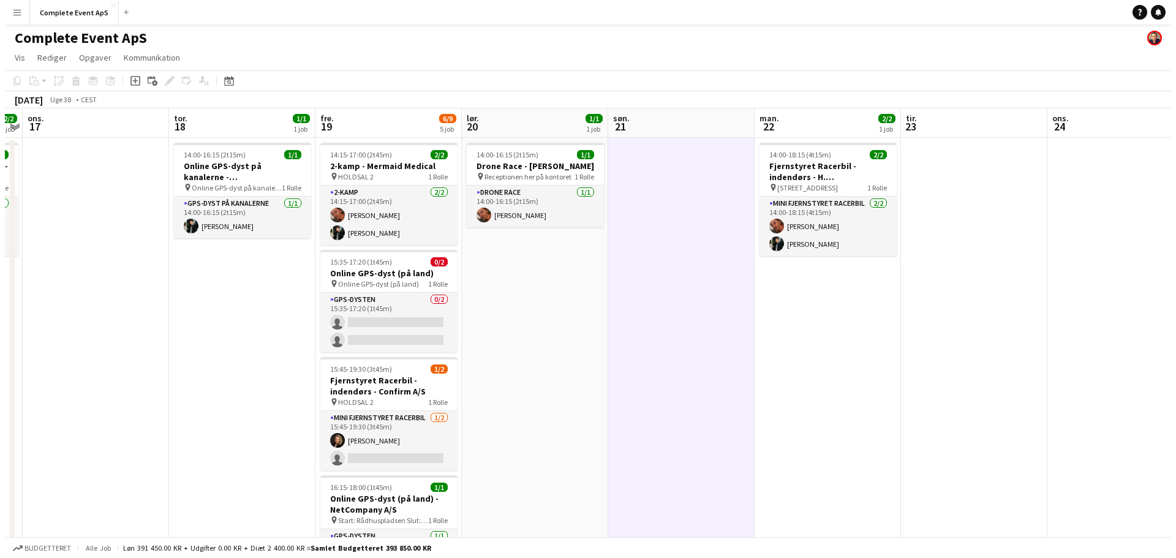
scroll to position [0, 0]
click at [228, 86] on icon at bounding box center [223, 82] width 9 height 10
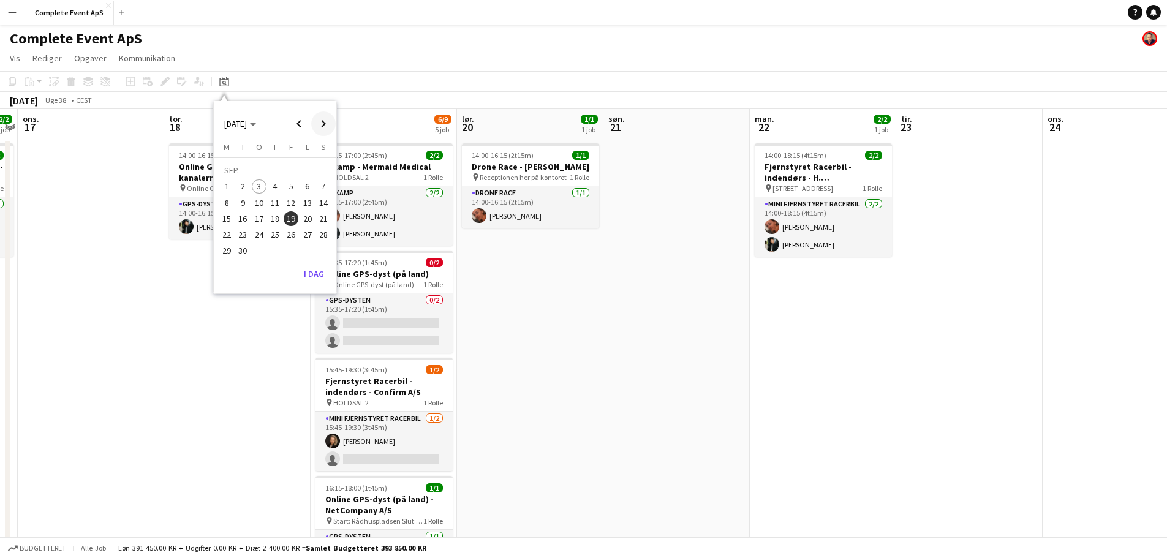
click at [331, 124] on span "Next month" at bounding box center [323, 124] width 25 height 25
click at [272, 187] on span "2" at bounding box center [275, 187] width 15 height 15
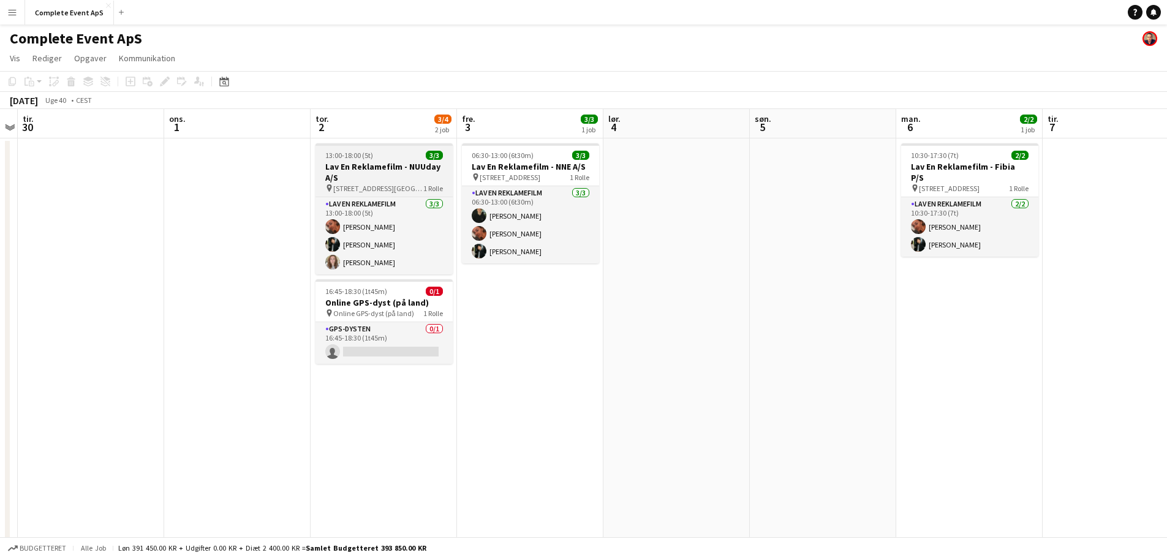
click at [400, 155] on div "13:00-18:00 (5t) 3/3" at bounding box center [384, 155] width 137 height 9
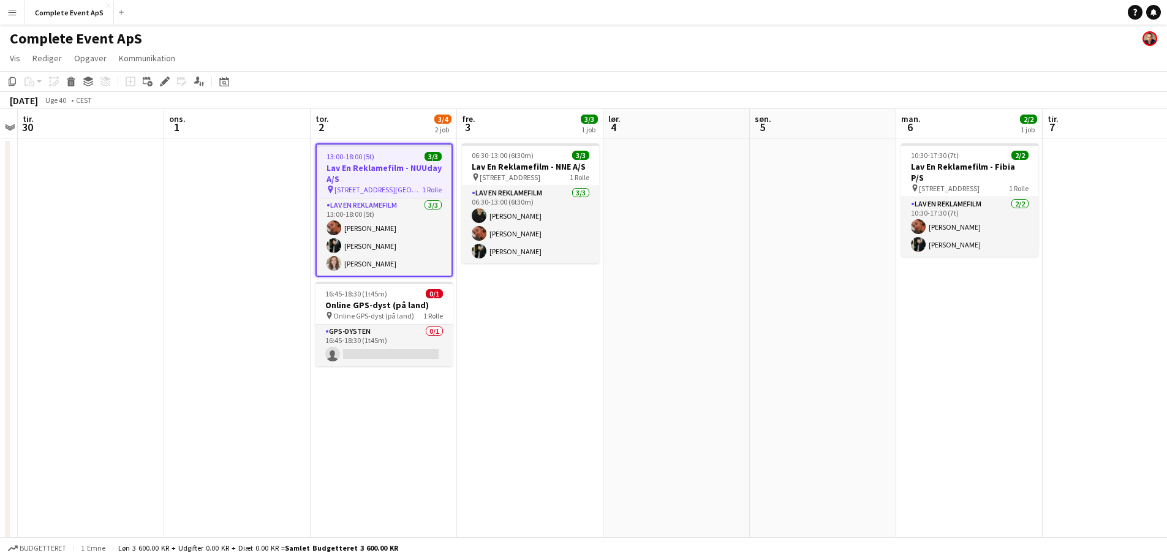
click at [400, 154] on div "13:00-18:00 (5t) 3/3" at bounding box center [384, 156] width 135 height 9
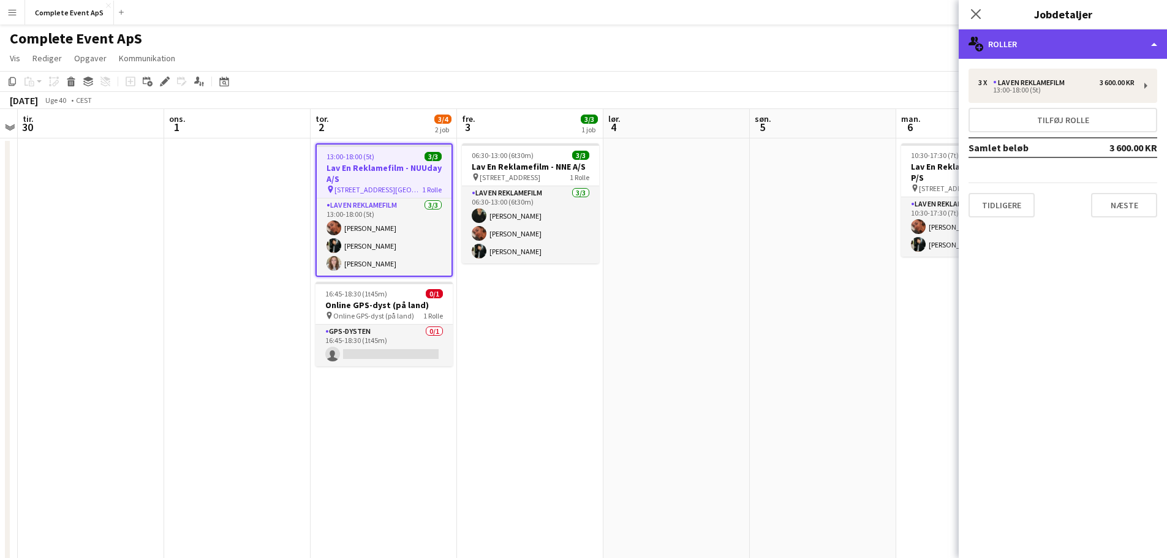
click at [1050, 39] on div "multiple-users-add Roller" at bounding box center [1063, 43] width 208 height 29
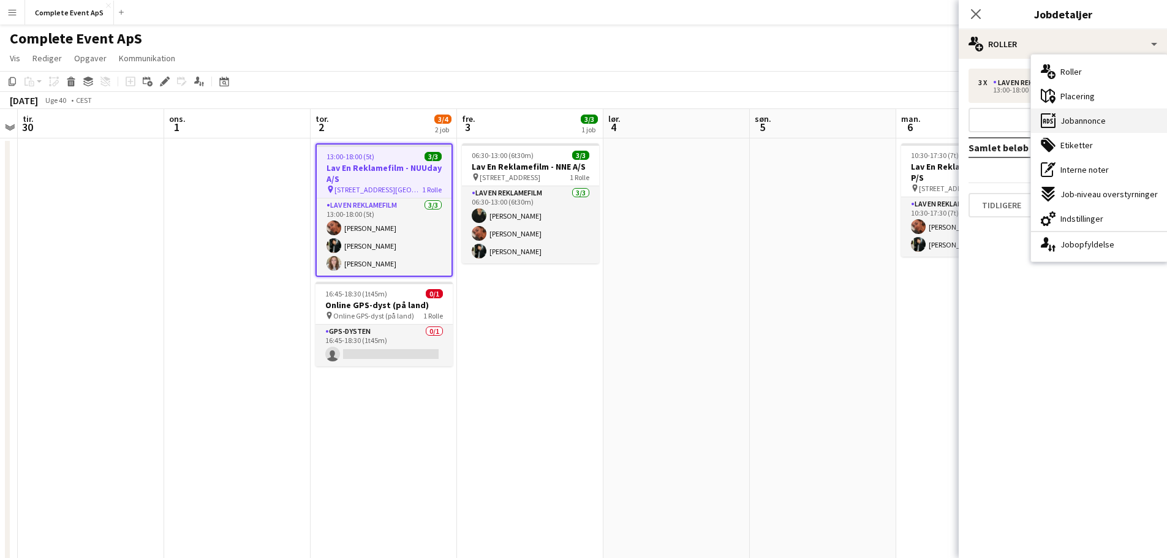
click at [1116, 118] on div "ads-window Jobannonce" at bounding box center [1099, 120] width 137 height 25
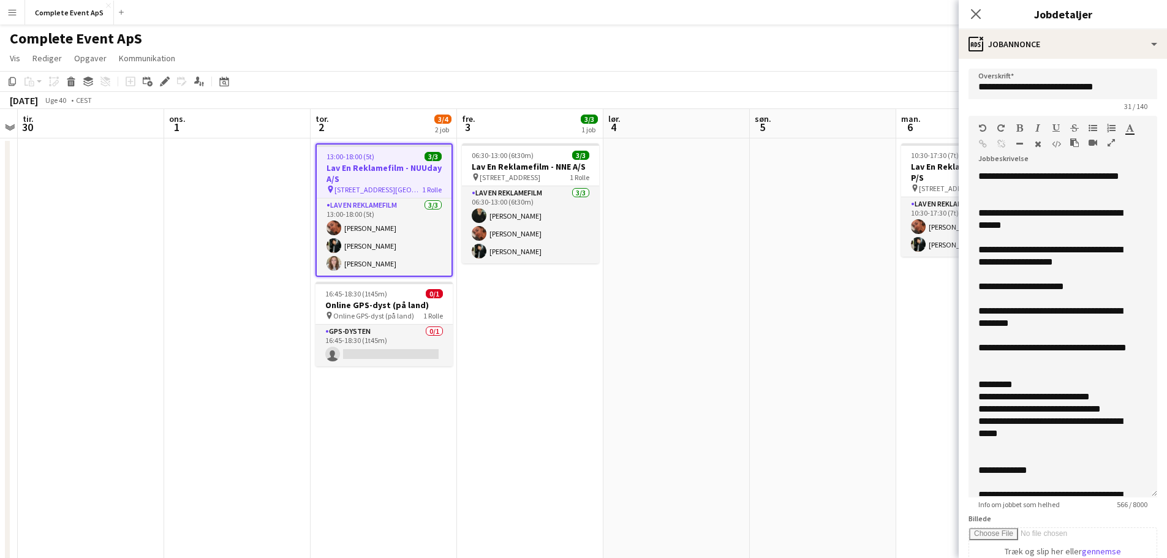
drag, startPoint x: 1145, startPoint y: 235, endPoint x: 1145, endPoint y: 489, distance: 253.7
click at [1145, 489] on div "**********" at bounding box center [1063, 333] width 189 height 327
click at [574, 347] on app-date-cell "06:30-13:00 (6t30m) 3/3 Lav En Reklamefilm - NNE A/S pin [STREET_ADDRESS] Rolle…" at bounding box center [530, 439] width 146 height 603
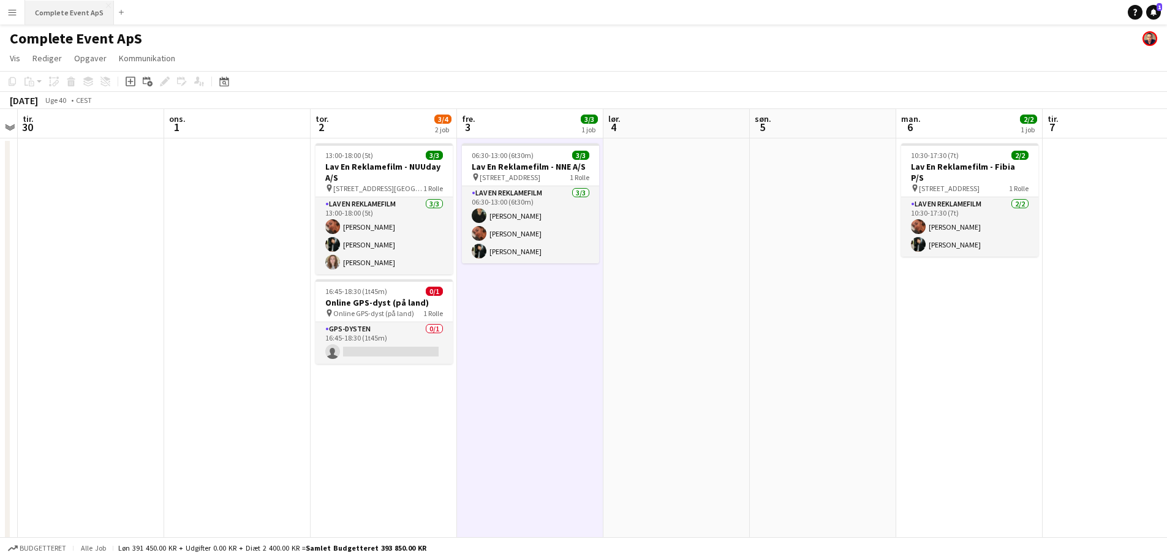
click at [75, 6] on button "Complete Event ApS Luk" at bounding box center [69, 13] width 89 height 24
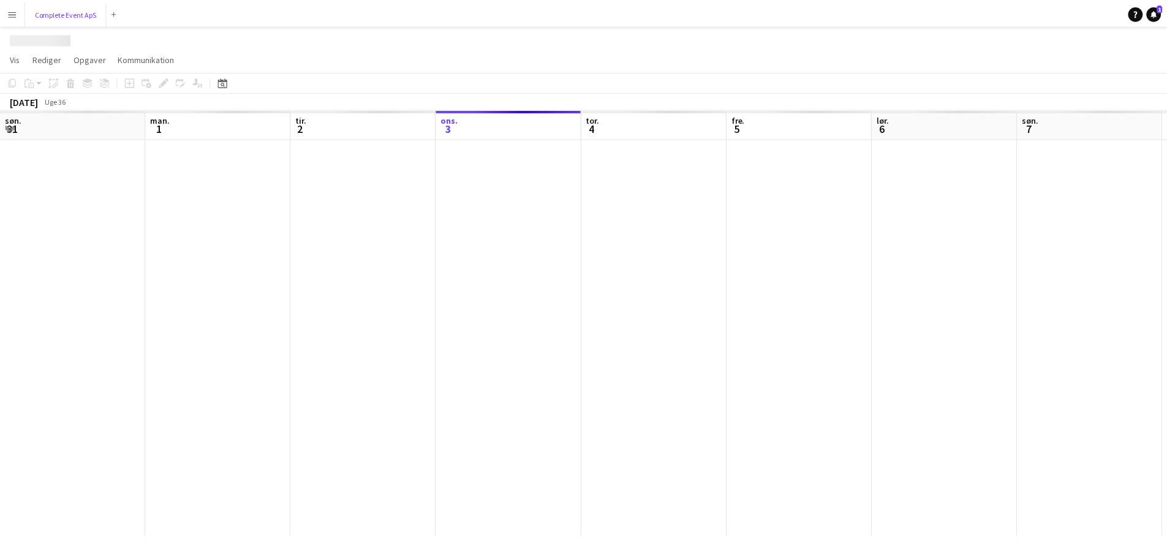
scroll to position [0, 293]
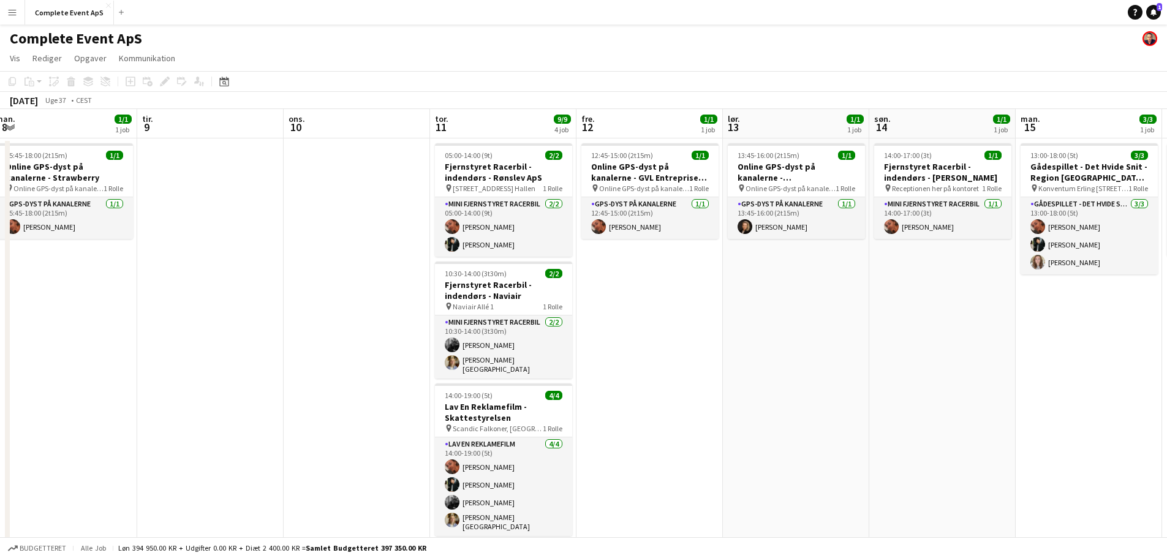
drag, startPoint x: 666, startPoint y: 408, endPoint x: 12, endPoint y: 379, distance: 655.0
click at [12, 379] on app-calendar-viewport "fre. 5 4/4 1 job lør. 6 2/2 1 job søn. 7 man. 8 1/1 1 job tir. 9 ons. 10 tor. 1…" at bounding box center [583, 383] width 1167 height 548
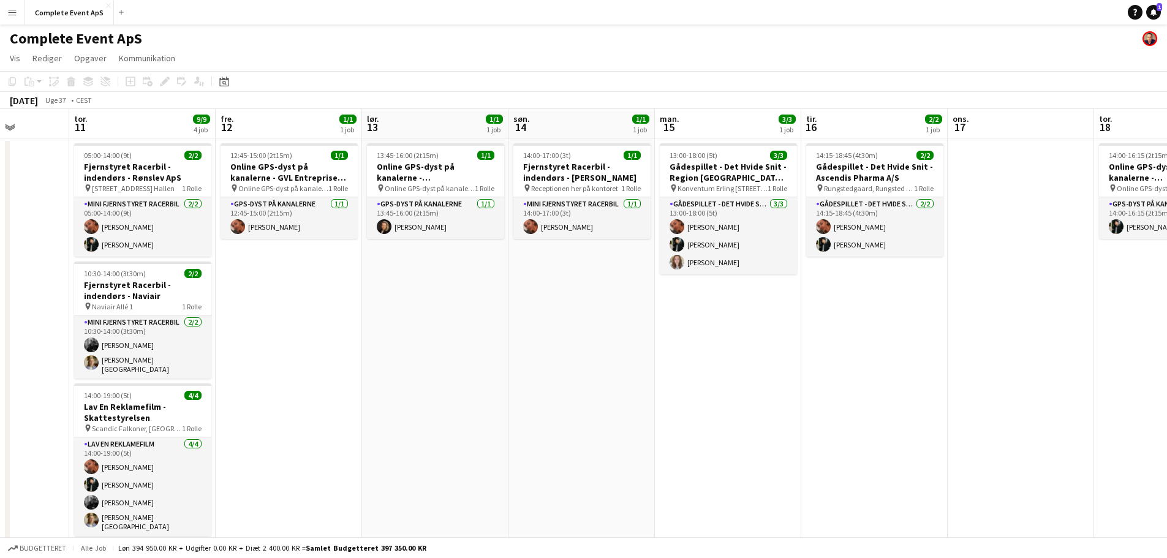
drag, startPoint x: 910, startPoint y: 396, endPoint x: 554, endPoint y: 398, distance: 355.4
click at [550, 398] on app-calendar-viewport "man. 8 1/1 1 job tir. 9 ons. 10 tor. 11 9/9 4 job fre. 12 1/1 1 job lør. 13 1/1…" at bounding box center [583, 425] width 1167 height 632
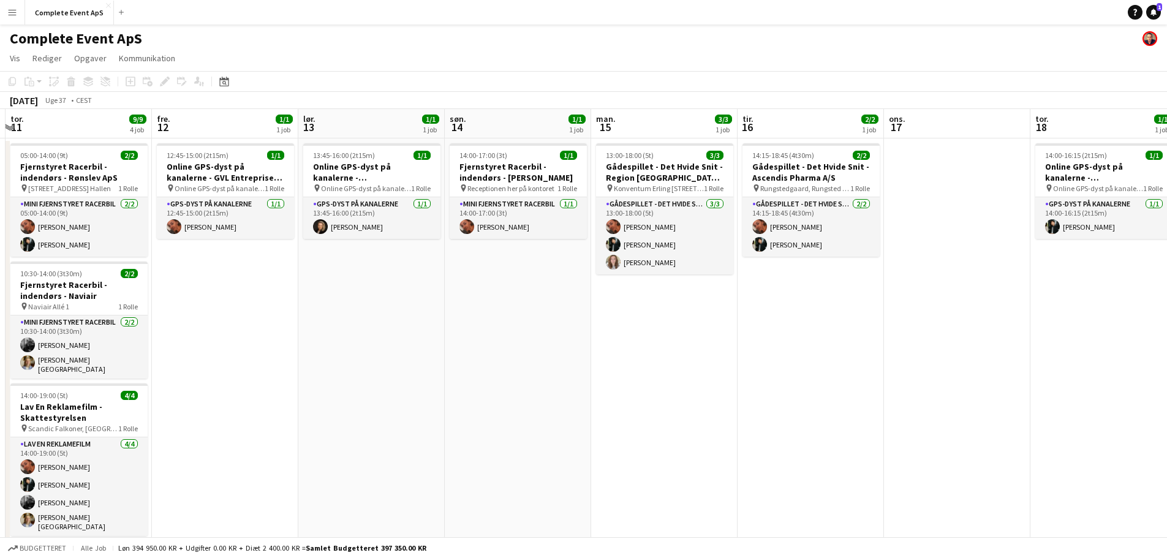
drag, startPoint x: 901, startPoint y: 391, endPoint x: 269, endPoint y: 371, distance: 632.6
click at [269, 371] on app-calendar-viewport "man. 8 1/1 1 job tir. 9 ons. 10 tor. 11 9/9 4 job fre. 12 1/1 1 job lør. 13 1/1…" at bounding box center [583, 425] width 1167 height 632
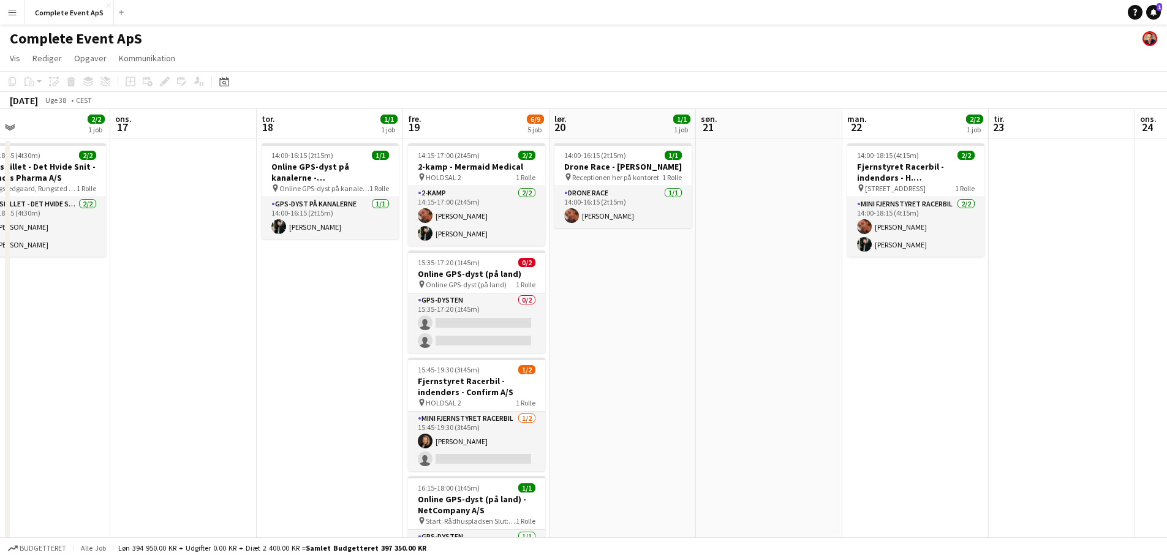
drag, startPoint x: 968, startPoint y: 381, endPoint x: 706, endPoint y: 369, distance: 261.9
click at [738, 383] on app-calendar-viewport "lør. 13 1/1 1 job søn. 14 1/1 1 job man. 15 3/3 1 job tir. 16 2/2 1 job ons. 17…" at bounding box center [583, 425] width 1167 height 632
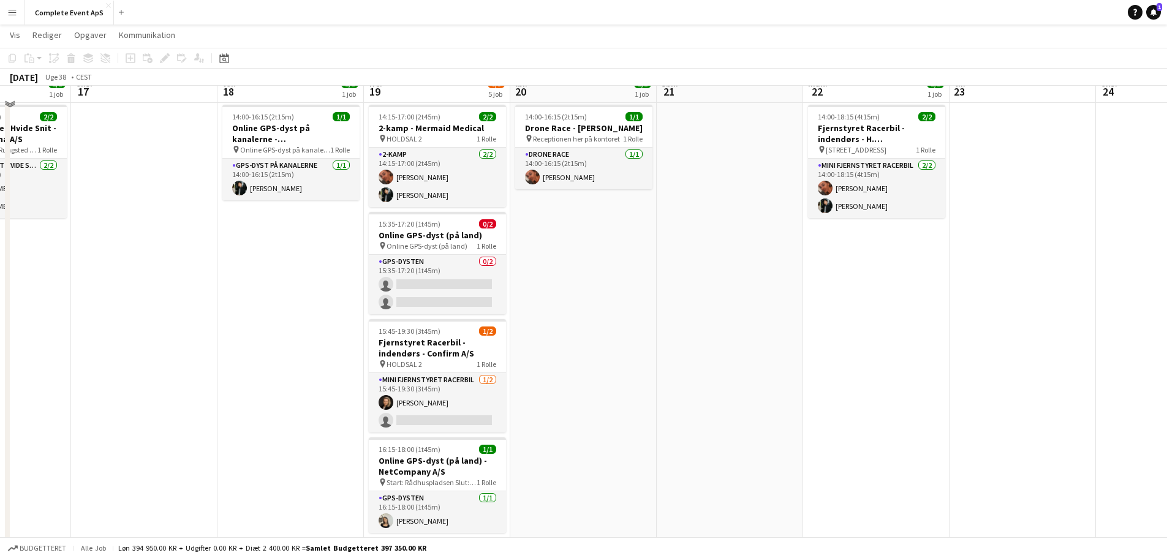
scroll to position [19, 0]
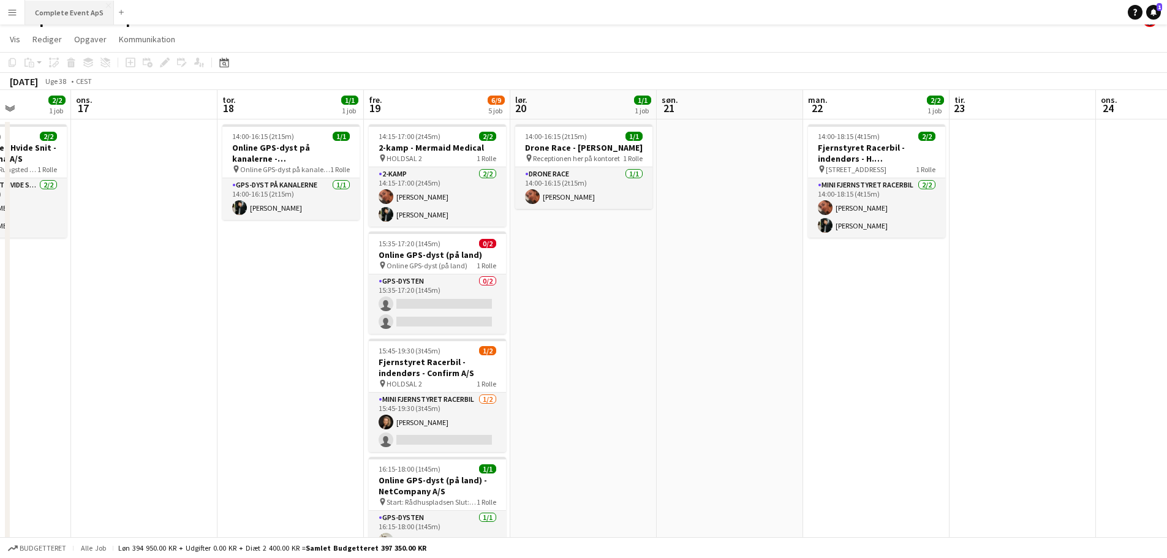
click at [70, 10] on button "Complete Event ApS Luk" at bounding box center [69, 13] width 89 height 24
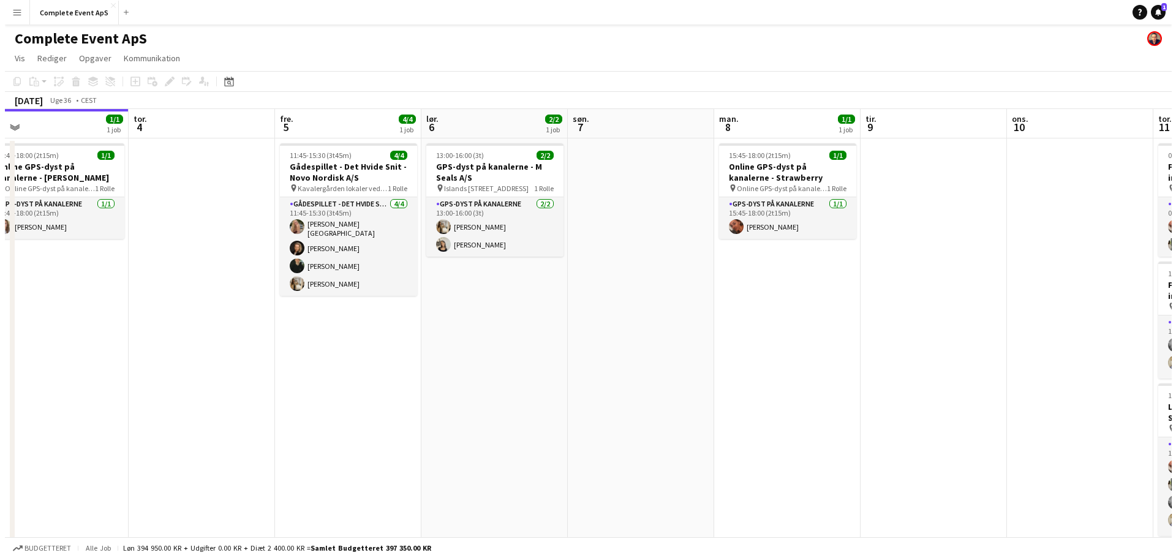
scroll to position [0, 420]
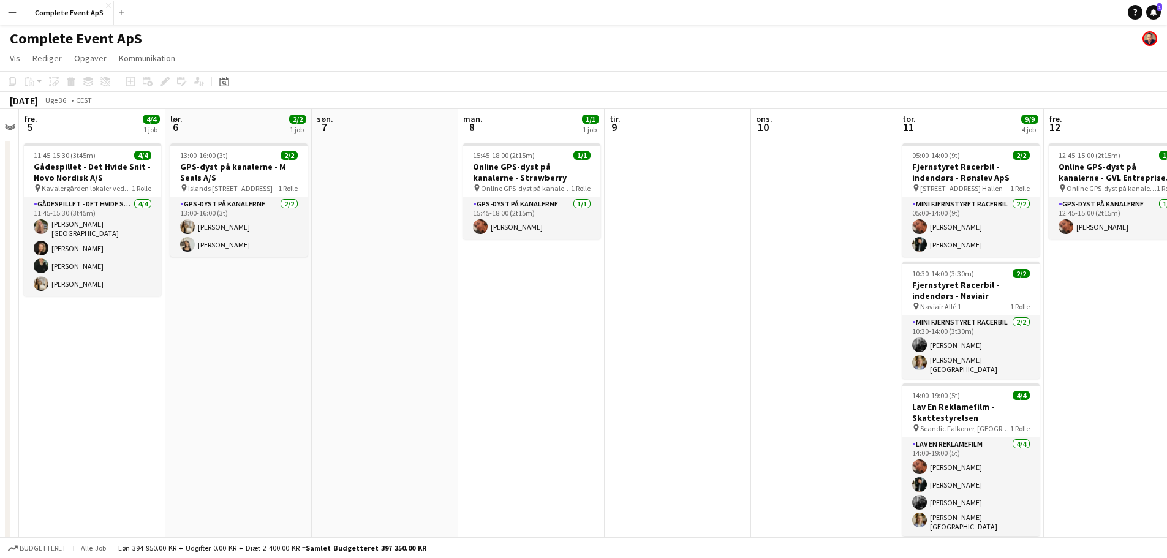
drag, startPoint x: 865, startPoint y: 387, endPoint x: 446, endPoint y: 406, distance: 419.5
click at [446, 406] on app-calendar-viewport "tir. 2 2/2 2 job ons. 3 1/1 1 job tor. 4 fre. 5 4/4 1 job lør. 6 2/2 1 job søn.…" at bounding box center [583, 383] width 1167 height 548
click at [75, 20] on button "Complete Event ApS Luk" at bounding box center [69, 13] width 89 height 24
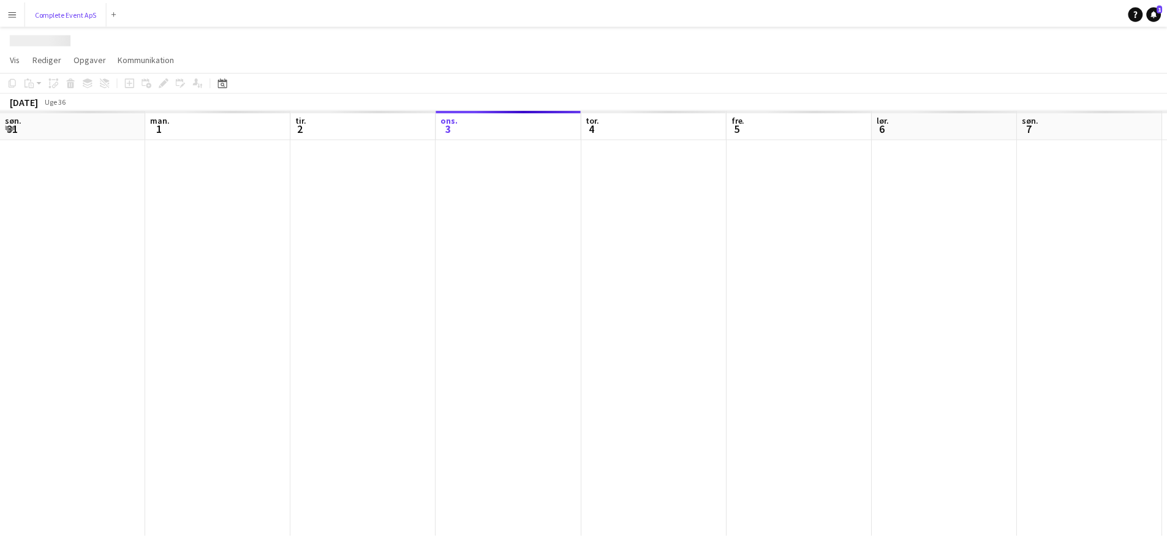
scroll to position [0, 293]
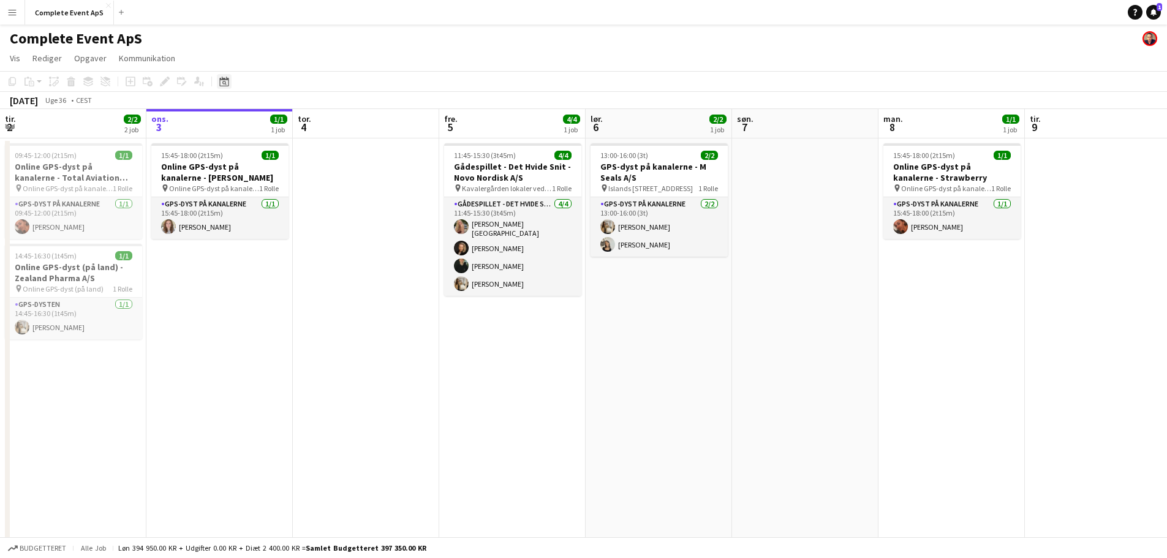
click at [224, 86] on icon at bounding box center [223, 82] width 9 height 10
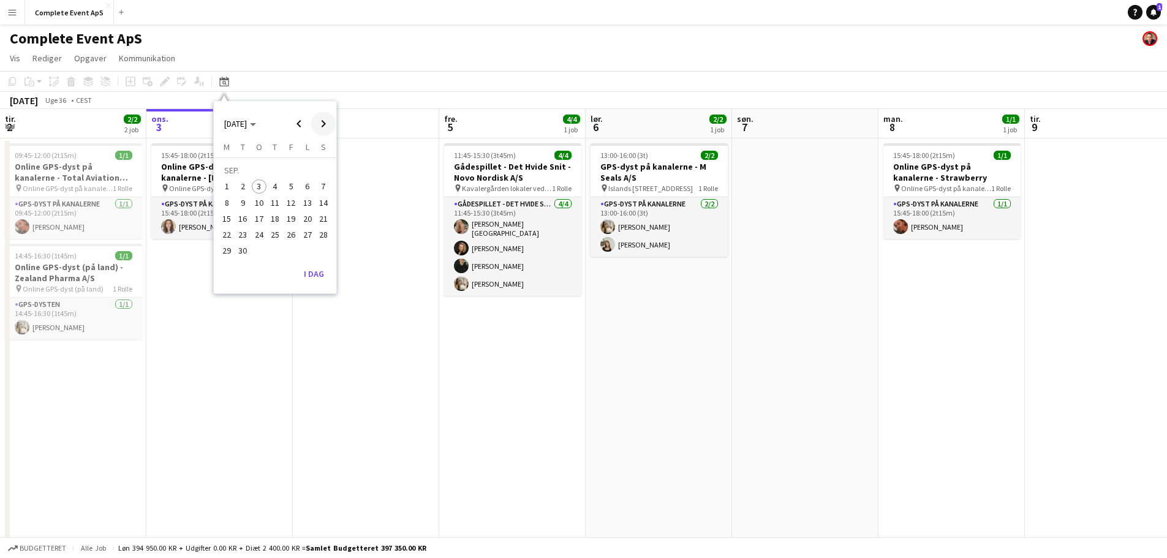
click at [324, 124] on span "Next month" at bounding box center [323, 124] width 25 height 25
click at [274, 187] on span "2" at bounding box center [275, 187] width 15 height 15
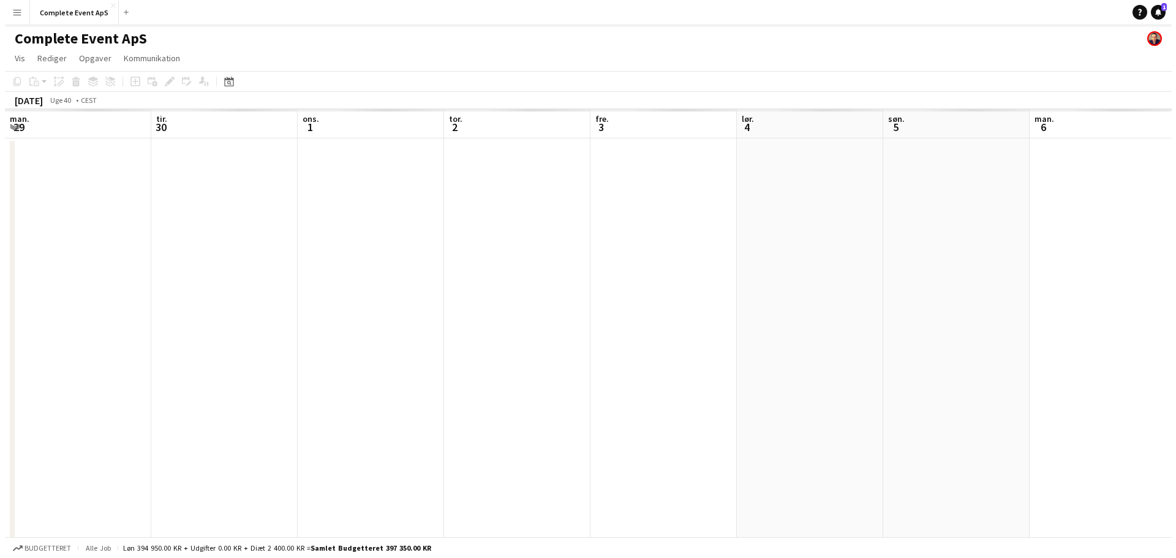
scroll to position [0, 422]
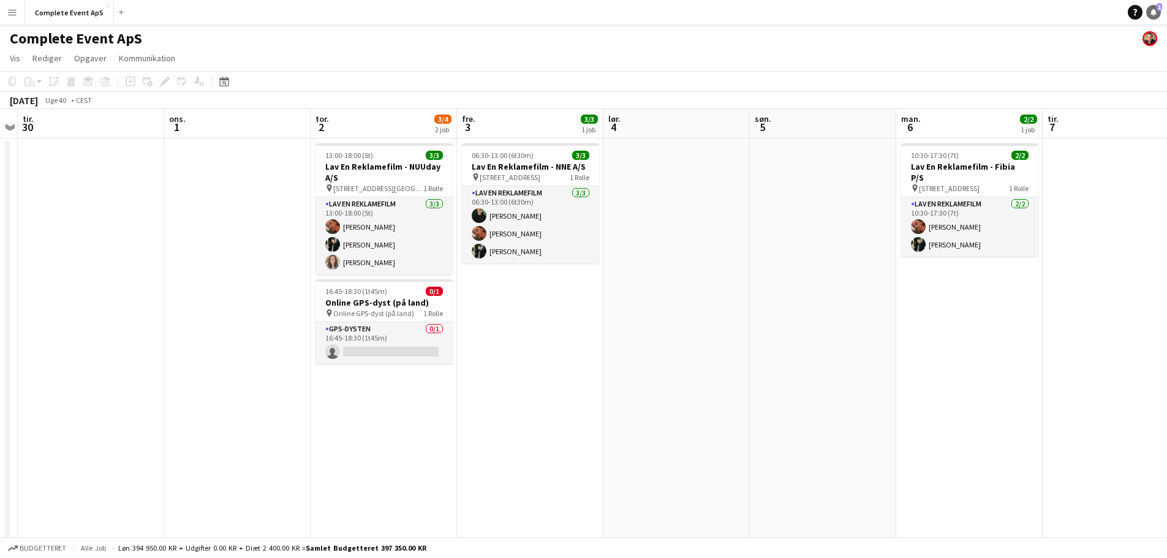
click at [1152, 12] on icon at bounding box center [1154, 12] width 6 height 6
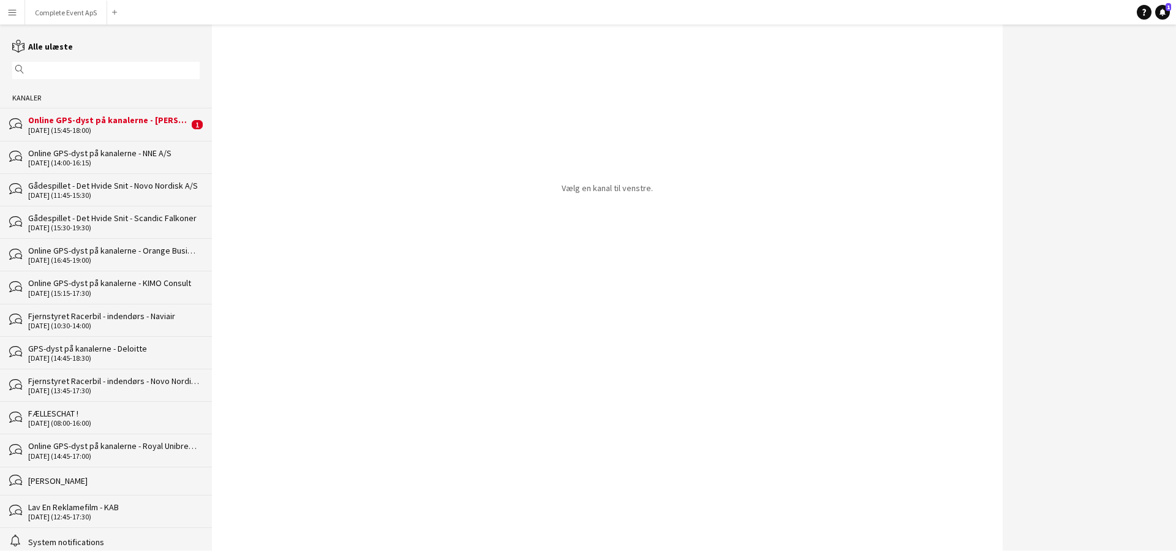
click at [130, 123] on div "Online GPS-dyst på kanalerne - [PERSON_NAME]" at bounding box center [108, 120] width 161 height 11
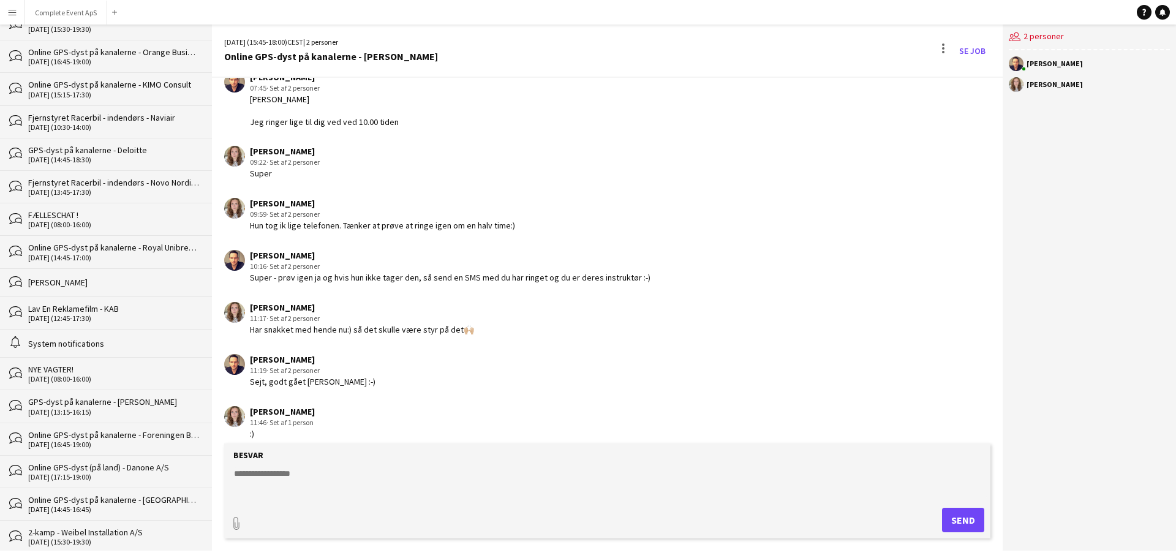
scroll to position [123, 0]
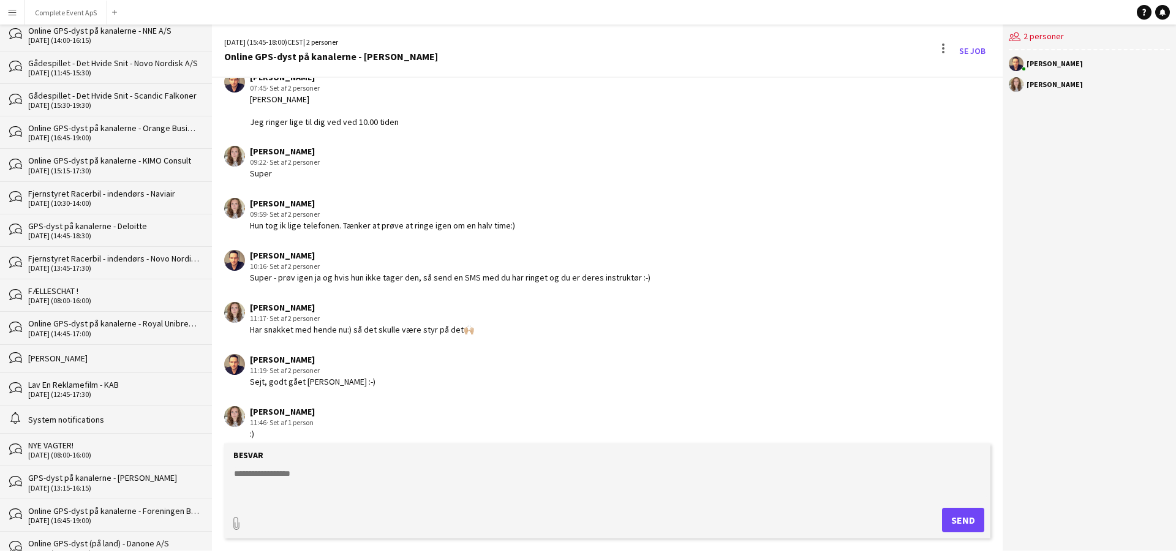
click at [133, 298] on div "[DATE] (08:00-16:00)" at bounding box center [114, 301] width 172 height 9
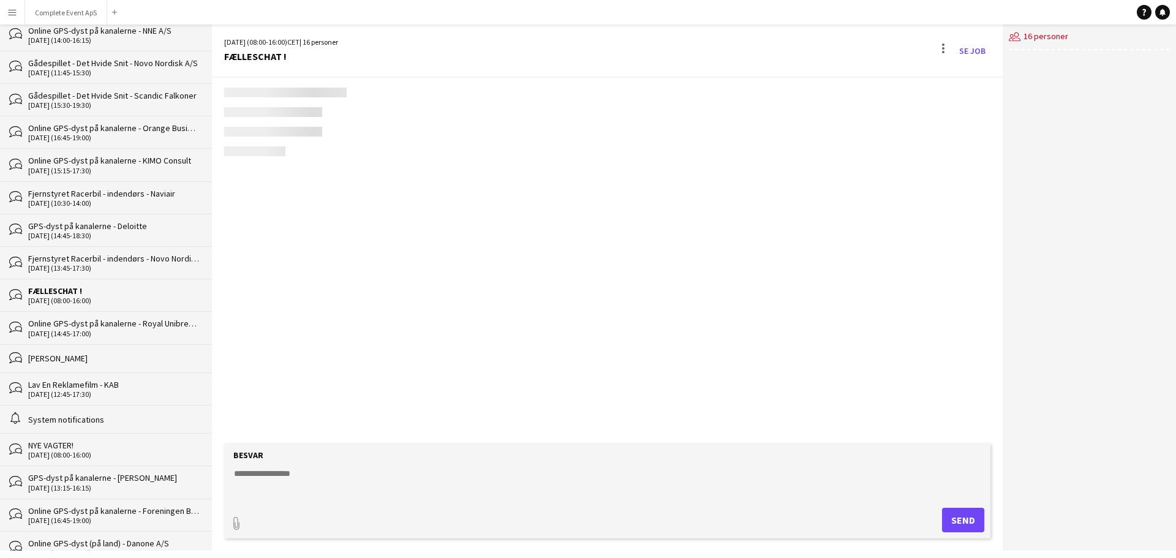
scroll to position [1595, 0]
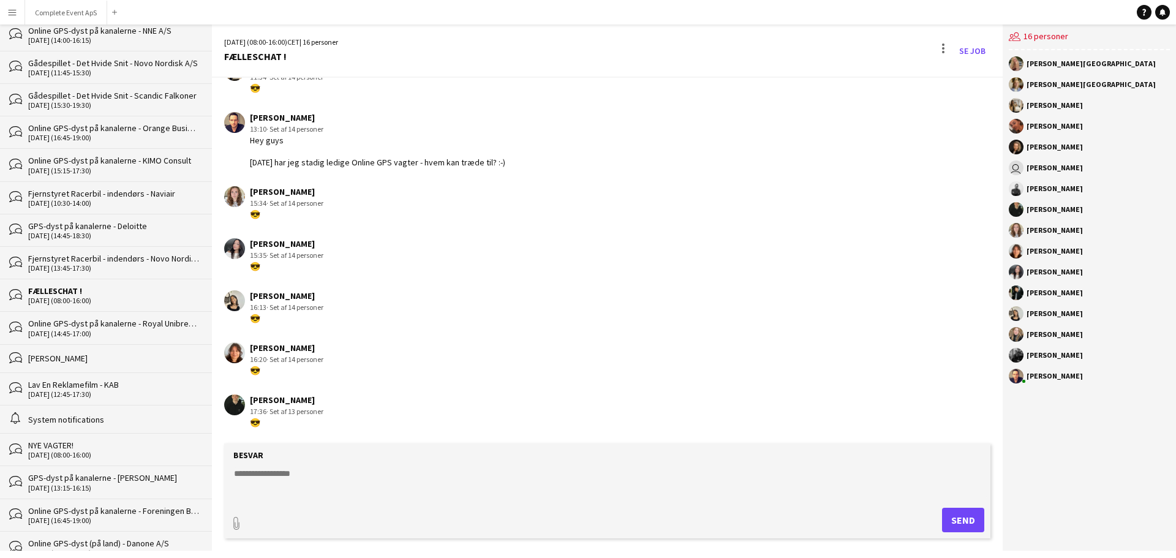
click at [570, 479] on textarea at bounding box center [610, 483] width 754 height 32
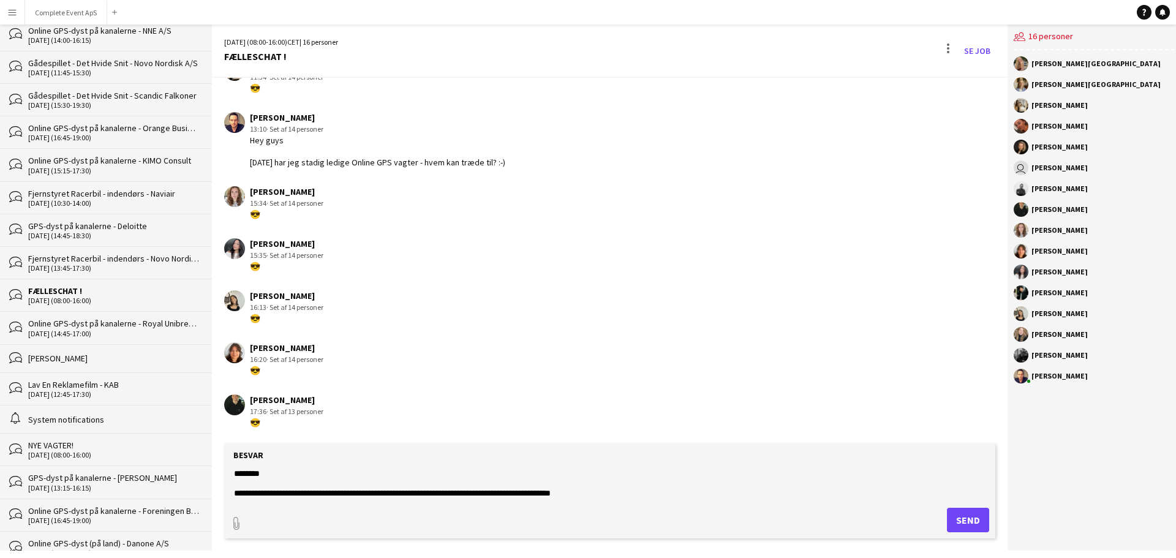
scroll to position [19, 0]
type textarea "**********"
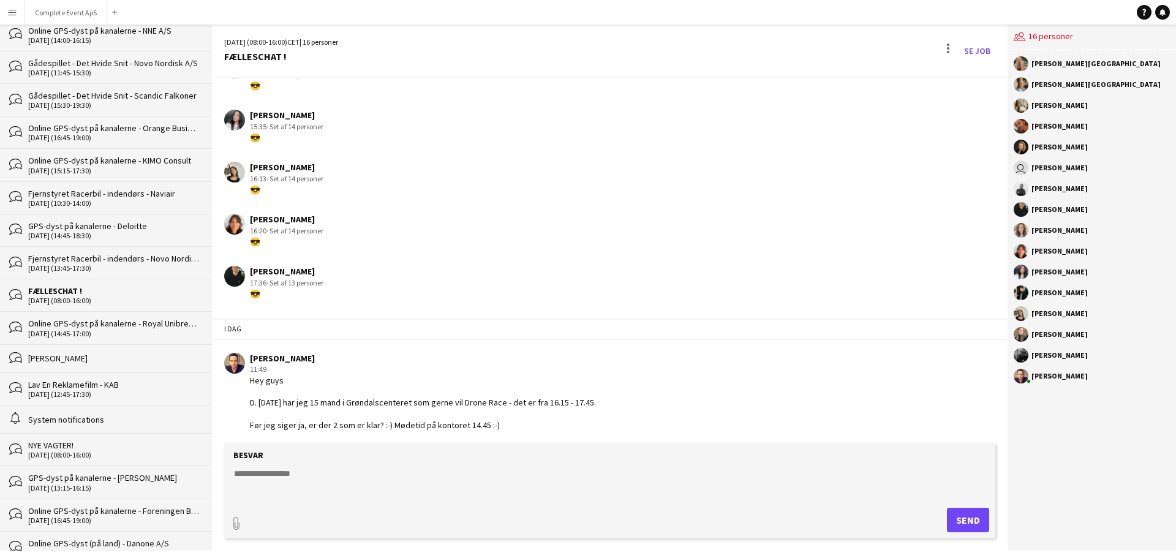
scroll to position [1726, 0]
click at [70, 14] on button "Complete Event ApS Luk" at bounding box center [66, 13] width 82 height 24
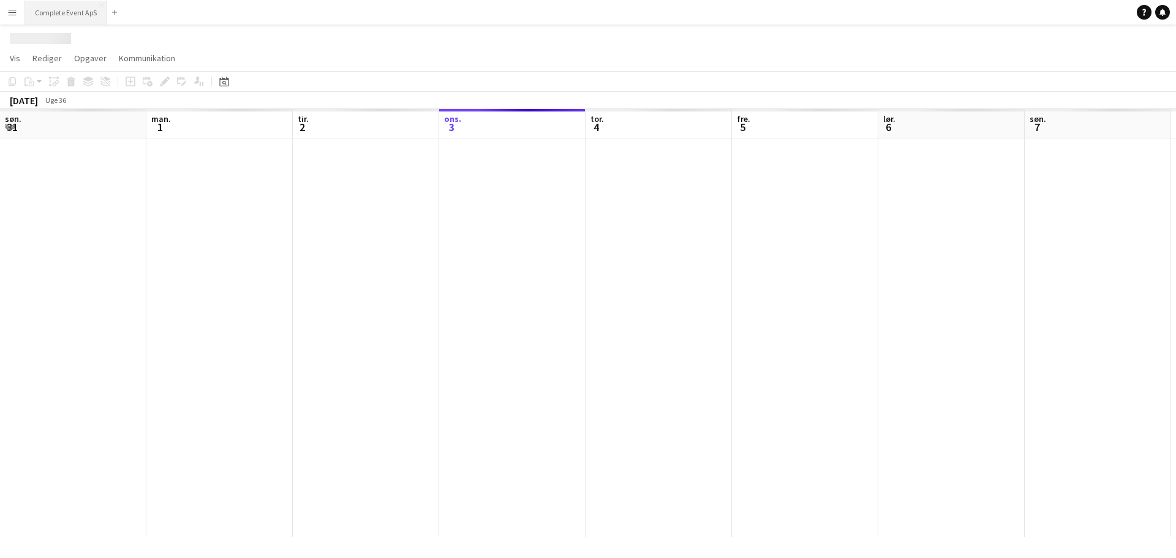
scroll to position [0, 293]
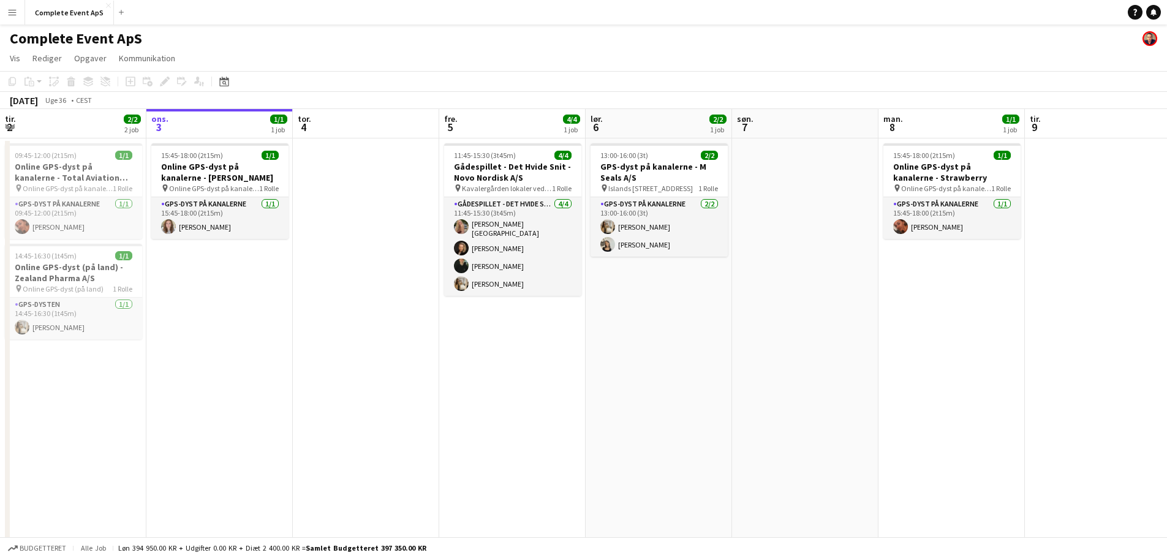
click at [1159, 14] on link "Notifikationer" at bounding box center [1153, 12] width 15 height 15
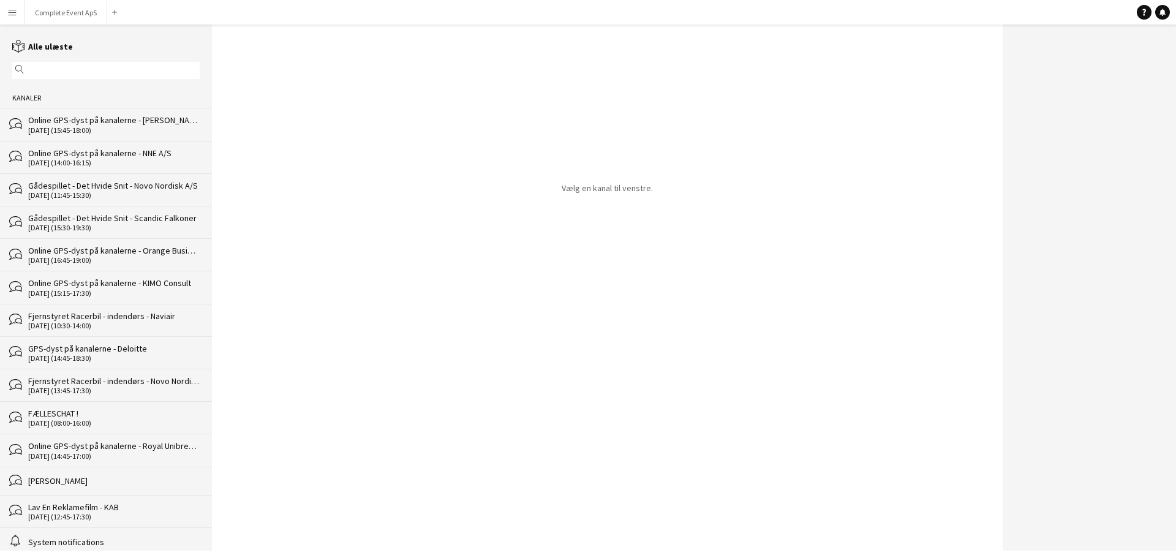
click at [117, 400] on div "bubbles Fjernstyret Racerbil - indendørs - Novo Nordisk A/S [DATE] (13:45-17:30)" at bounding box center [106, 385] width 212 height 32
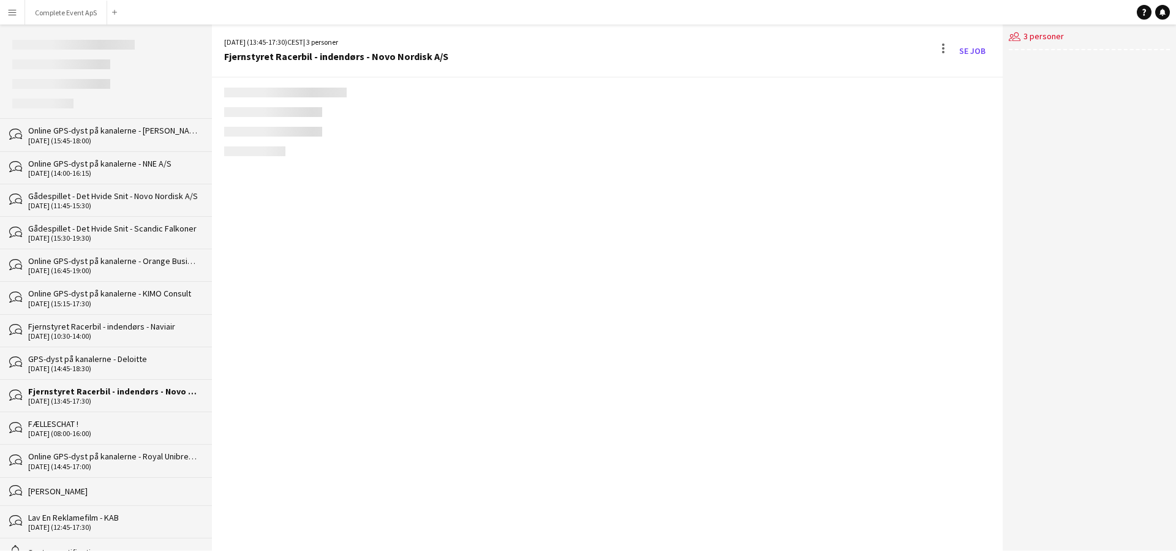
scroll to position [123, 0]
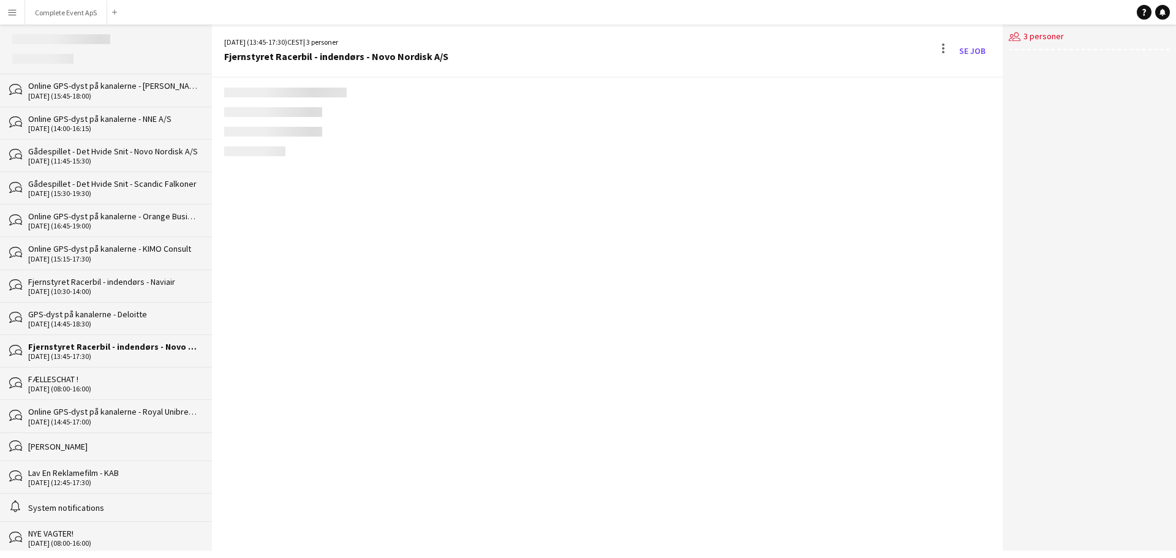
click at [134, 382] on div "FÆLLESCHAT !" at bounding box center [114, 379] width 172 height 11
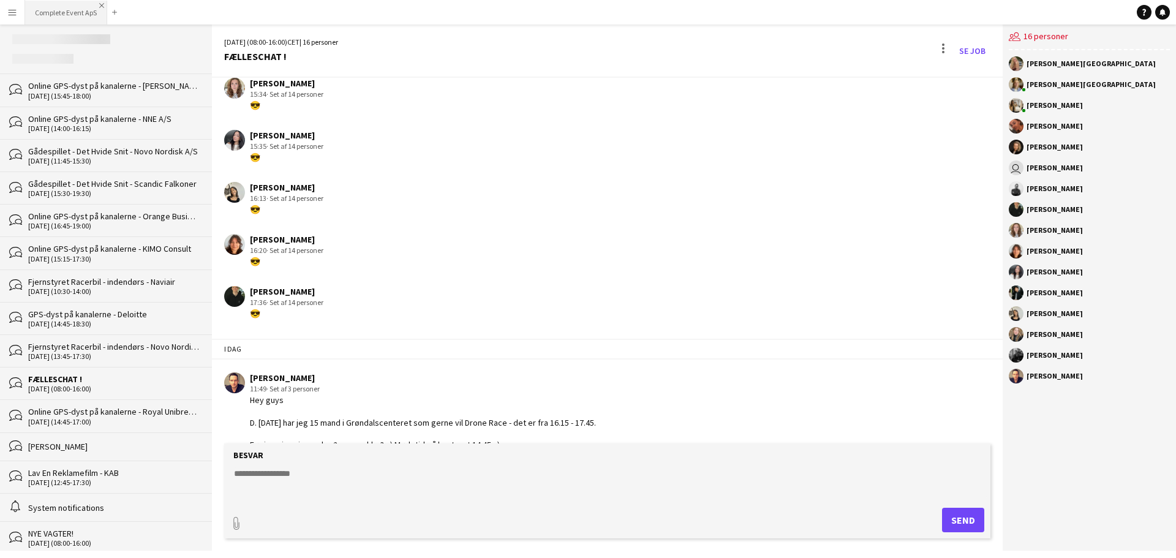
scroll to position [1584, 0]
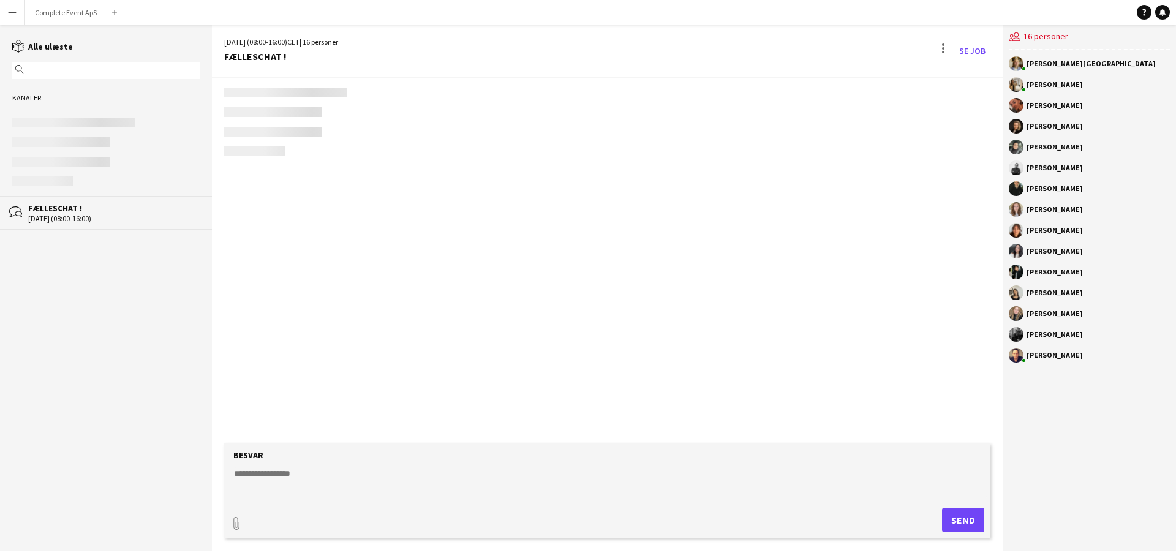
scroll to position [1584, 0]
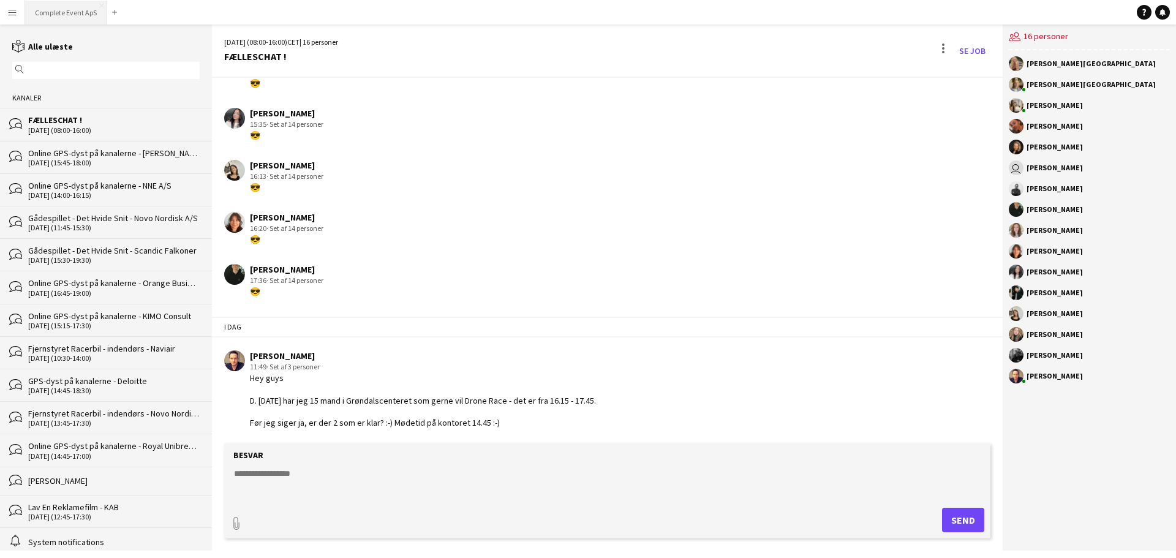
click at [66, 7] on button "Complete Event ApS Luk" at bounding box center [66, 13] width 82 height 24
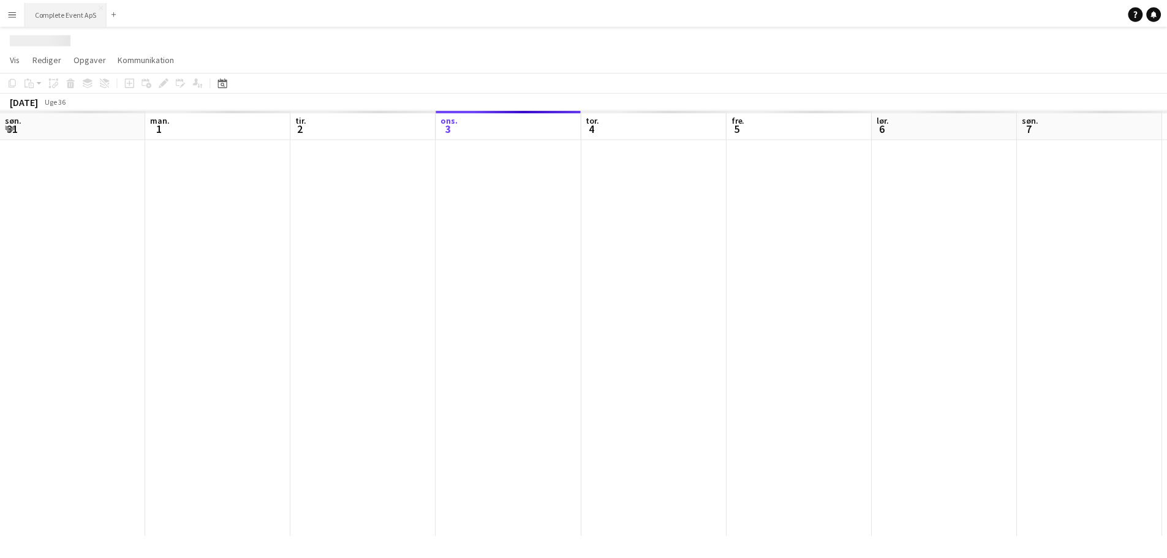
scroll to position [0, 293]
